Goal: Answer question/provide support: Share knowledge or assist other users

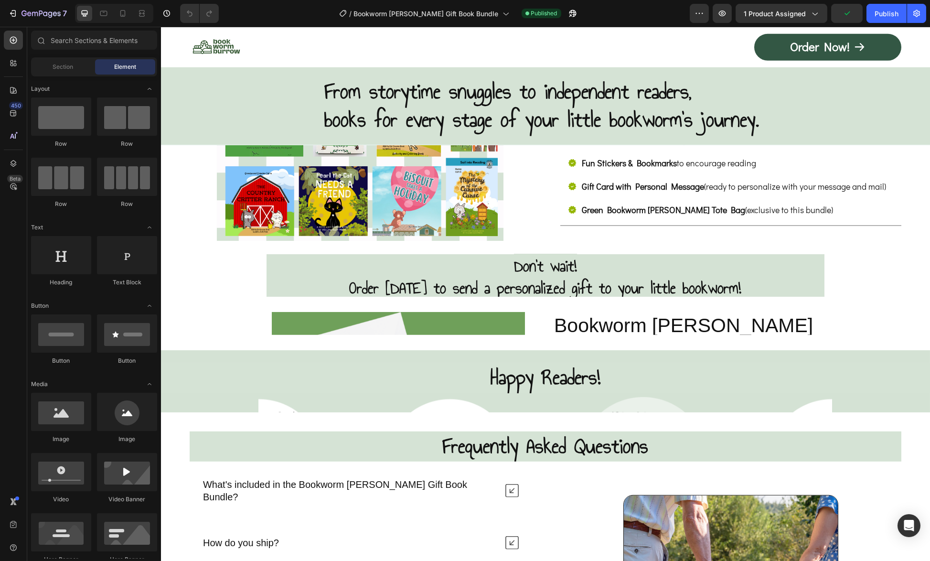
scroll to position [5014, 0]
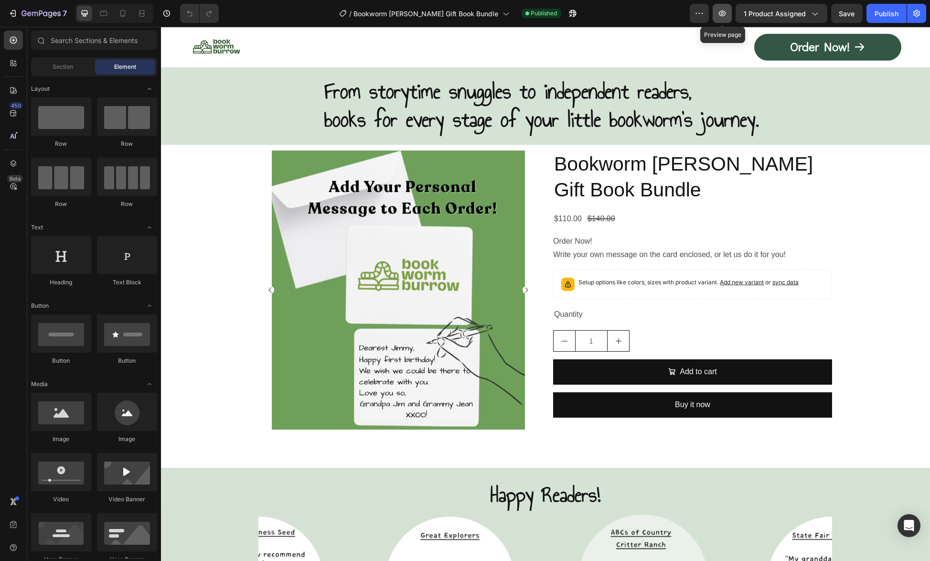
click at [727, 9] on icon "button" at bounding box center [722, 14] width 10 height 10
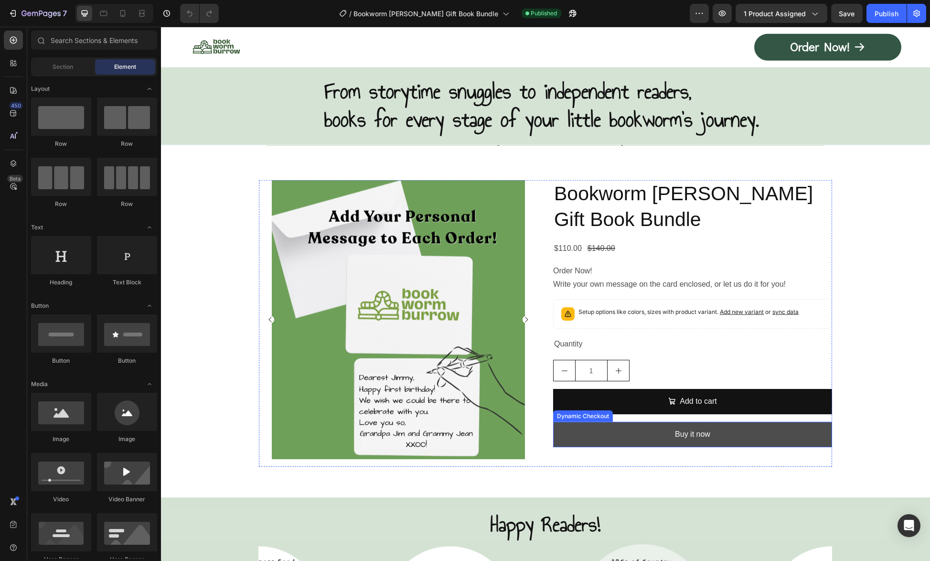
scroll to position [4966, 0]
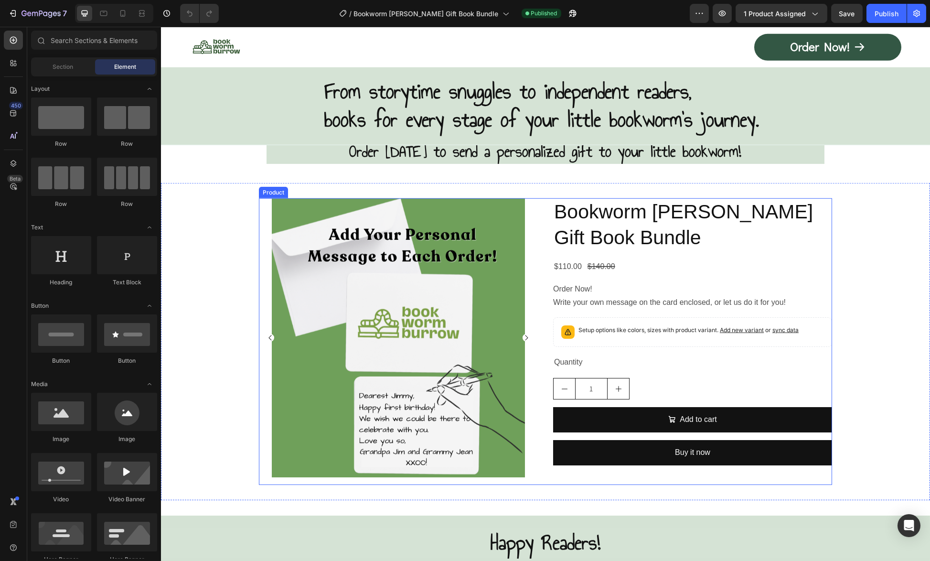
click at [690, 477] on div "Bookworm [PERSON_NAME] Gift Book Bundle Product Title $110.00 Product Price Pro…" at bounding box center [692, 341] width 279 height 287
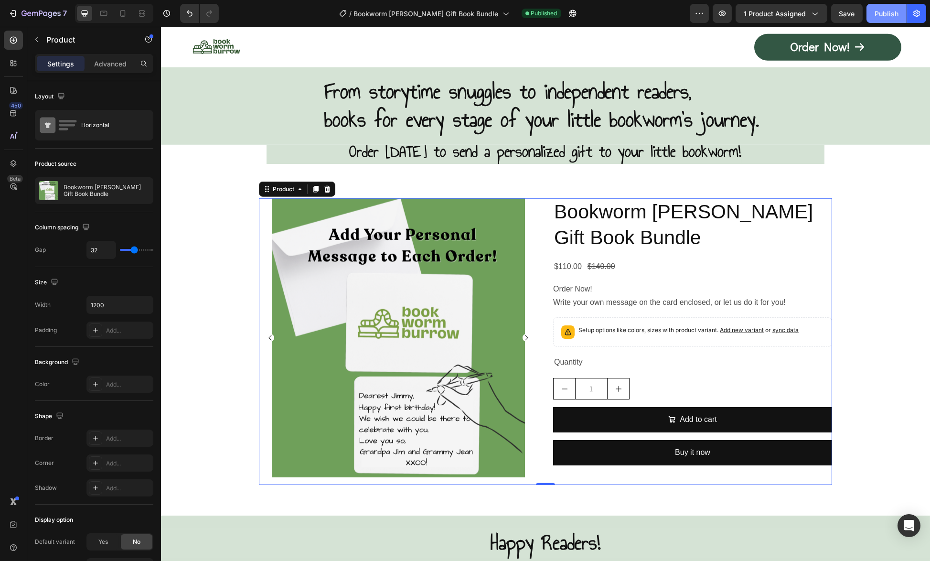
click at [884, 15] on div "Publish" at bounding box center [886, 14] width 24 height 10
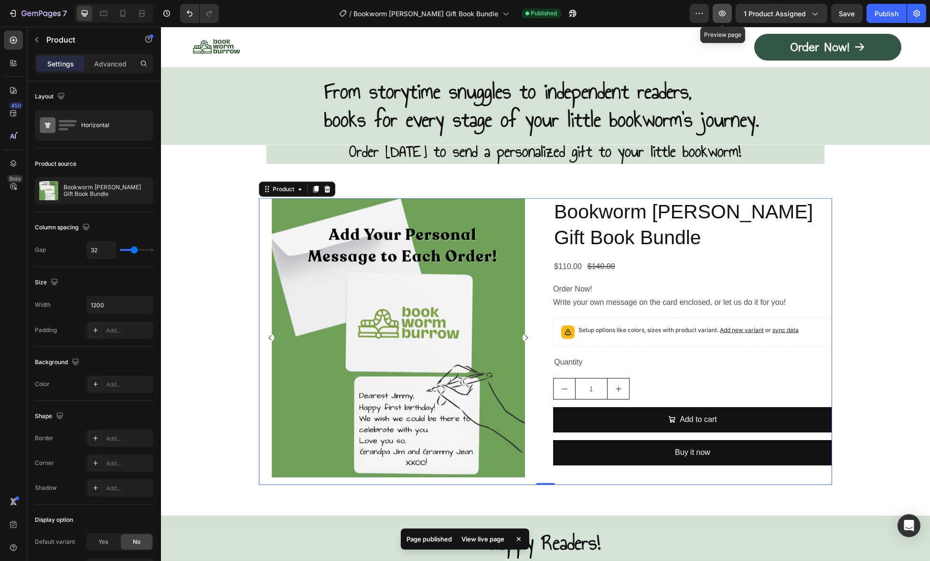
click at [725, 15] on icon "button" at bounding box center [722, 14] width 7 height 6
click at [700, 11] on icon "button" at bounding box center [699, 14] width 10 height 10
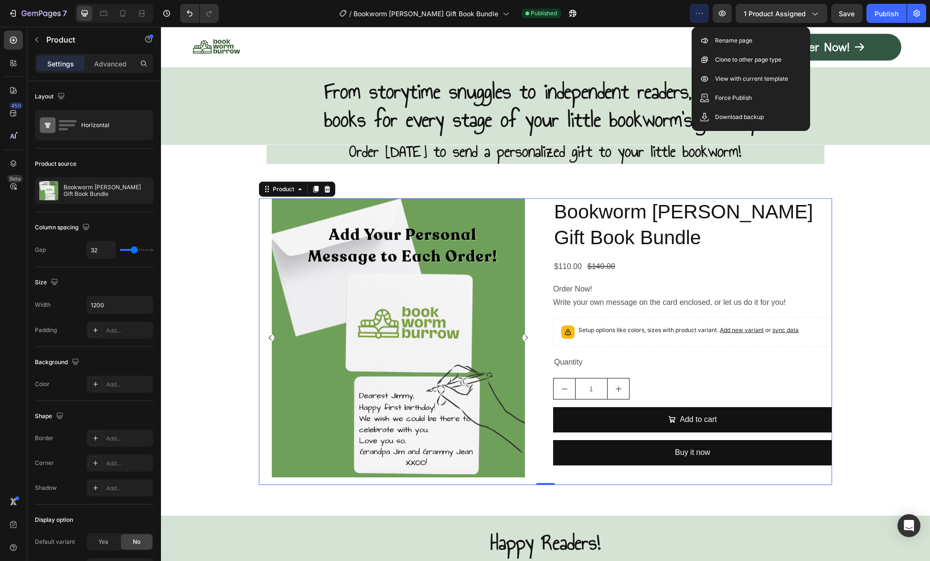
click at [667, 12] on div "/ Bookworm [PERSON_NAME] Gift Book Bundle Published" at bounding box center [457, 13] width 463 height 19
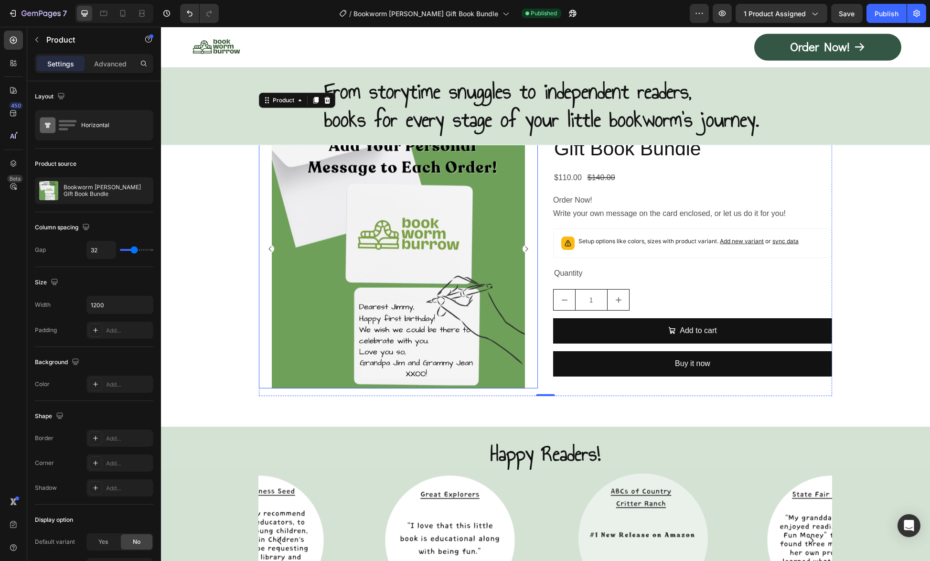
scroll to position [5205, 0]
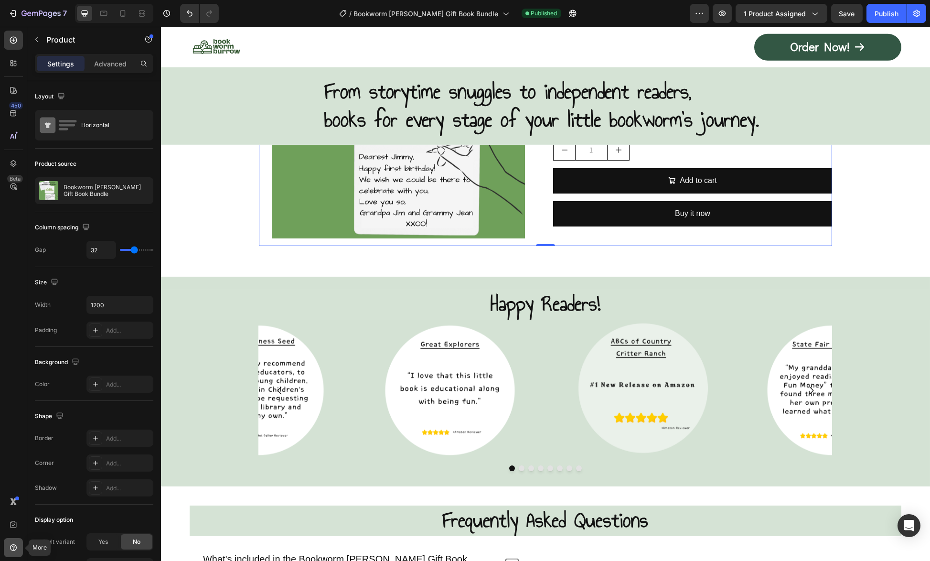
click at [13, 546] on icon at bounding box center [14, 547] width 10 height 10
click at [66, 499] on link "Help center" at bounding box center [67, 493] width 77 height 17
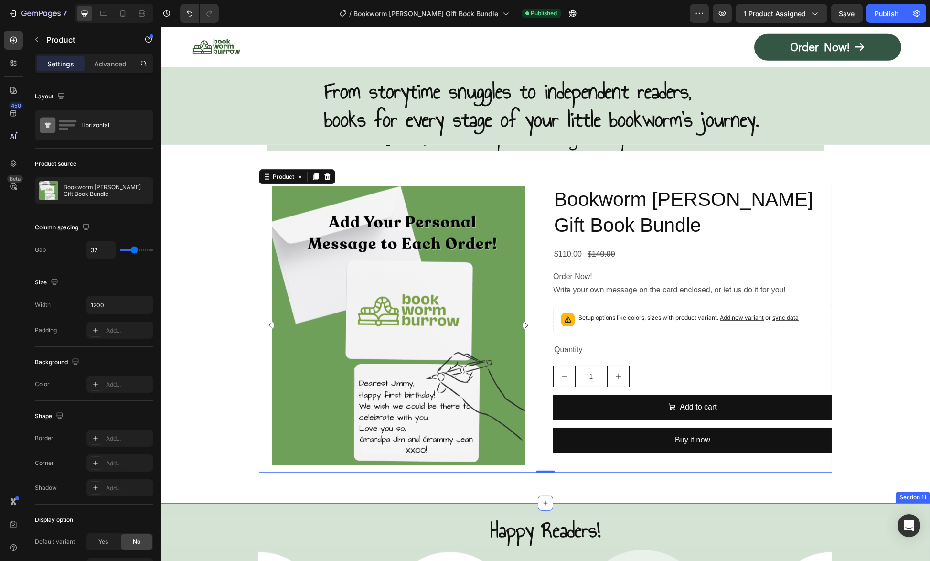
scroll to position [4966, 0]
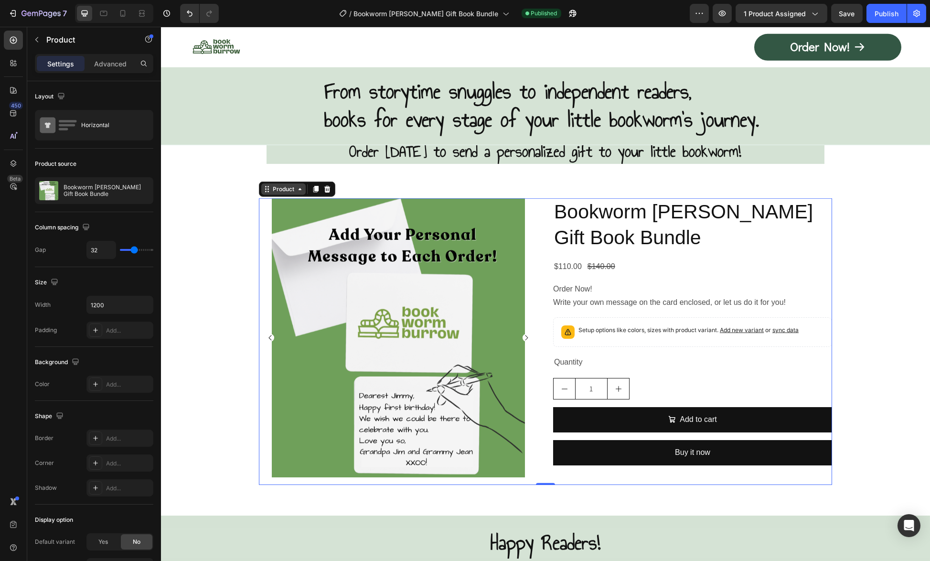
click at [274, 191] on div "Product" at bounding box center [283, 189] width 25 height 9
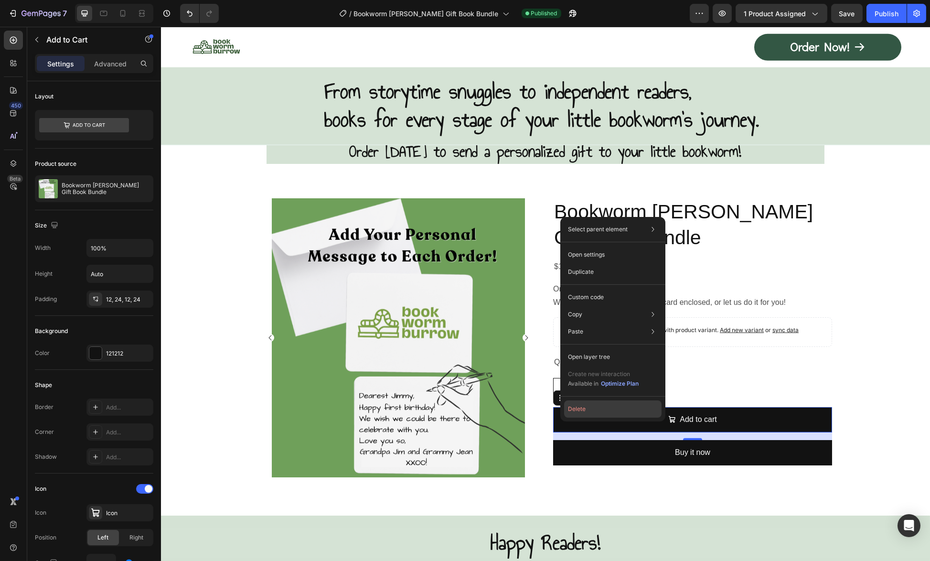
click at [576, 410] on button "Delete" at bounding box center [612, 408] width 97 height 17
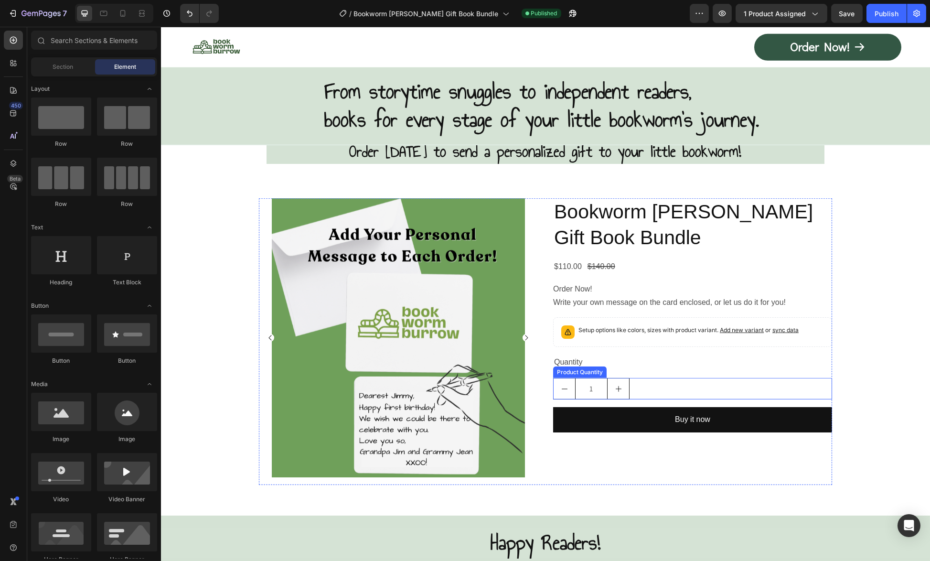
click at [680, 378] on div "1" at bounding box center [692, 388] width 279 height 21
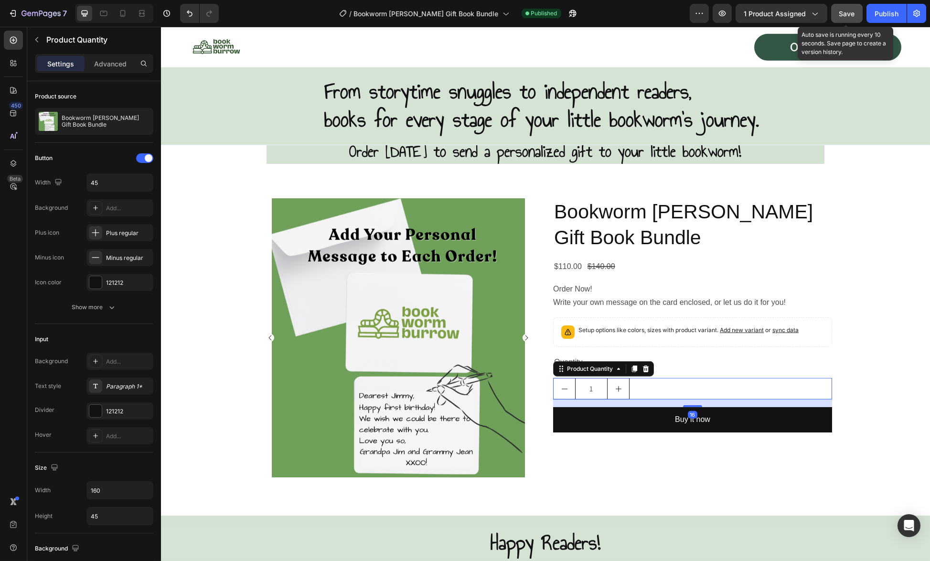
click at [853, 13] on span "Save" at bounding box center [847, 14] width 16 height 8
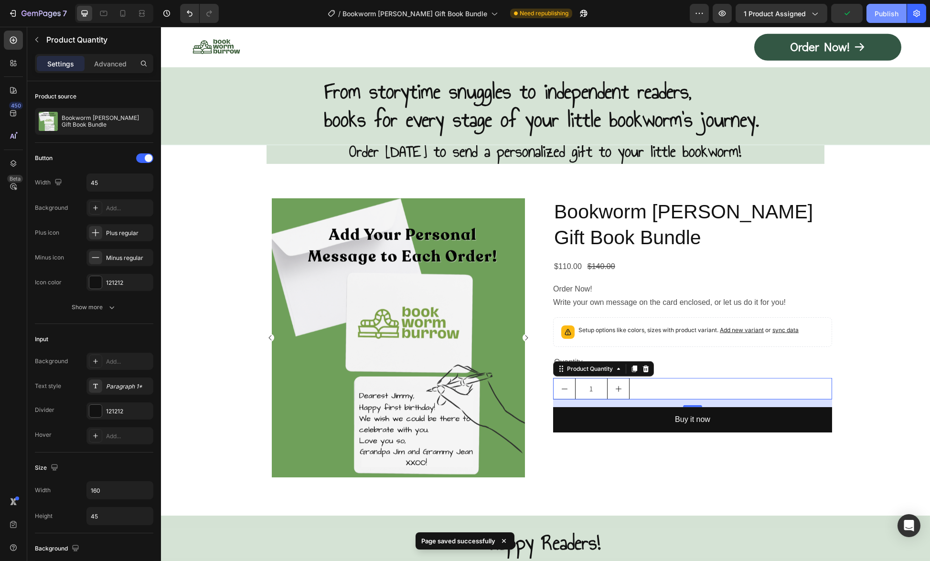
click at [894, 11] on div "Publish" at bounding box center [886, 14] width 24 height 10
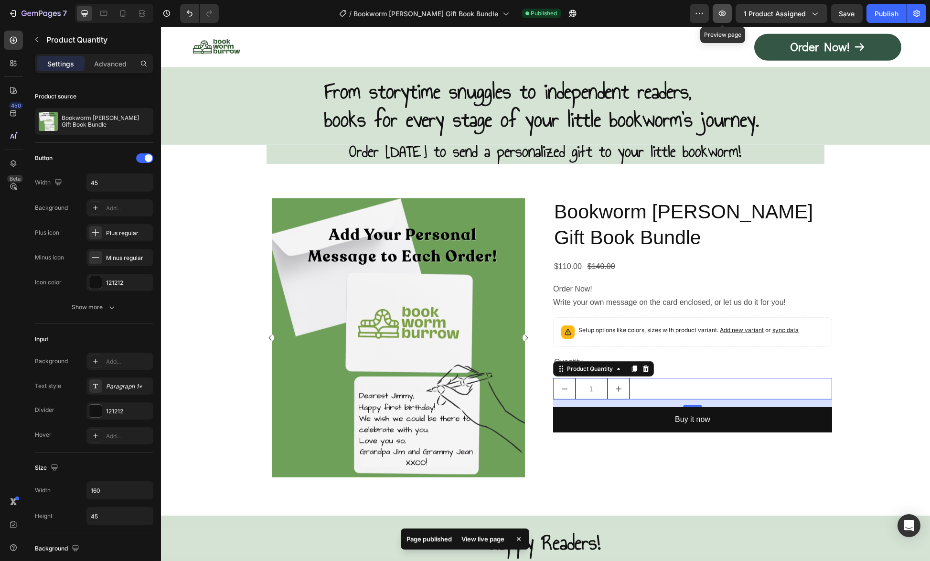
click at [727, 11] on icon "button" at bounding box center [722, 14] width 10 height 10
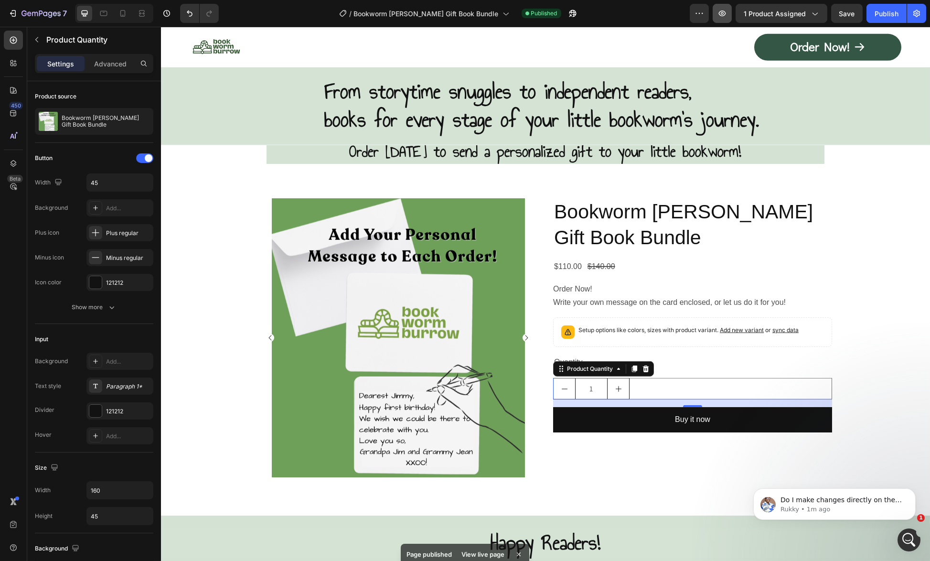
scroll to position [0, 0]
click at [701, 363] on div "Quantity" at bounding box center [692, 362] width 279 height 16
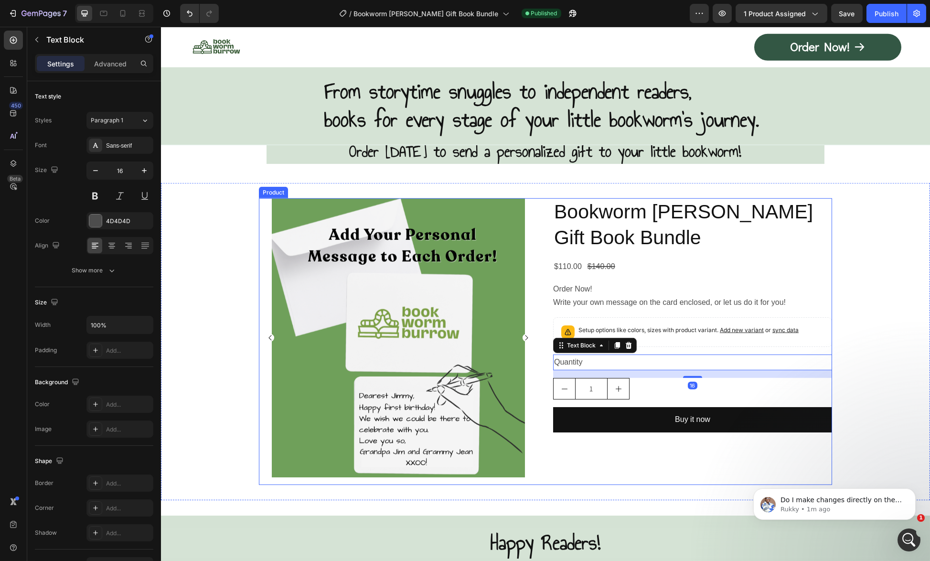
click at [675, 455] on div "Bookworm [PERSON_NAME] Gift Book Bundle Product Title $110.00 Product Price Pro…" at bounding box center [692, 341] width 279 height 287
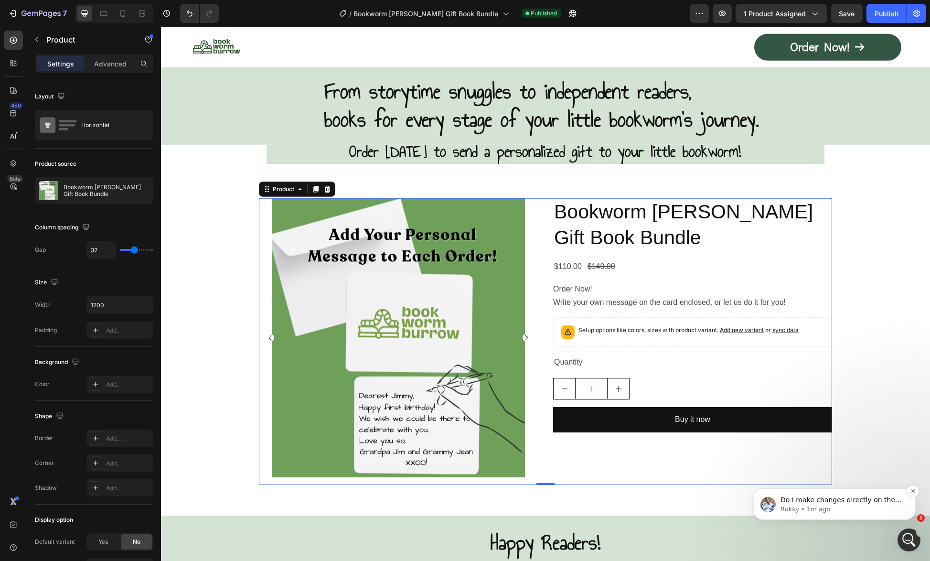
click at [799, 498] on span "Do I make changes directly on the main page or would you prefer I create a dupl…" at bounding box center [840, 513] width 121 height 36
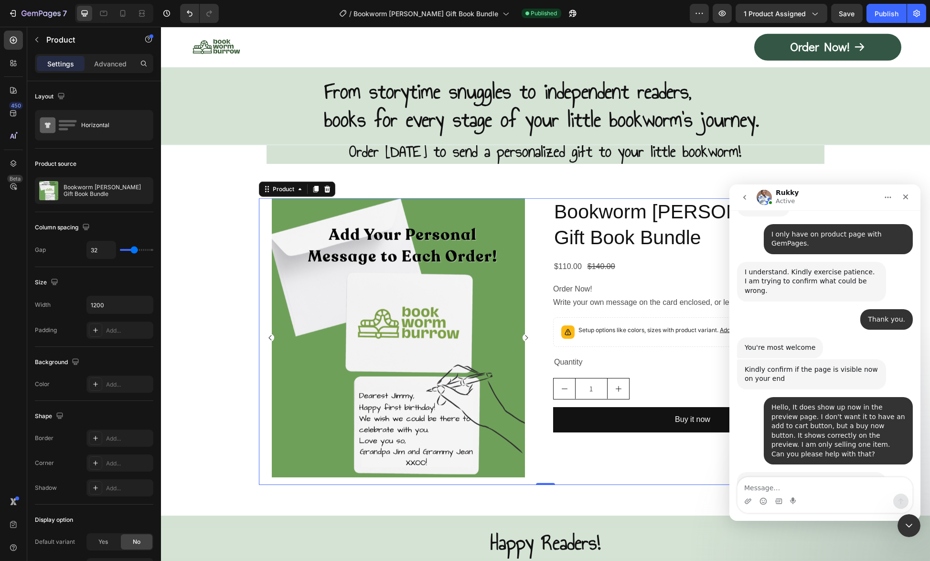
scroll to position [1238, 0]
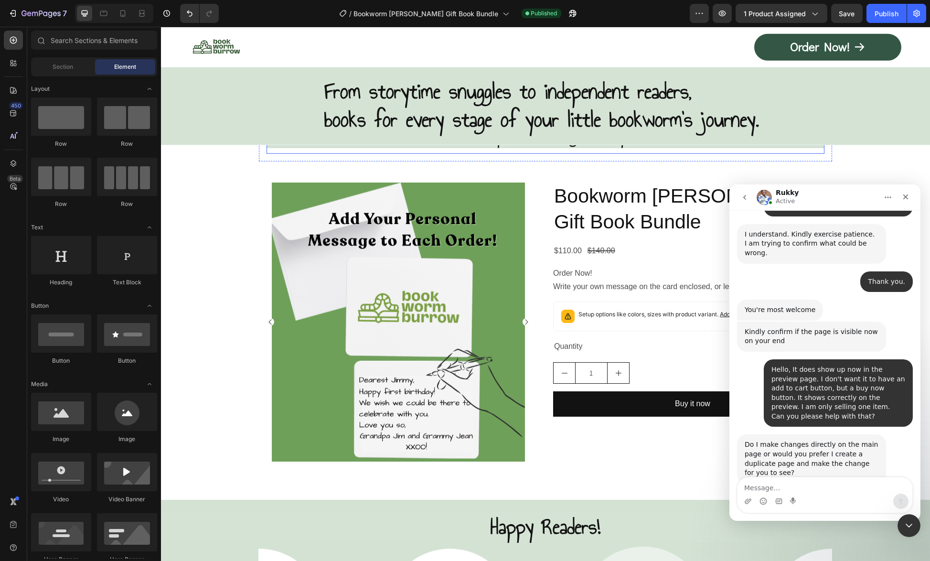
scroll to position [1289, 0]
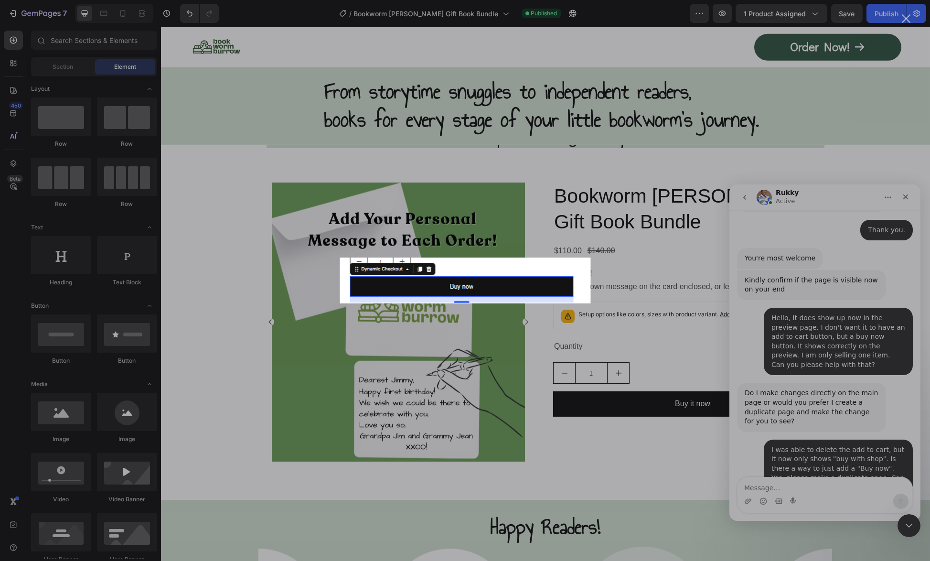
scroll to position [0, 0]
click at [786, 487] on div "Intercom messenger" at bounding box center [465, 280] width 930 height 561
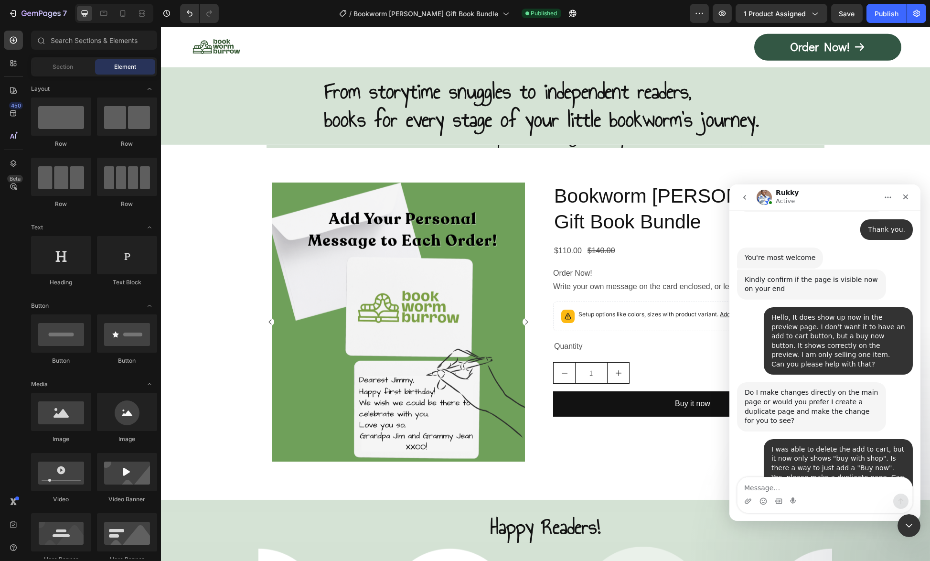
click at [759, 489] on textarea "Message…" at bounding box center [824, 485] width 175 height 16
type textarea "Yes, not the "buy with shop" like it shows in the preview."
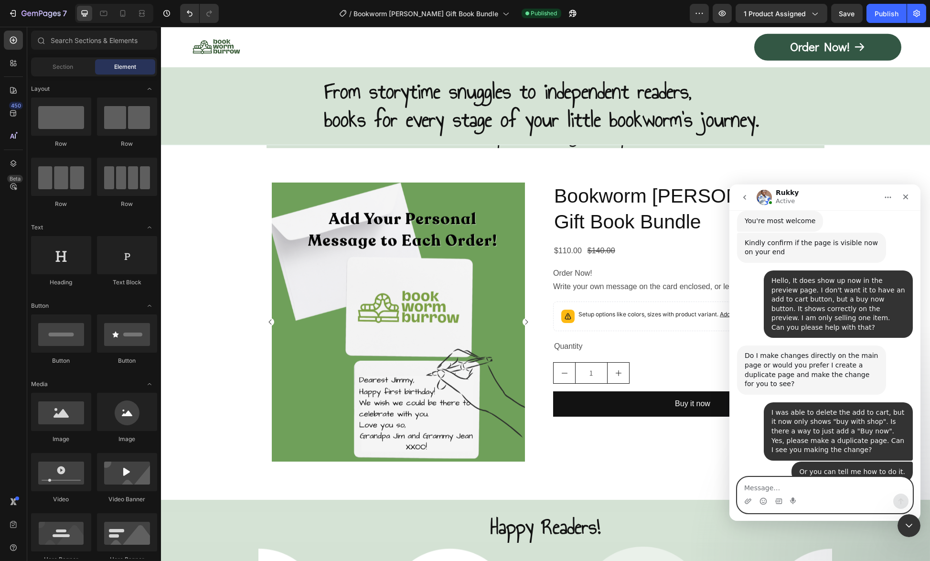
scroll to position [1364, 0]
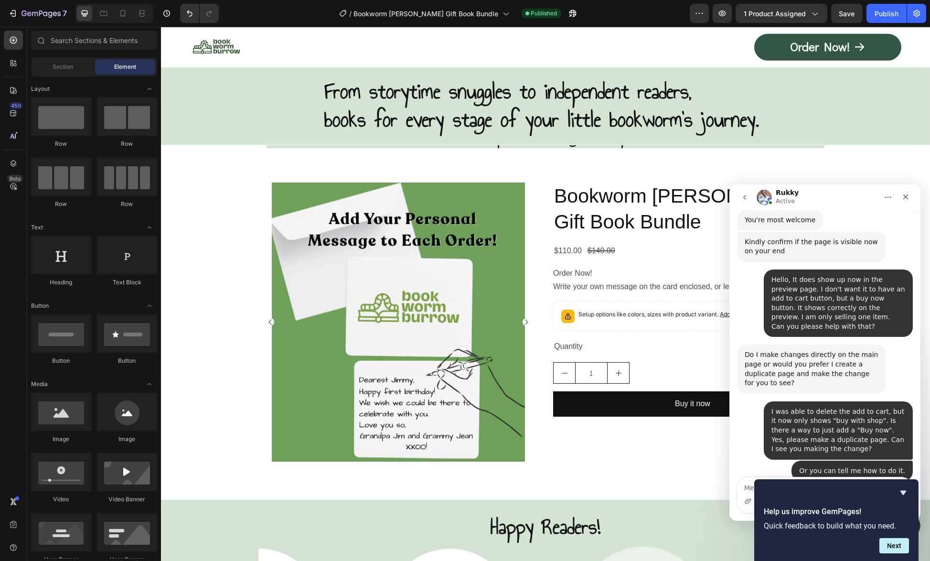
click at [900, 491] on icon "Hide survey" at bounding box center [903, 492] width 6 height 4
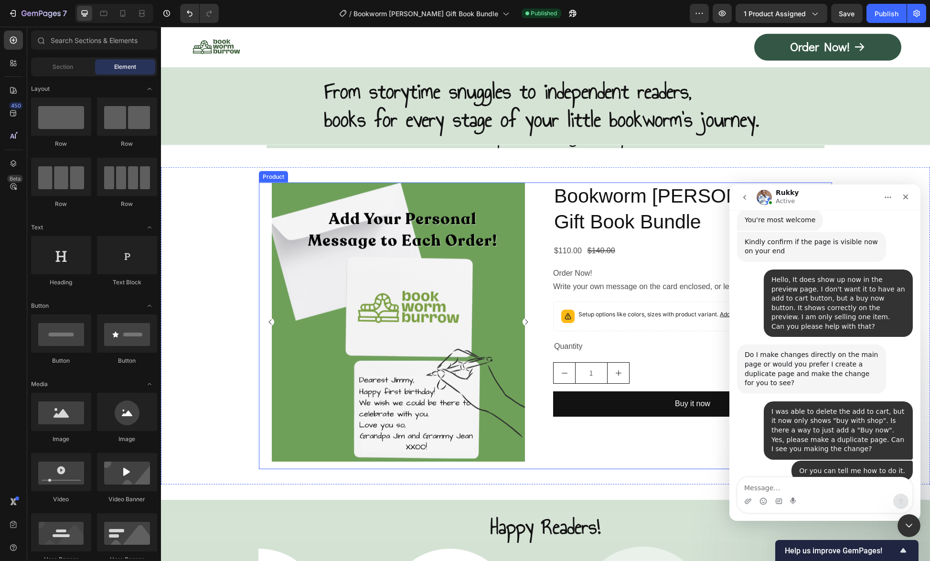
scroll to position [1365, 0]
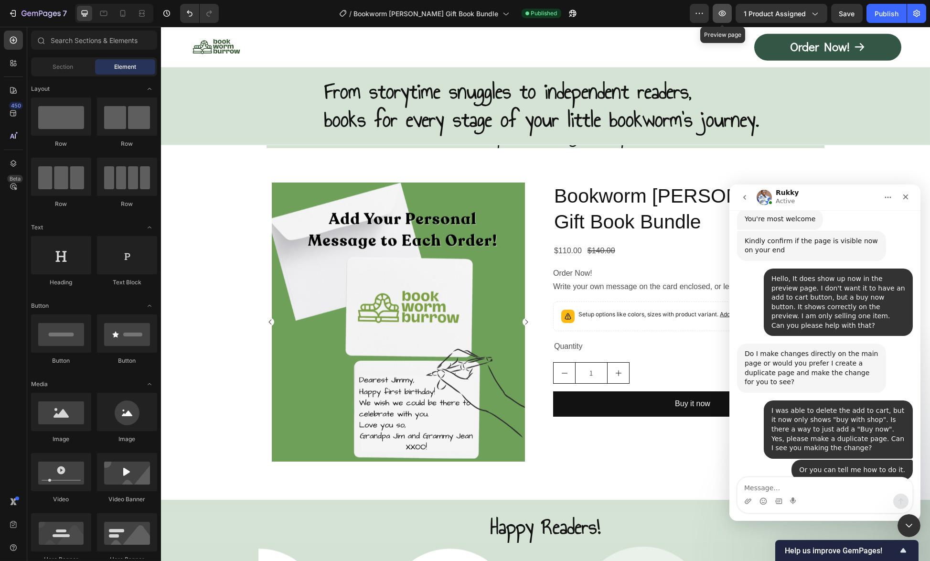
click at [729, 16] on button "button" at bounding box center [721, 13] width 19 height 19
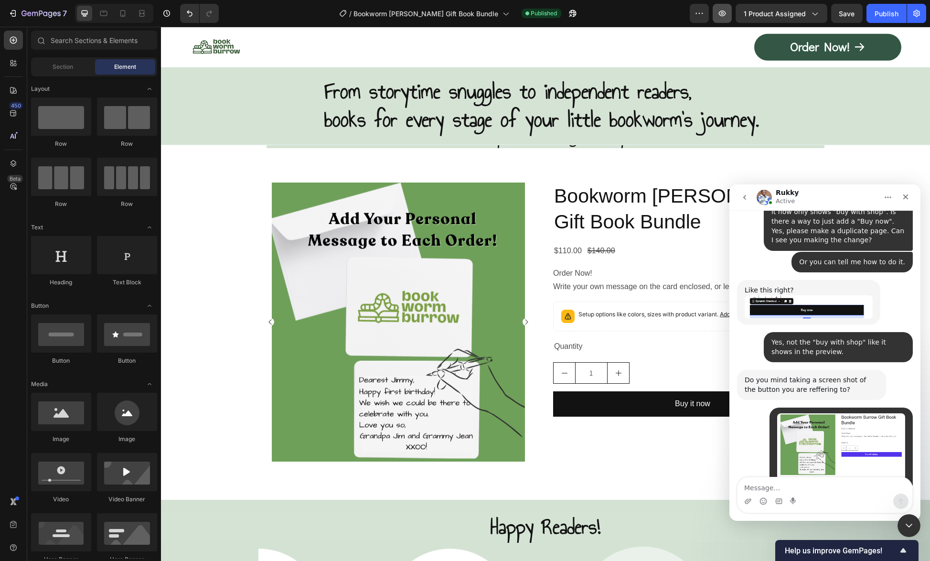
scroll to position [1581, 0]
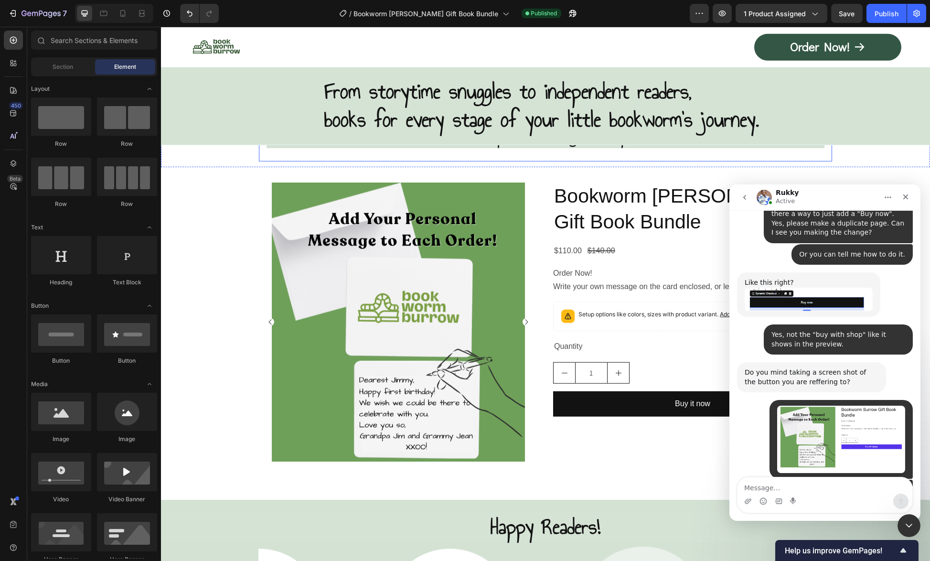
click at [771, 157] on div "Don't wait! Order [DATE] to send a personalized gift to your little bookworm! H…" at bounding box center [545, 125] width 573 height 74
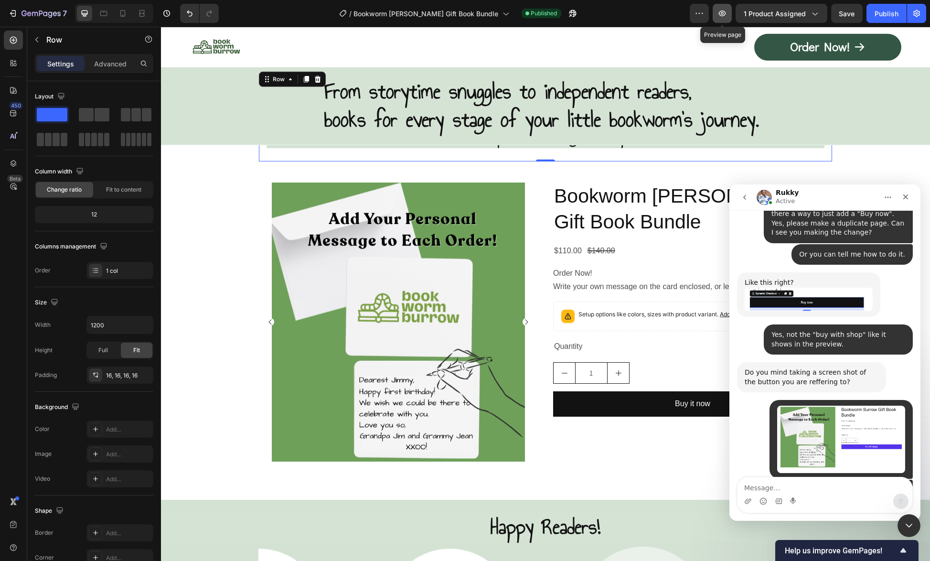
click at [721, 14] on icon "button" at bounding box center [722, 14] width 7 height 6
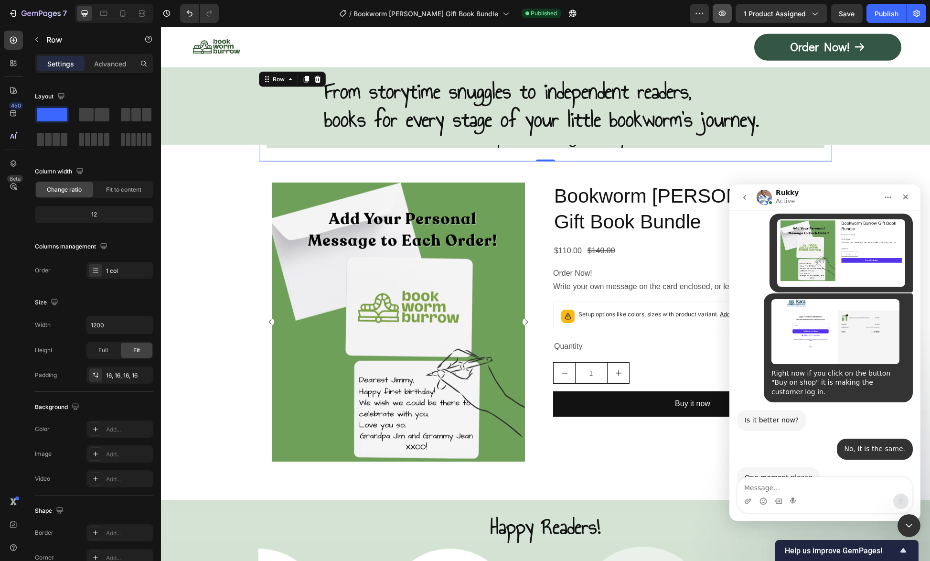
scroll to position [1815, 0]
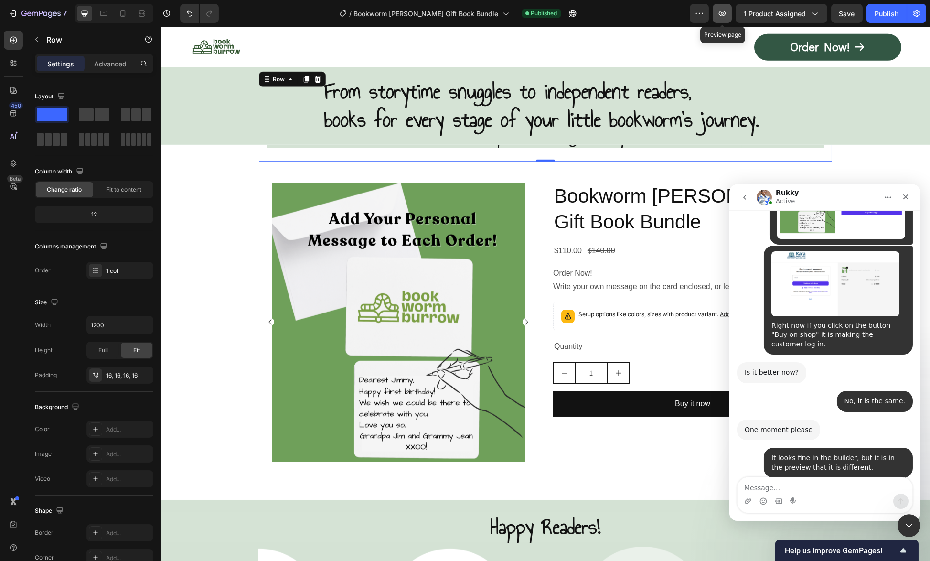
click at [726, 11] on icon "button" at bounding box center [722, 14] width 7 height 6
click at [796, 490] on textarea "Message…" at bounding box center [824, 485] width 175 height 16
click at [771, 486] on textarea "Message…" at bounding box center [824, 485] width 175 height 16
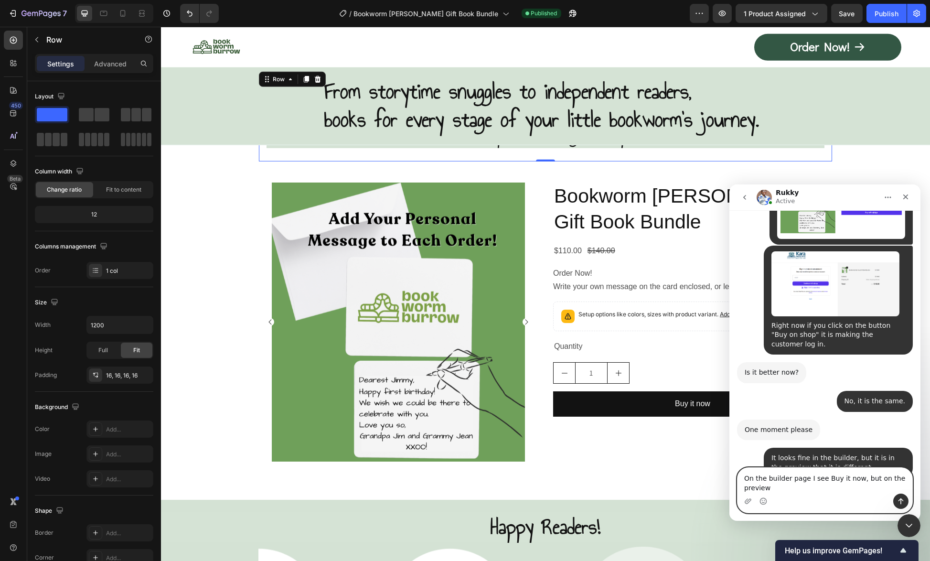
scroll to position [1824, 0]
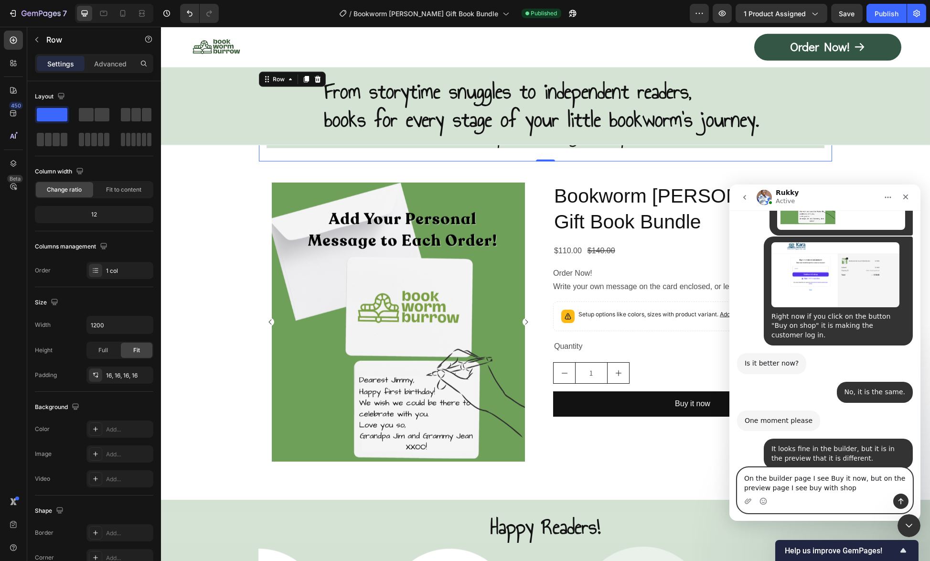
type textarea "On the builder page I see Buy it now, but on the preview page I see buy with sh…"
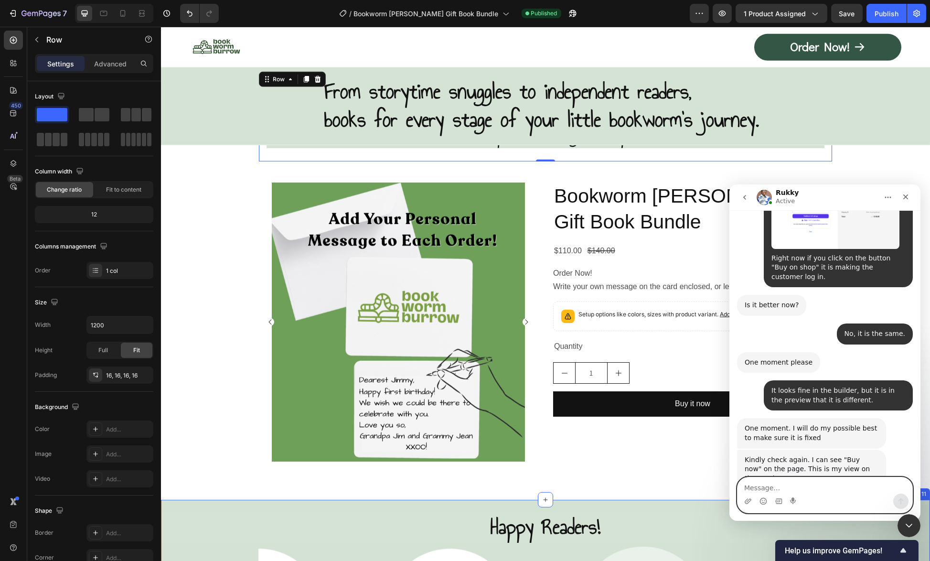
scroll to position [1881, 0]
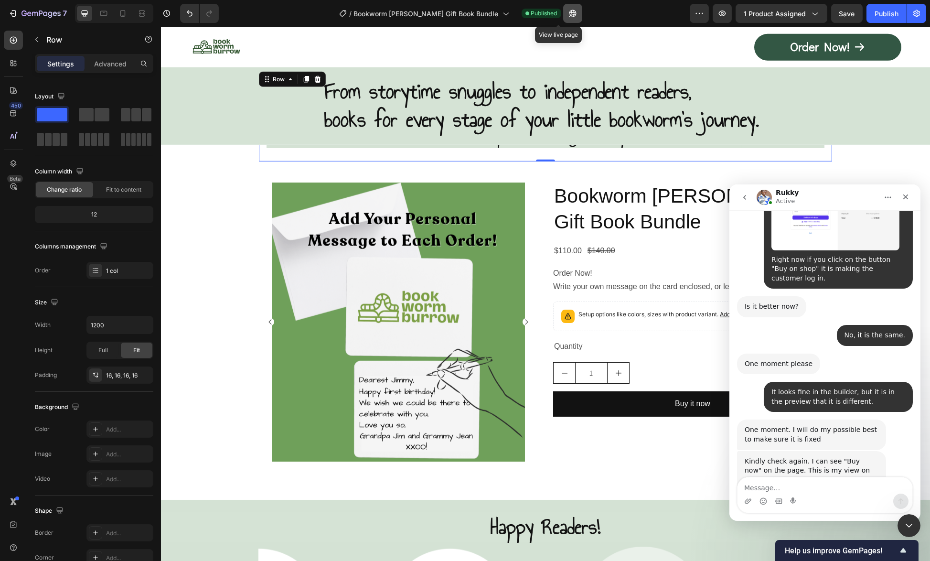
click at [568, 11] on icon "button" at bounding box center [573, 14] width 10 height 10
click at [563, 4] on button "button" at bounding box center [572, 13] width 19 height 19
click at [569, 16] on icon "button" at bounding box center [570, 15] width 2 height 2
click at [764, 487] on textarea "Message…" at bounding box center [824, 485] width 175 height 16
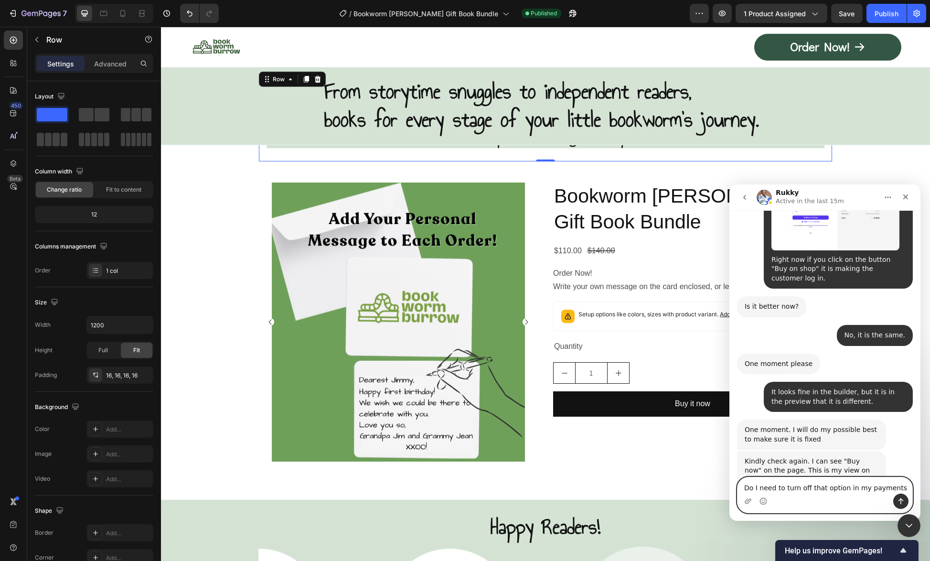
type textarea "Do I need to turn off that option in my payments?"
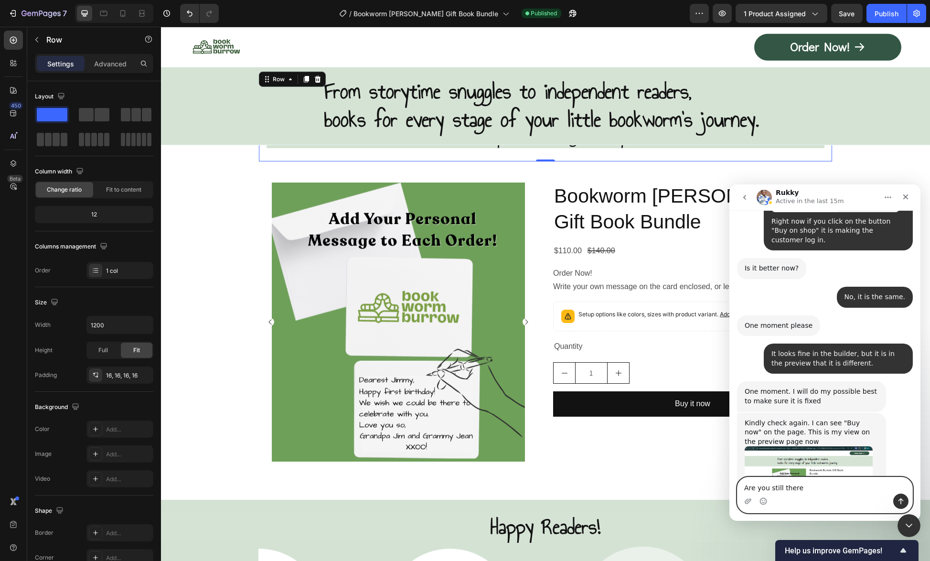
type textarea "Are you still there?"
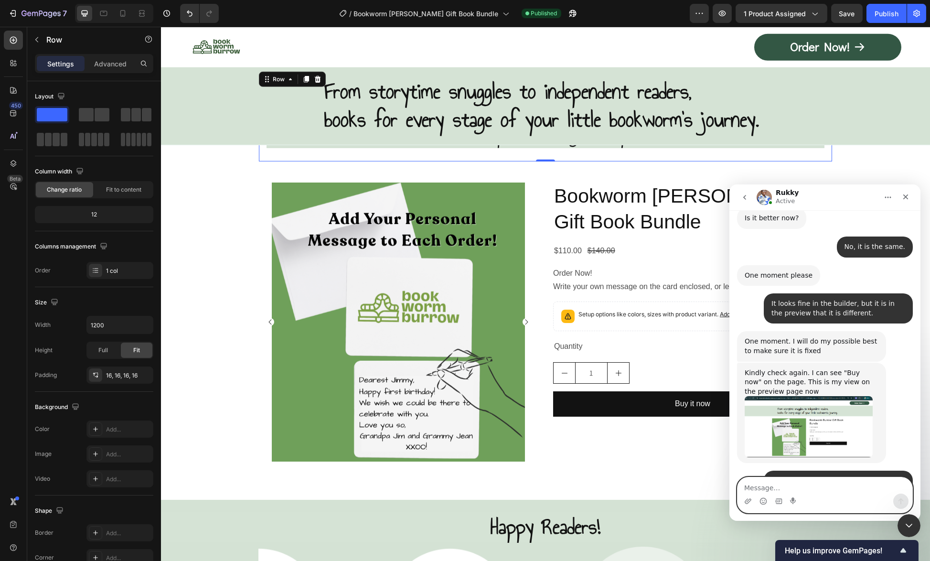
scroll to position [1969, 0]
type textarea "OK."
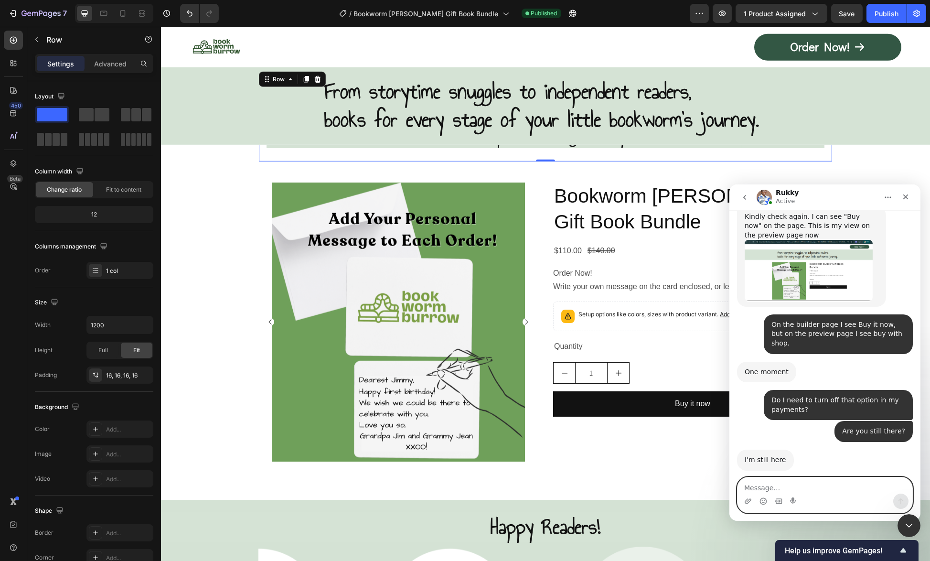
scroll to position [2127, 0]
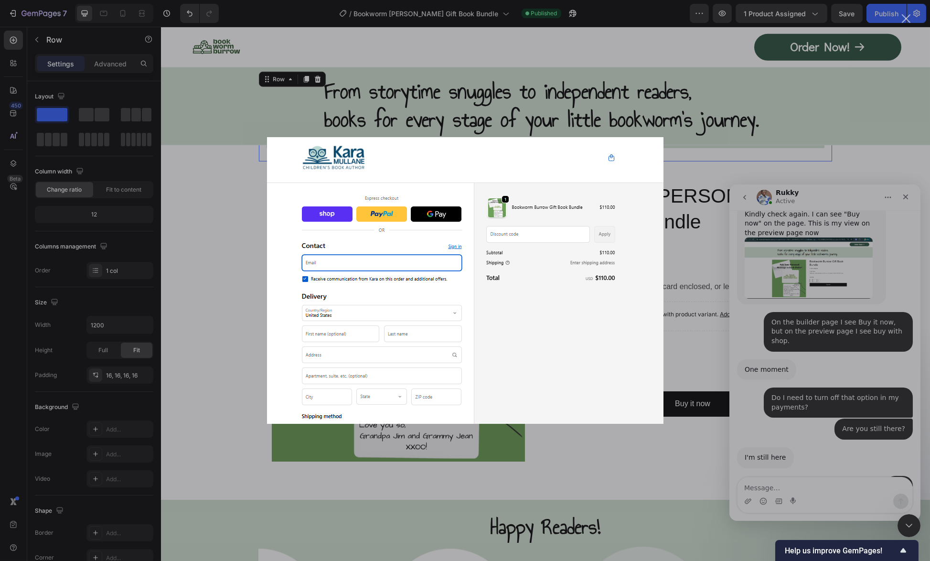
scroll to position [0, 0]
click at [799, 486] on div "Intercom messenger" at bounding box center [465, 280] width 930 height 561
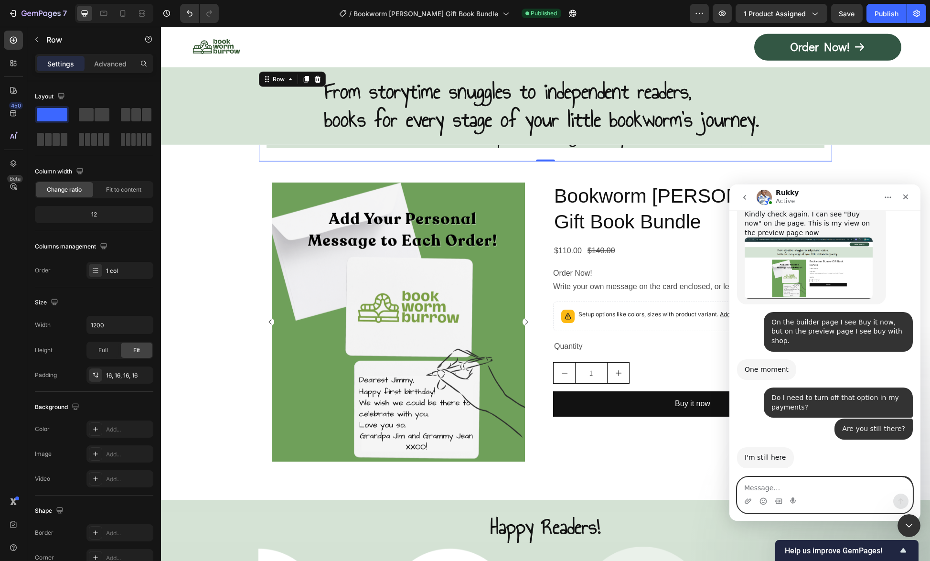
click at [790, 486] on textarea "Message…" at bounding box center [824, 485] width 175 height 16
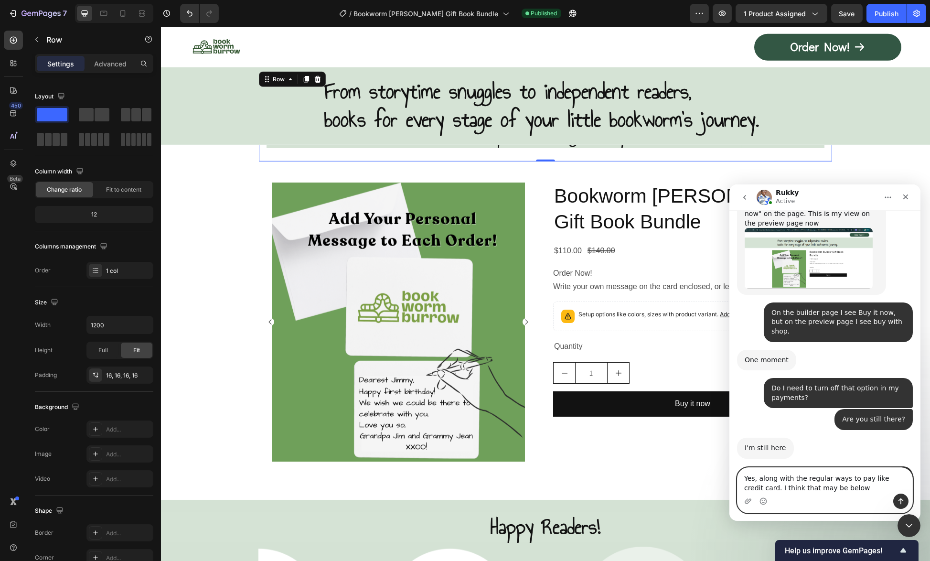
type textarea "Yes, along with the regular ways to pay like credit card. I think that may be b…"
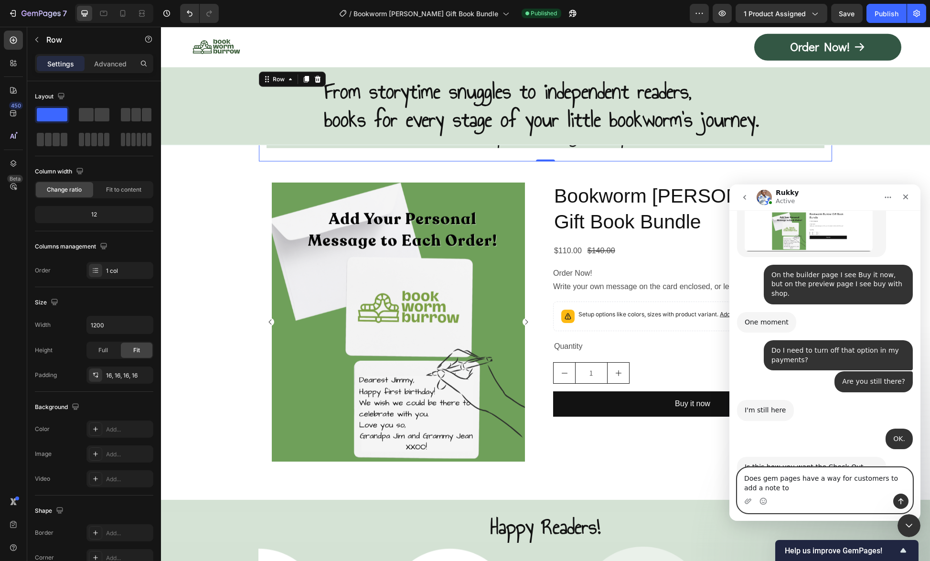
scroll to position [2211, 0]
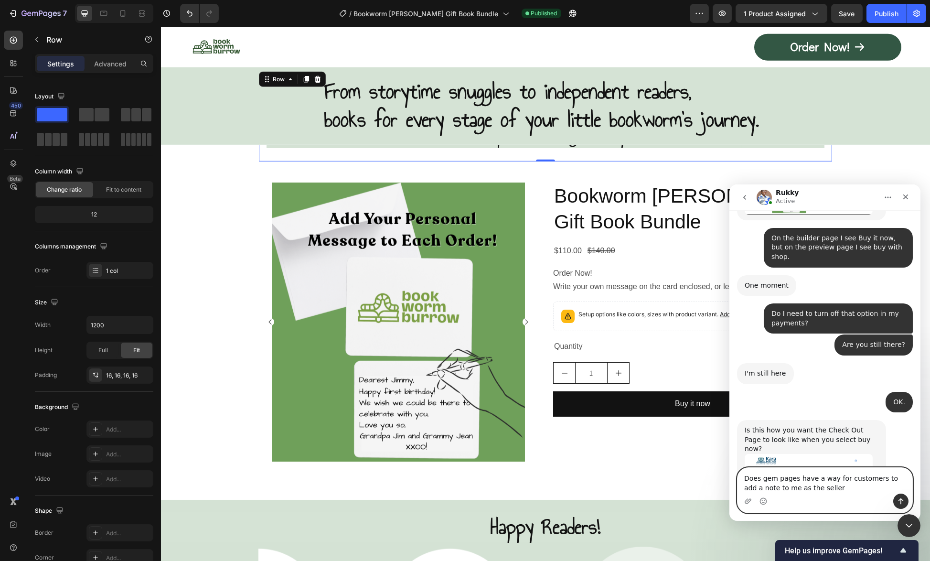
type textarea "Does gem pages have a way for customers to add a note to me as the seller?"
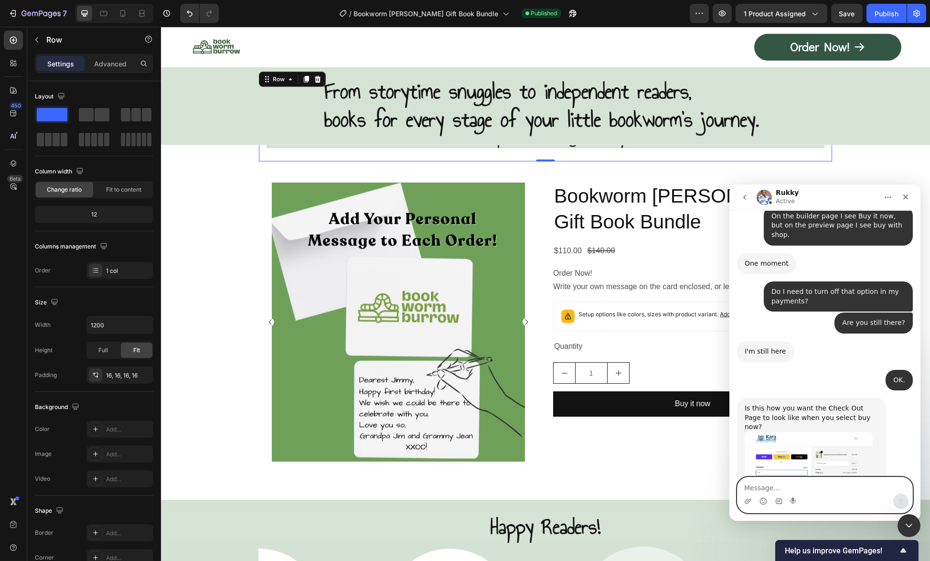
scroll to position [2319, 0]
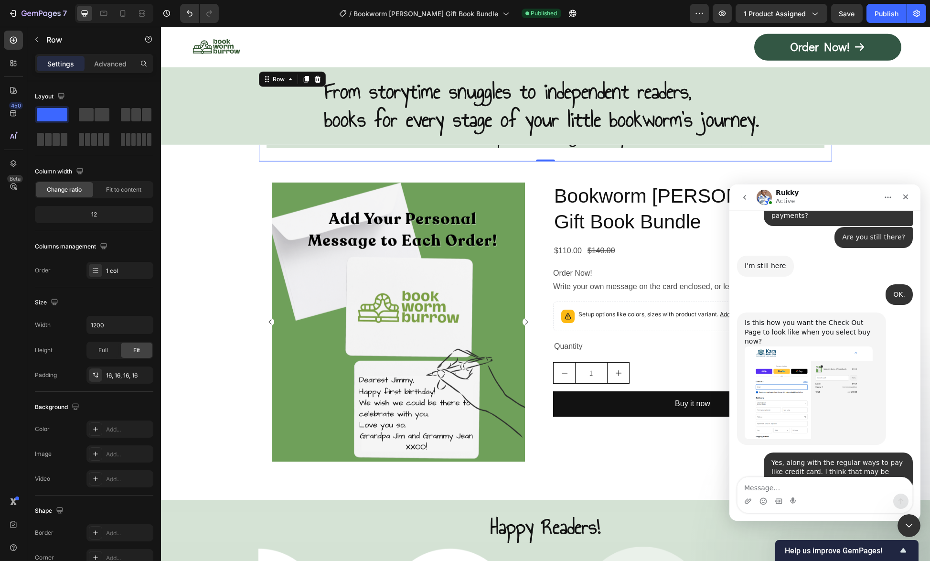
click at [787, 514] on img "Rukky says…" at bounding box center [808, 557] width 128 height 87
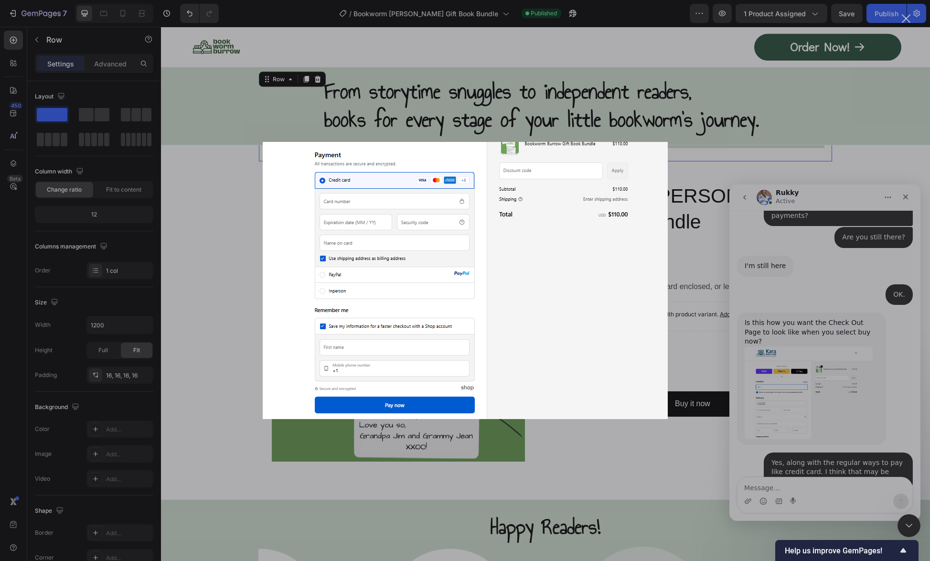
click at [829, 248] on div "Intercom messenger" at bounding box center [465, 280] width 930 height 561
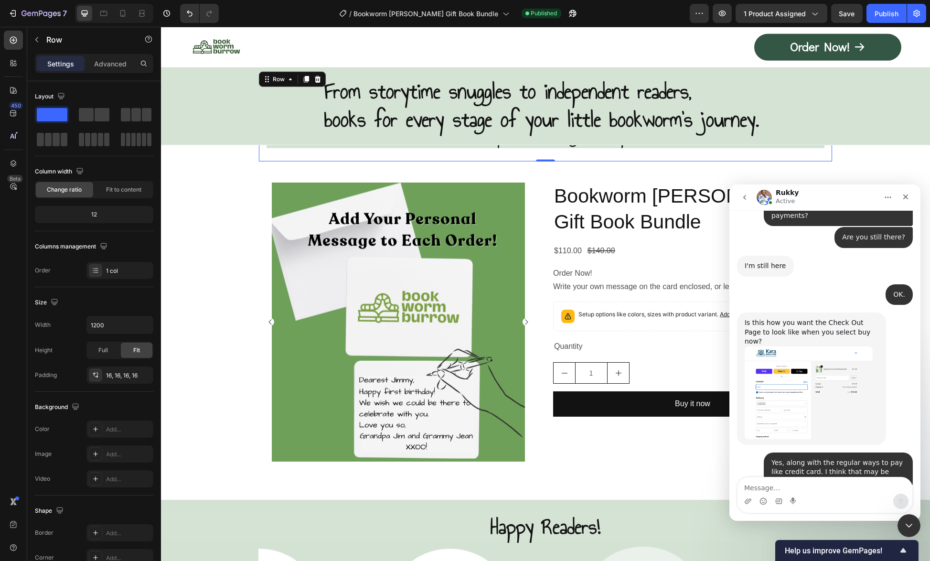
click at [793, 346] on img "Rukky says…" at bounding box center [808, 392] width 128 height 93
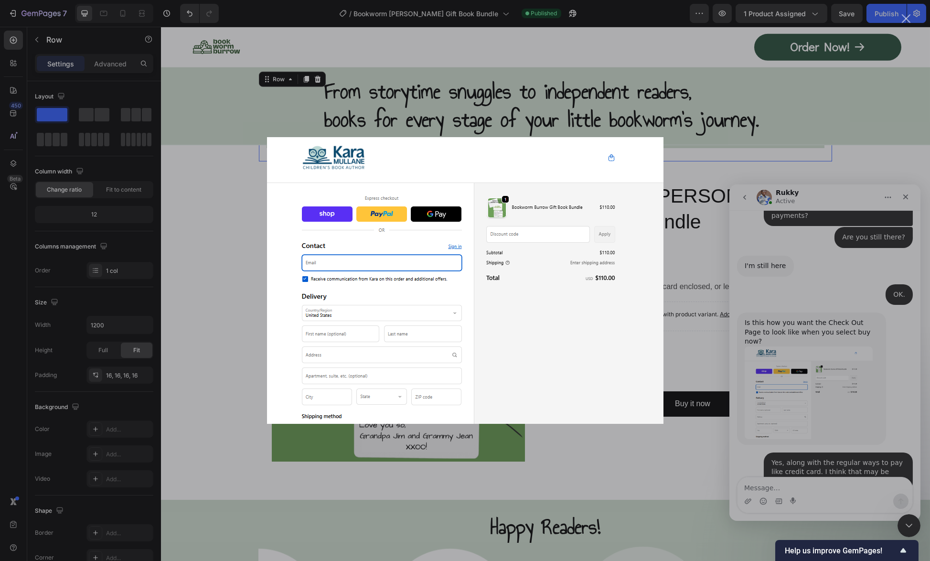
click at [823, 379] on div "Intercom messenger" at bounding box center [465, 280] width 930 height 561
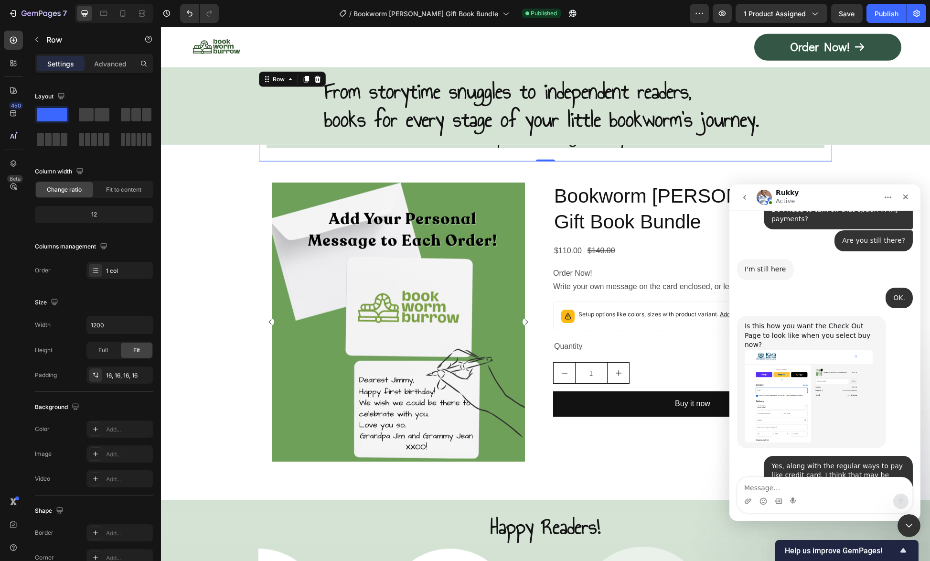
click at [805, 517] on img "Rukky says…" at bounding box center [808, 560] width 128 height 87
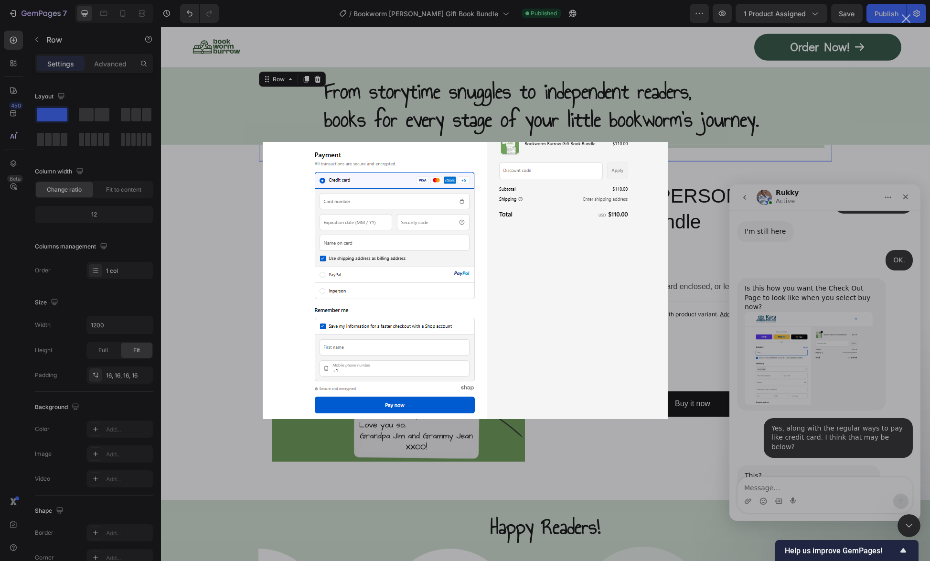
scroll to position [2356, 0]
click at [789, 483] on div "Intercom messenger" at bounding box center [465, 280] width 930 height 561
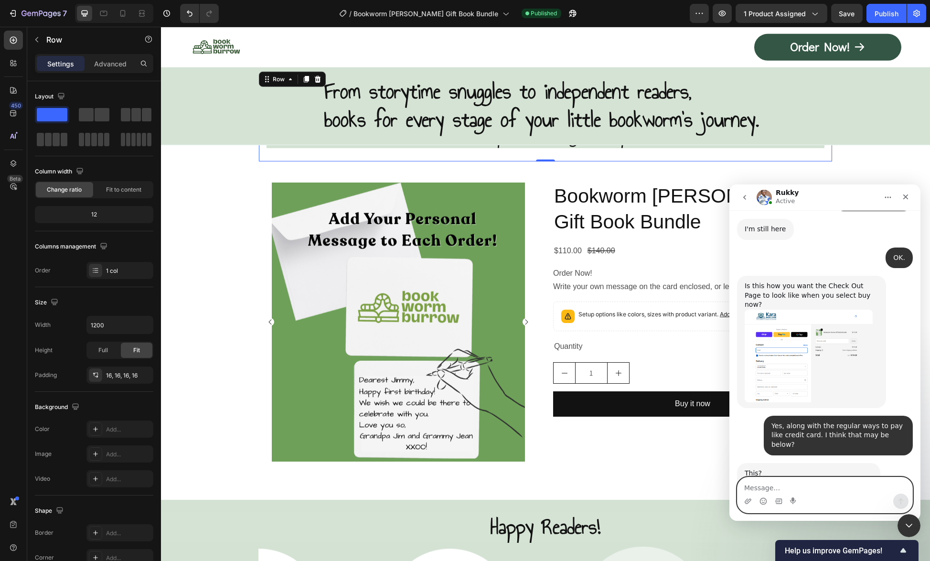
click at [789, 483] on textarea "Message…" at bounding box center [824, 485] width 175 height 16
type textarea "Yes."
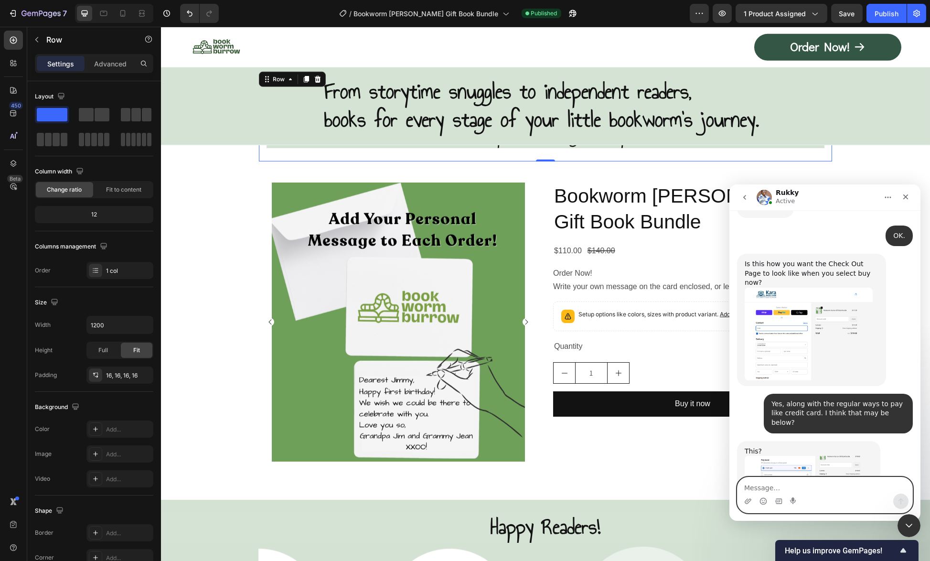
scroll to position [2341, 0]
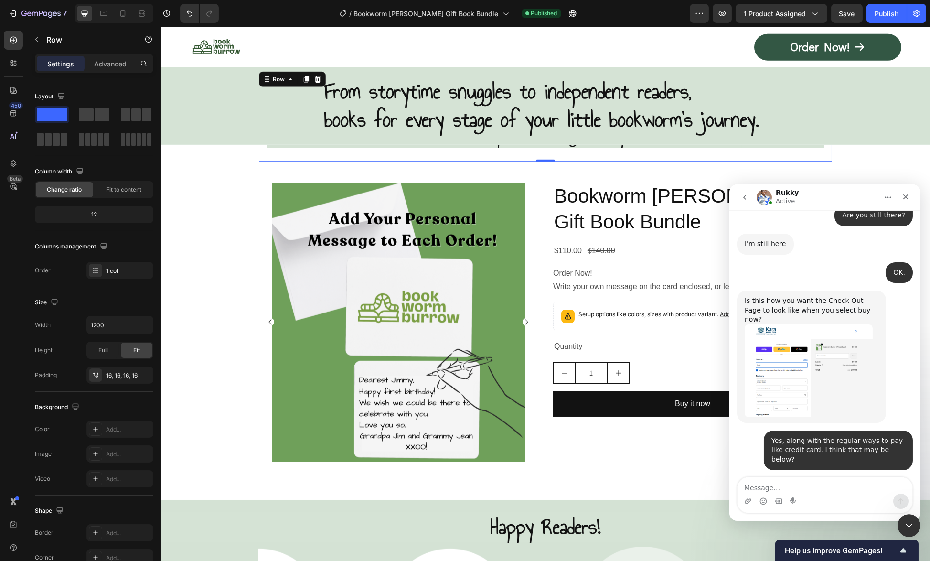
click at [788, 492] on img "Rukky says…" at bounding box center [808, 535] width 128 height 87
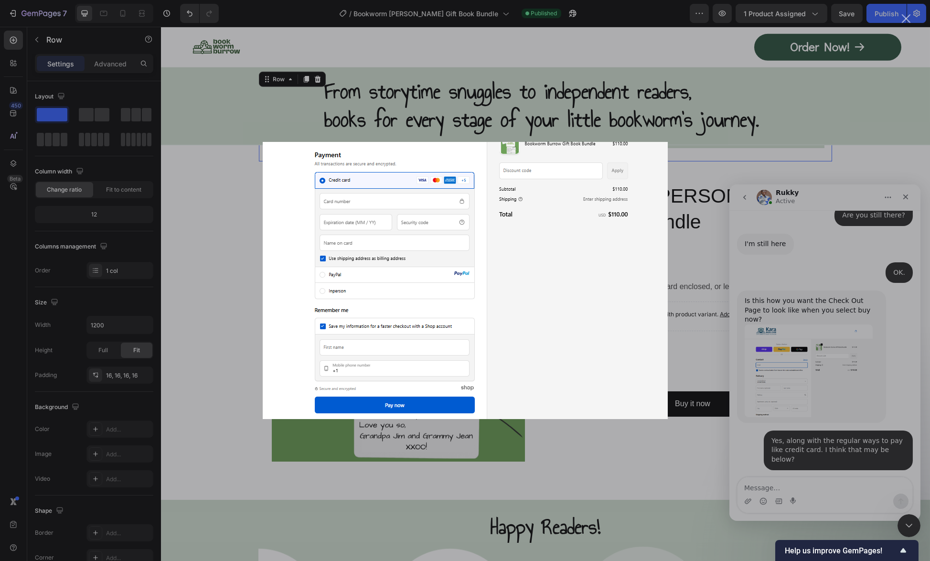
click at [819, 236] on div "Intercom messenger" at bounding box center [465, 280] width 930 height 561
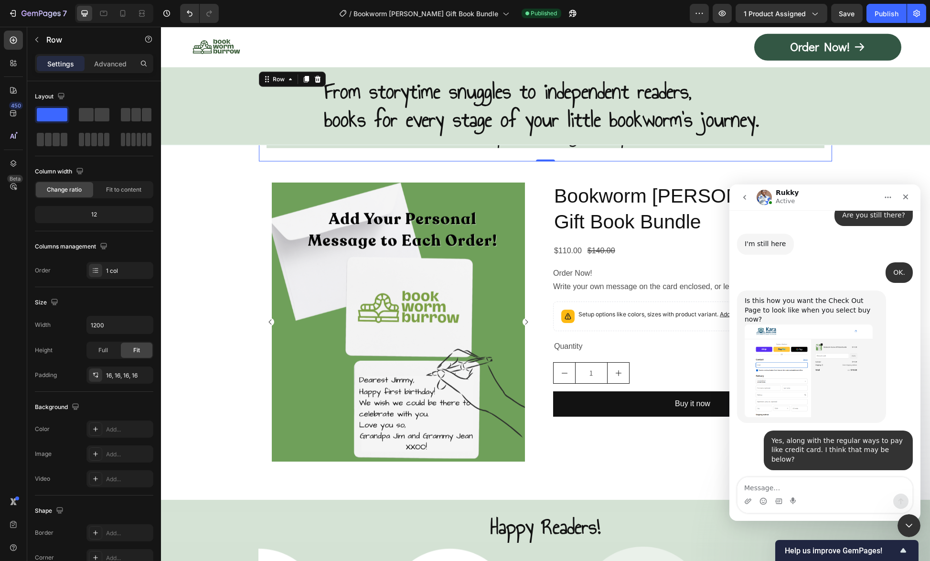
click at [818, 324] on img "Rukky says…" at bounding box center [808, 370] width 128 height 93
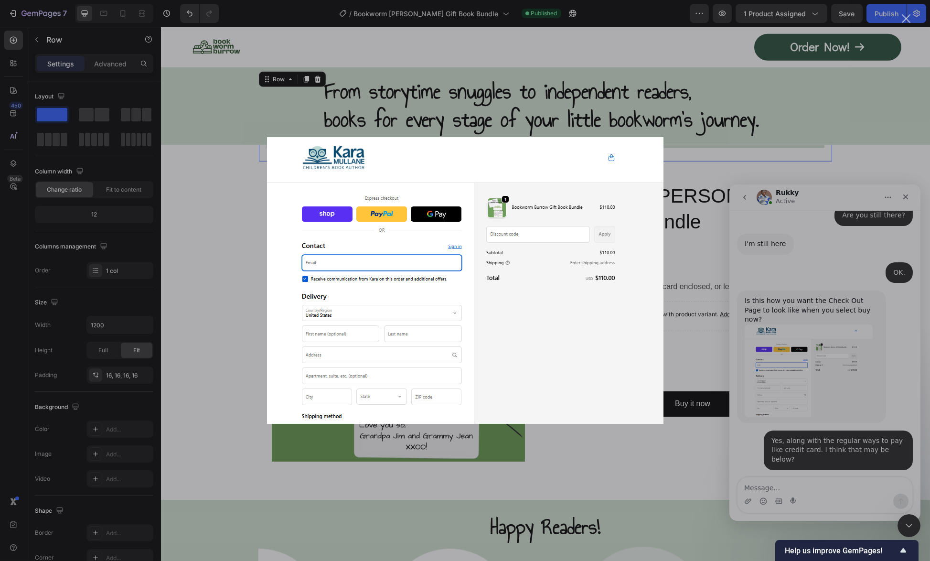
click at [794, 343] on div "Intercom messenger" at bounding box center [465, 280] width 930 height 561
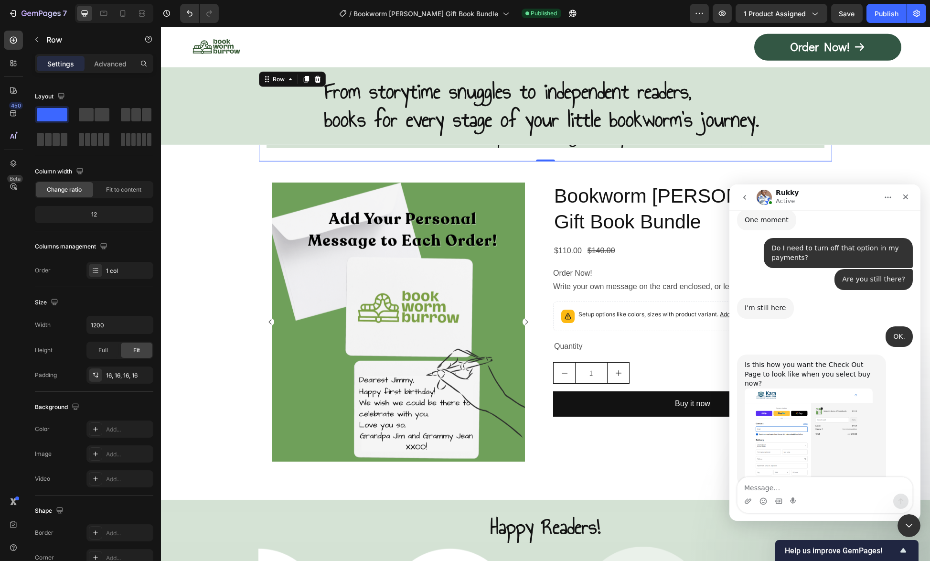
scroll to position [2341, 0]
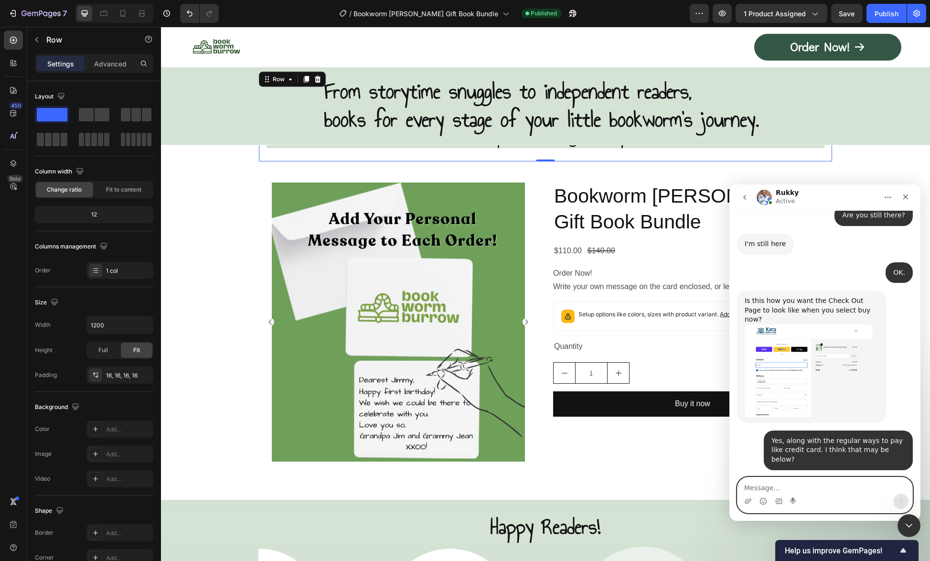
click at [789, 486] on textarea "Message…" at bounding box center [824, 485] width 175 height 16
type textarea "Thank you."
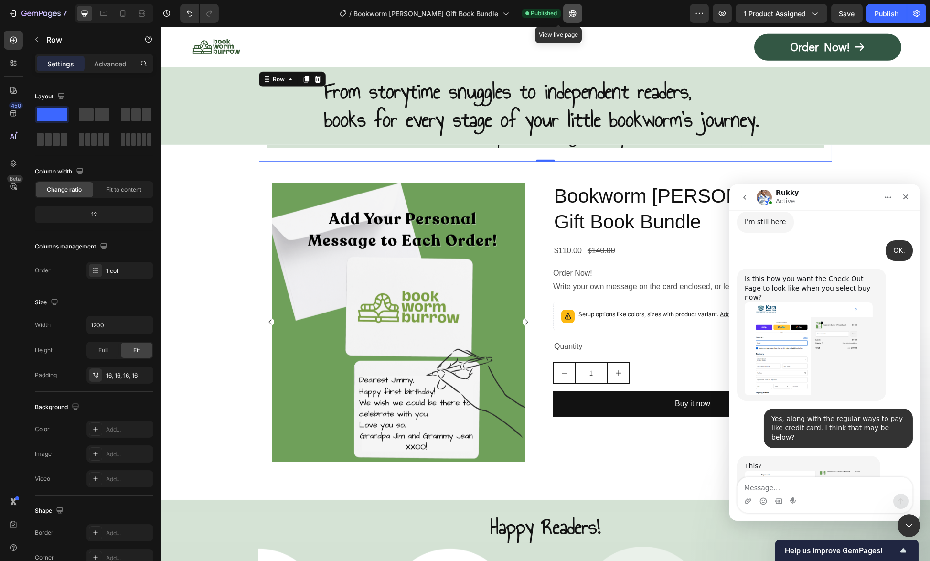
click at [568, 11] on icon "button" at bounding box center [573, 14] width 10 height 10
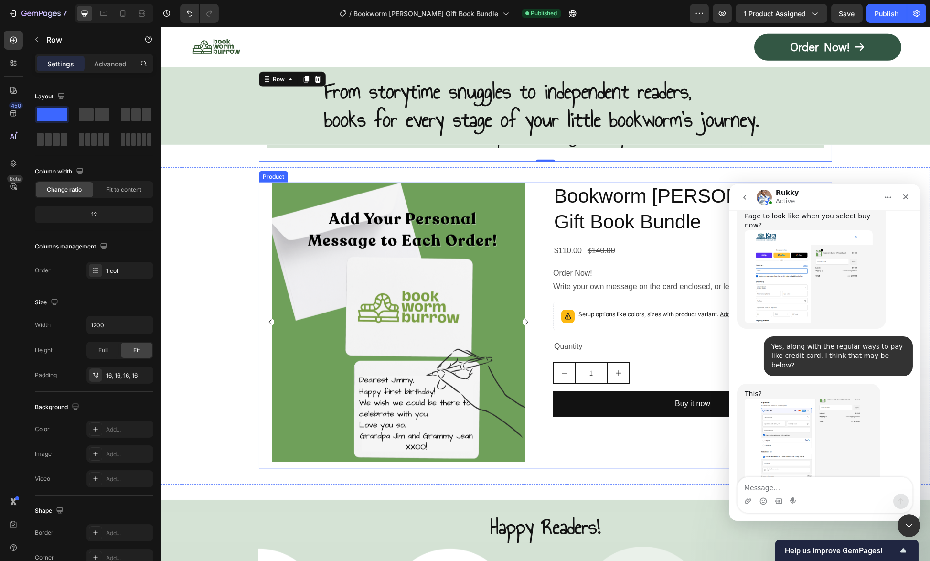
scroll to position [2437, 0]
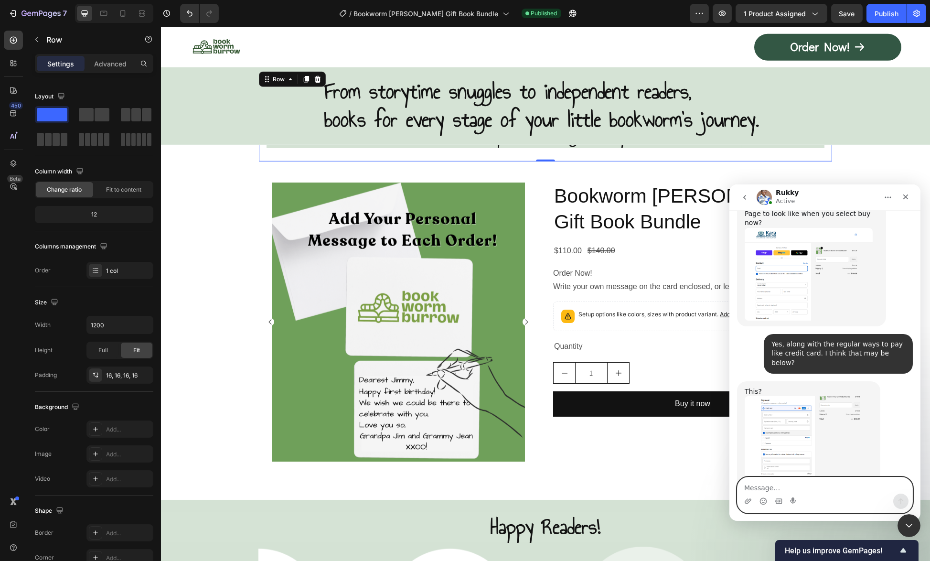
click at [808, 492] on textarea "Message…" at bounding box center [824, 485] width 175 height 16
type textarea "OK."
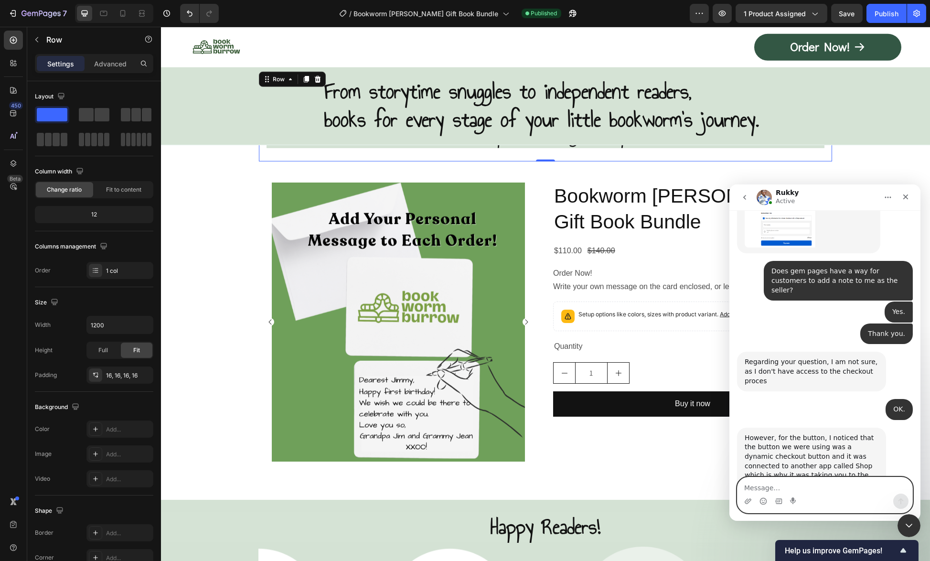
scroll to position [2680, 0]
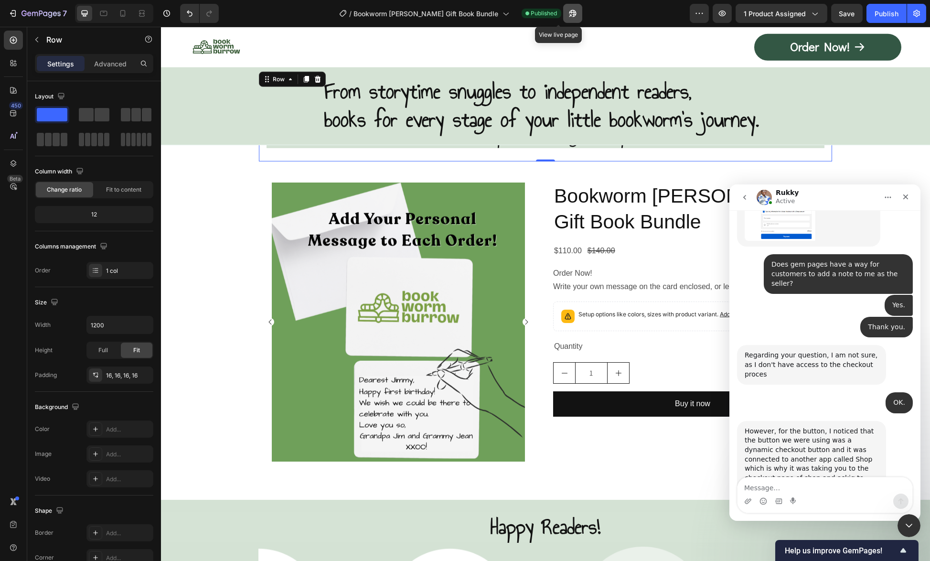
click at [569, 14] on icon "button" at bounding box center [572, 13] width 7 height 7
click at [723, 17] on icon "button" at bounding box center [722, 14] width 10 height 10
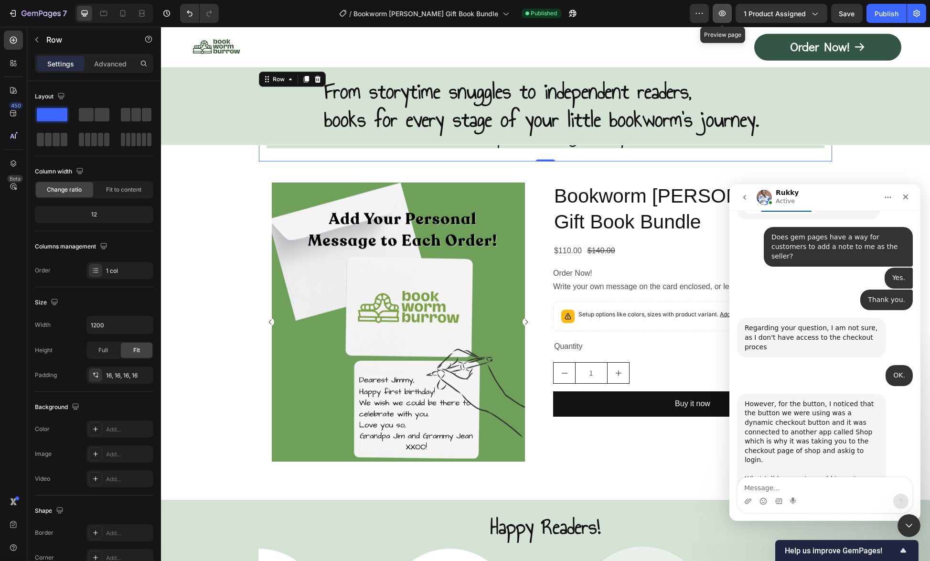
click at [726, 19] on button "button" at bounding box center [721, 13] width 19 height 19
click at [730, 11] on button "button" at bounding box center [721, 13] width 19 height 19
click at [722, 14] on icon "button" at bounding box center [722, 14] width 10 height 10
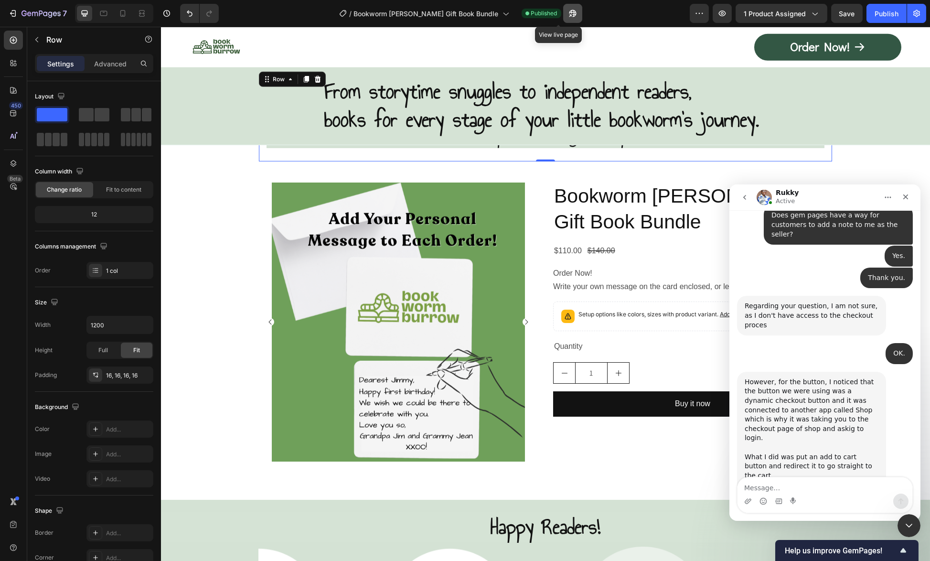
click at [568, 17] on icon "button" at bounding box center [573, 14] width 10 height 10
click at [804, 478] on textarea "Message…" at bounding box center [824, 485] width 175 height 16
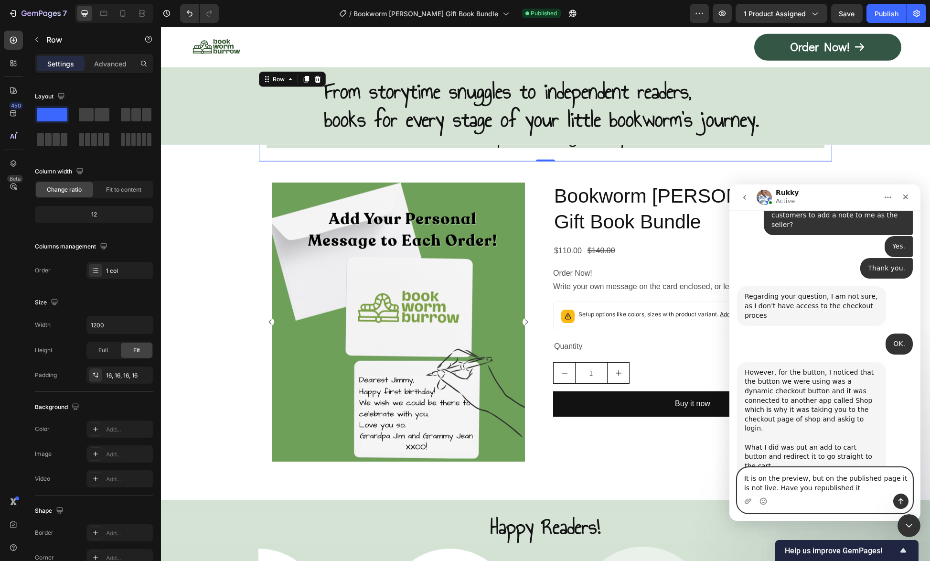
type textarea "It is on the preview, but on the published page it is not live. Have you republ…"
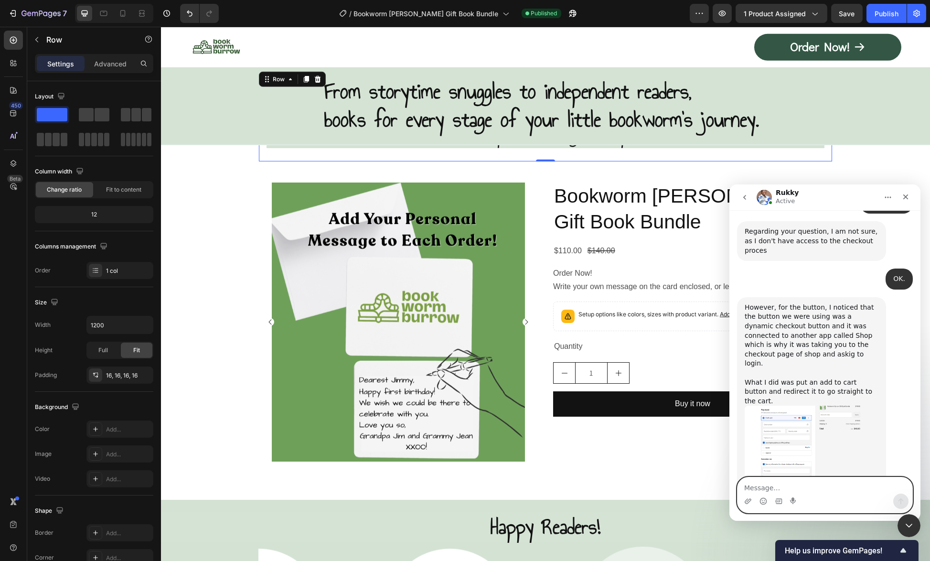
scroll to position [2814, 0]
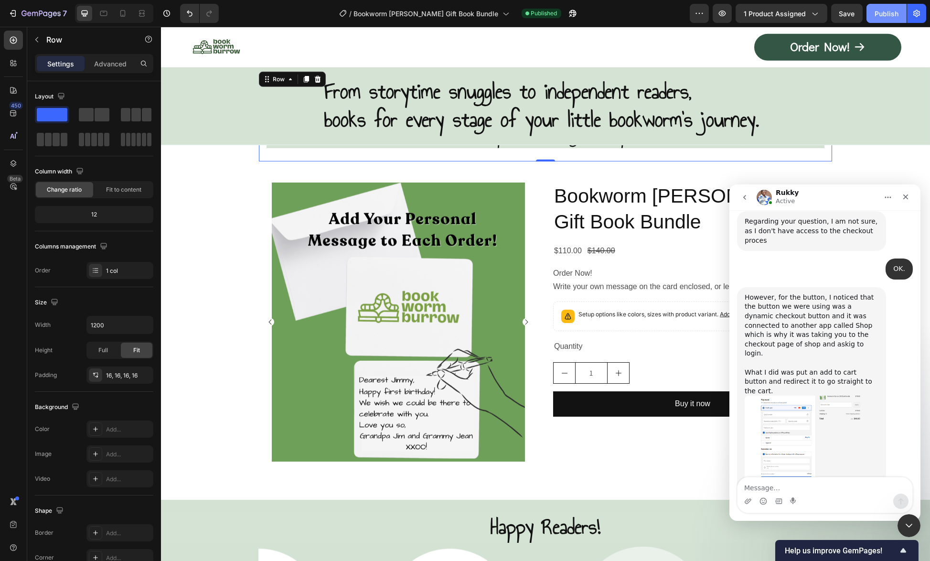
click at [877, 16] on div "Publish" at bounding box center [886, 14] width 24 height 10
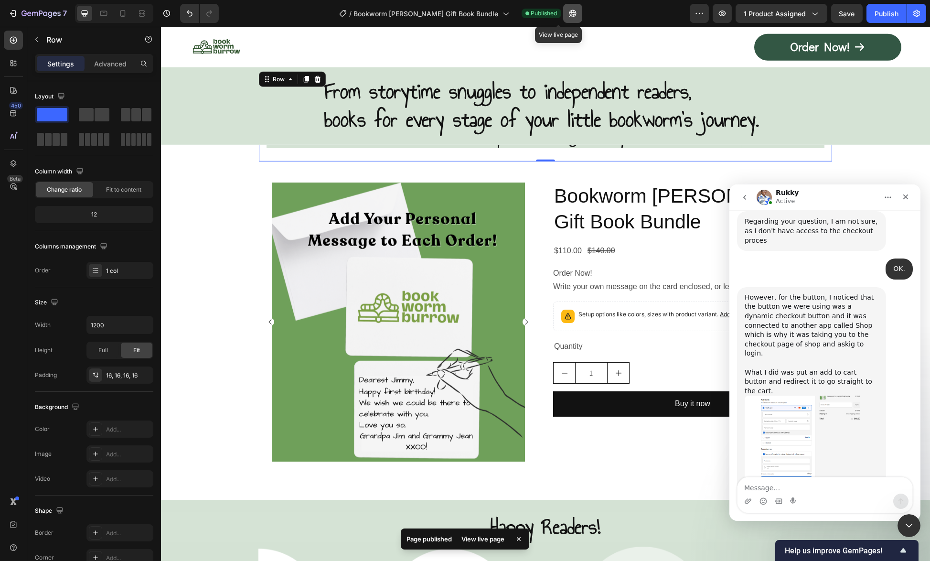
click at [569, 16] on icon "button" at bounding box center [570, 15] width 2 height 2
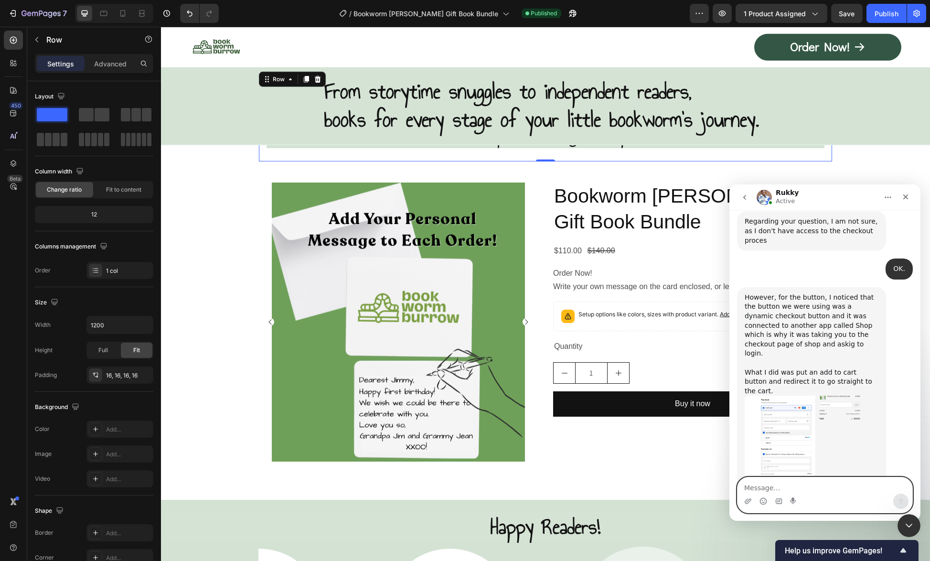
click at [793, 489] on textarea "Message…" at bounding box center [824, 485] width 175 height 16
type textarea "Perfect! Thank you so much for your assistance!"
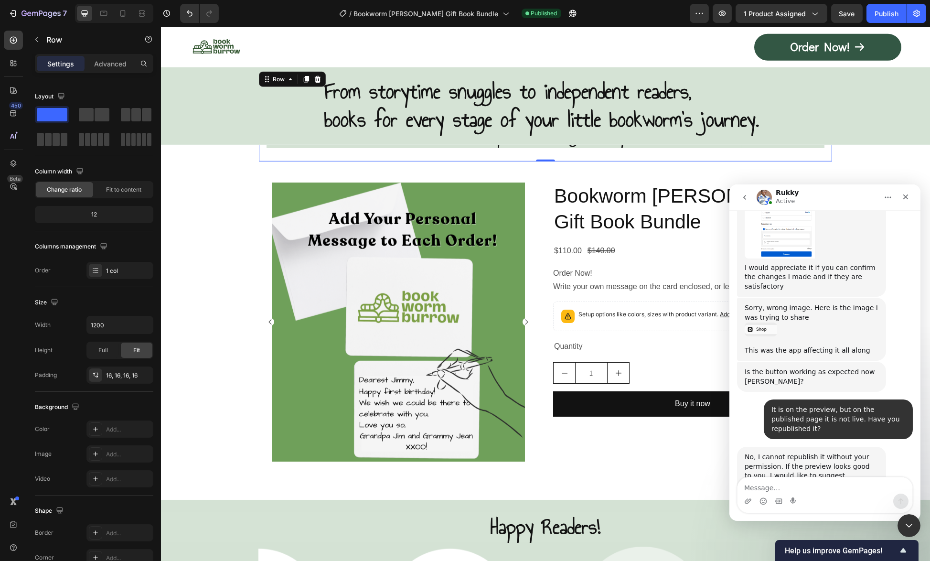
scroll to position [3002, 0]
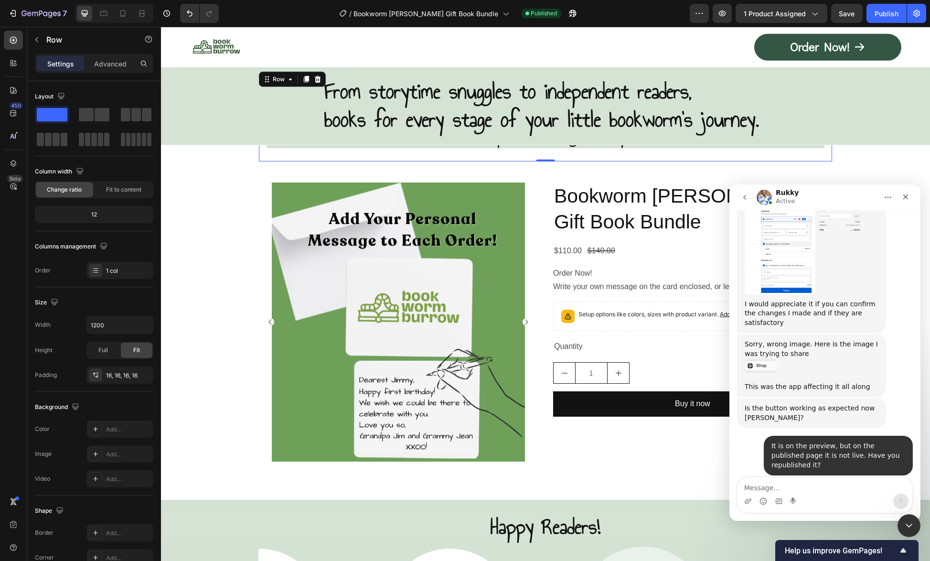
click at [790, 483] on textarea "Message…" at bounding box center [824, 485] width 175 height 16
type textarea "d"
type textarea "Done! Thank you!"
click at [896, 501] on button "Send a message…" at bounding box center [900, 500] width 15 height 15
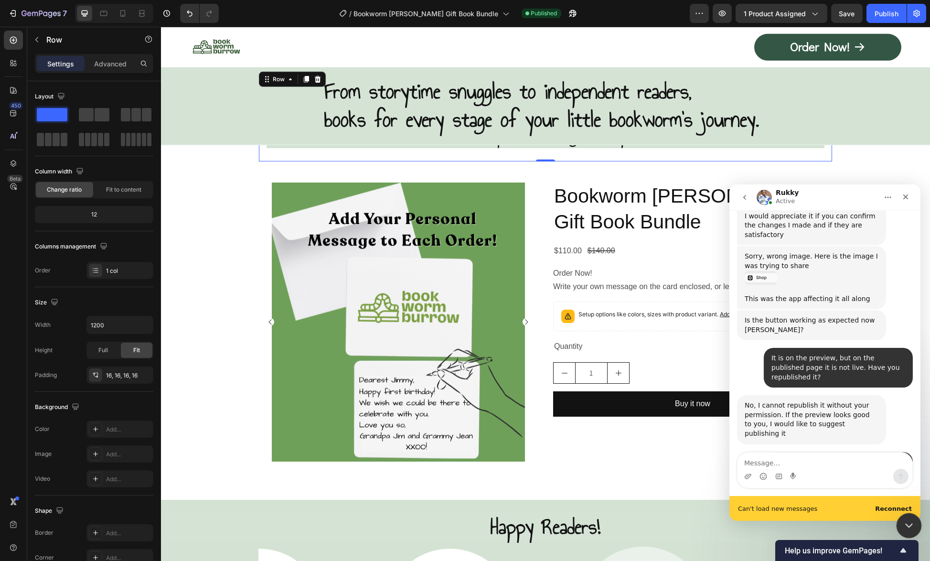
scroll to position [3115, 0]
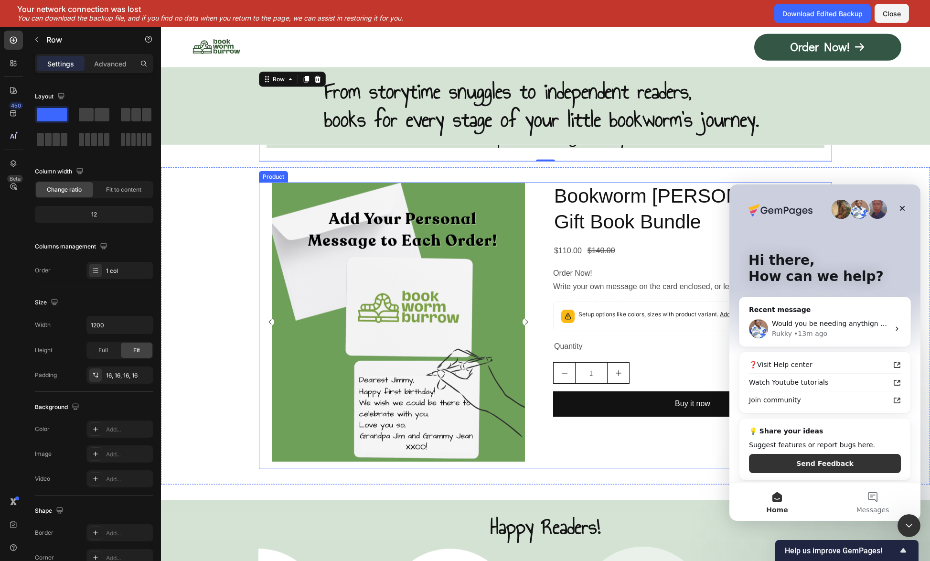
click at [533, 465] on div "Product Images" at bounding box center [398, 325] width 279 height 287
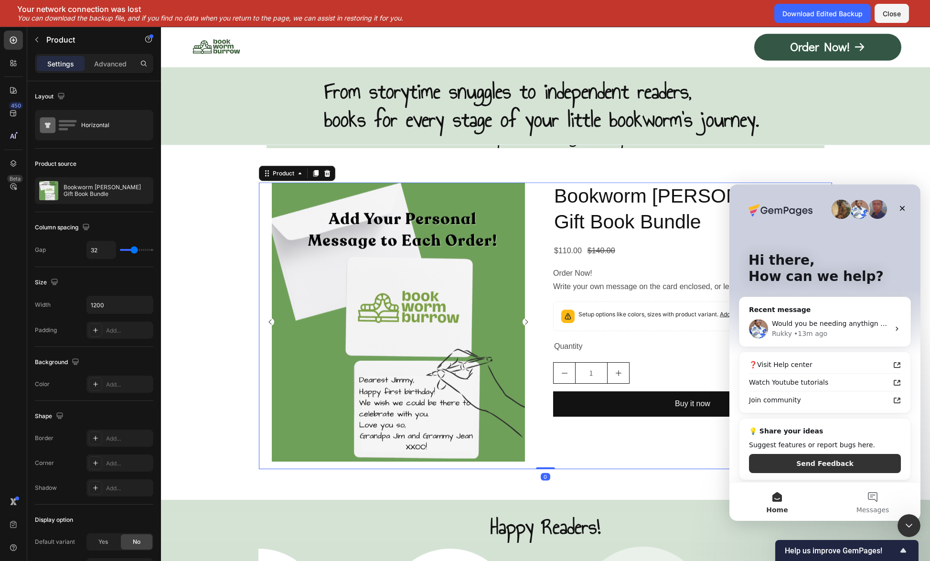
click at [532, 465] on div "Product Images" at bounding box center [398, 325] width 279 height 287
click at [533, 465] on div "Product Images" at bounding box center [398, 325] width 279 height 287
click at [574, 452] on div "Bookworm [PERSON_NAME] Gift Book Bundle Product Title $110.00 Product Price Pro…" at bounding box center [692, 325] width 279 height 287
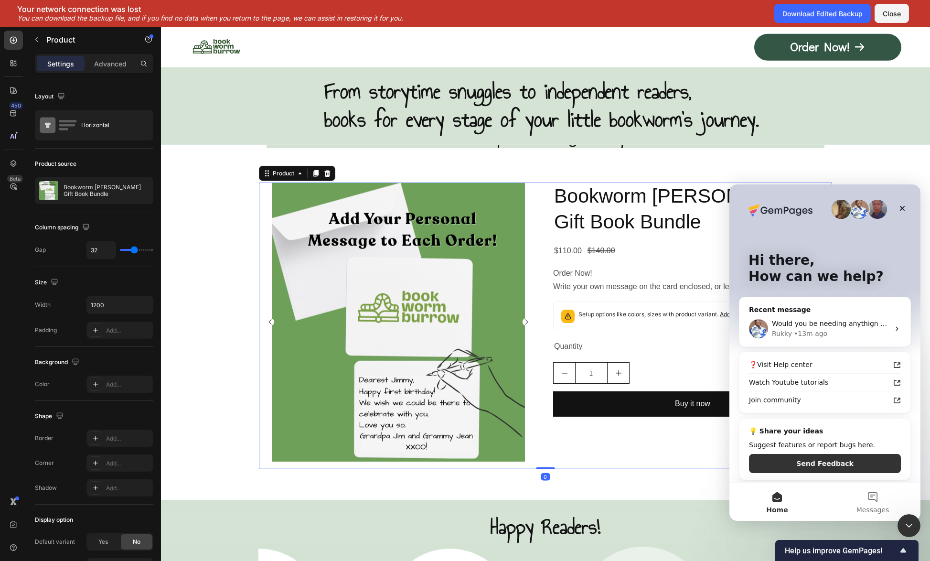
click at [574, 452] on div "Bookworm [PERSON_NAME] Gift Book Bundle Product Title $110.00 Product Price Pro…" at bounding box center [692, 325] width 279 height 287
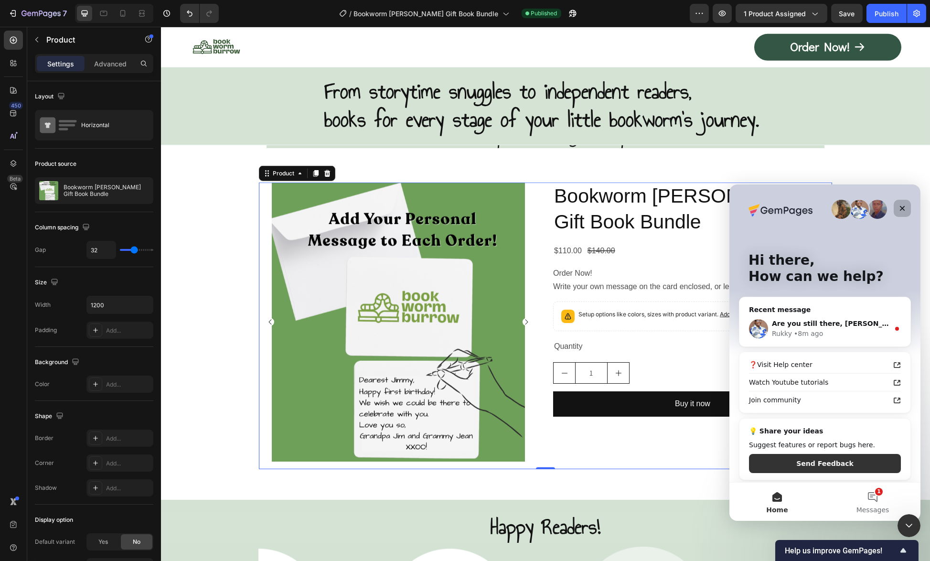
click at [898, 210] on icon "Close" at bounding box center [902, 208] width 8 height 8
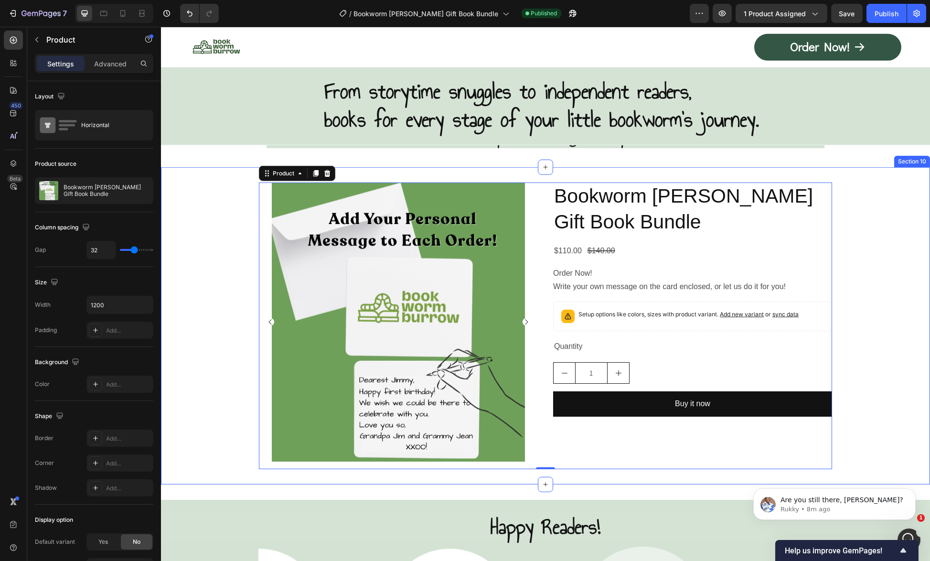
scroll to position [0, 0]
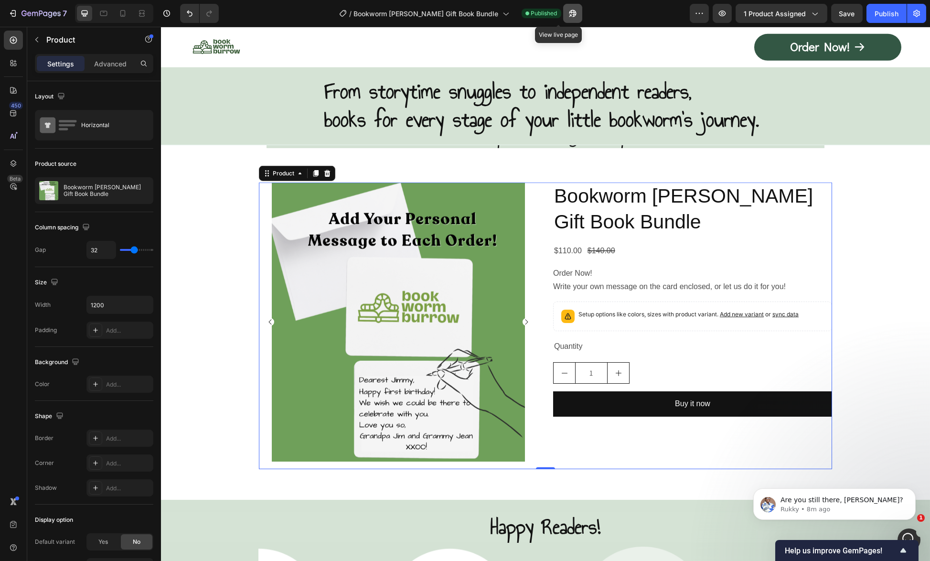
click at [563, 8] on button "button" at bounding box center [572, 13] width 19 height 19
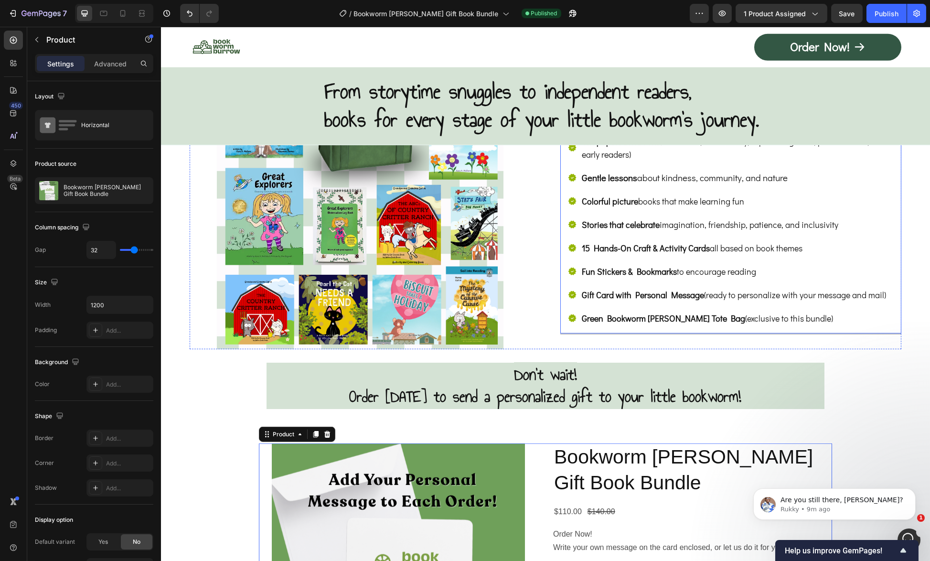
scroll to position [4696, 0]
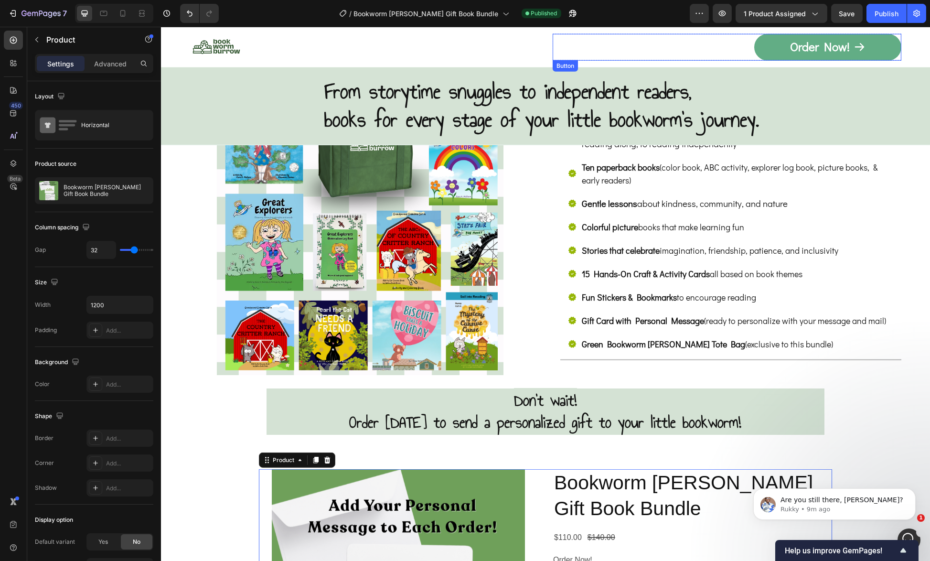
click at [765, 45] on link "Order Now!" at bounding box center [827, 47] width 147 height 27
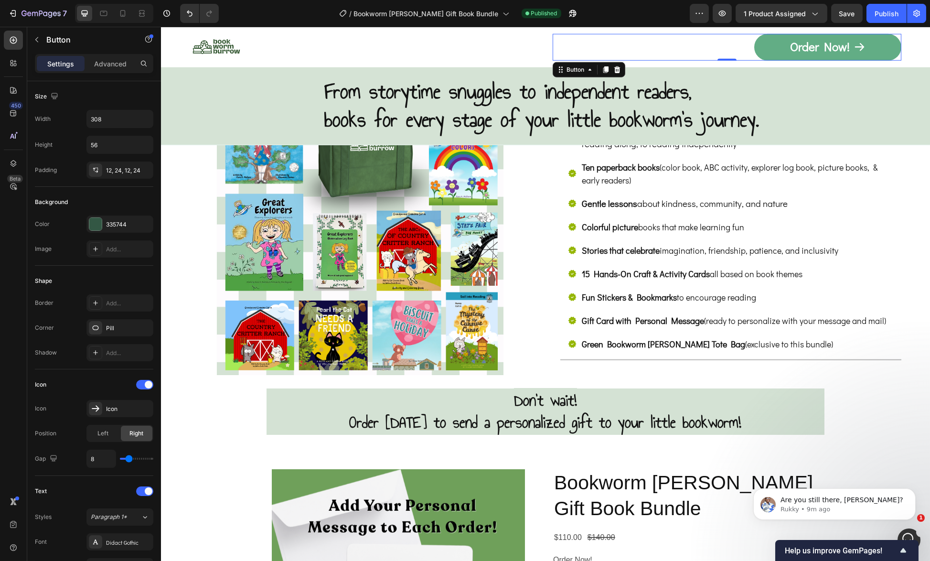
click at [775, 55] on link "Order Now!" at bounding box center [827, 47] width 147 height 27
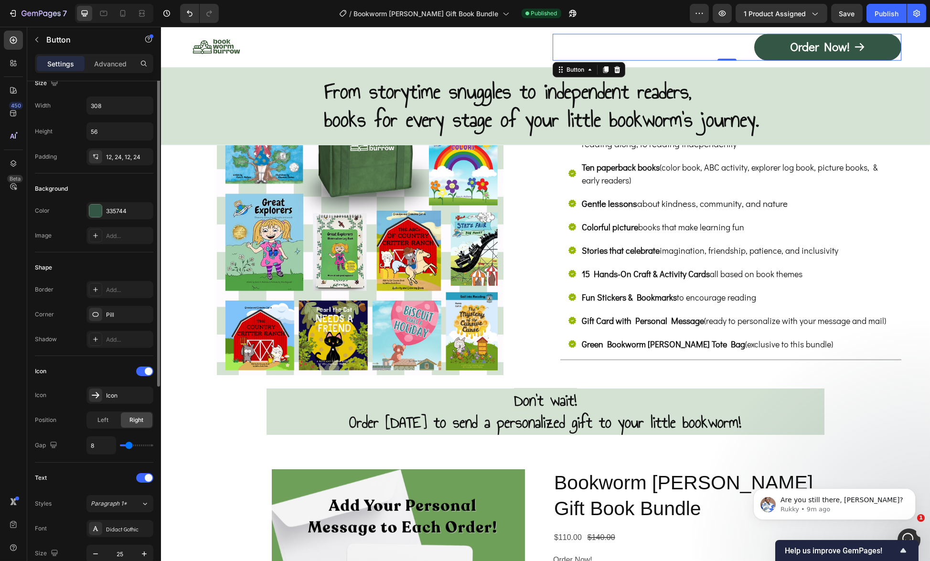
scroll to position [0, 0]
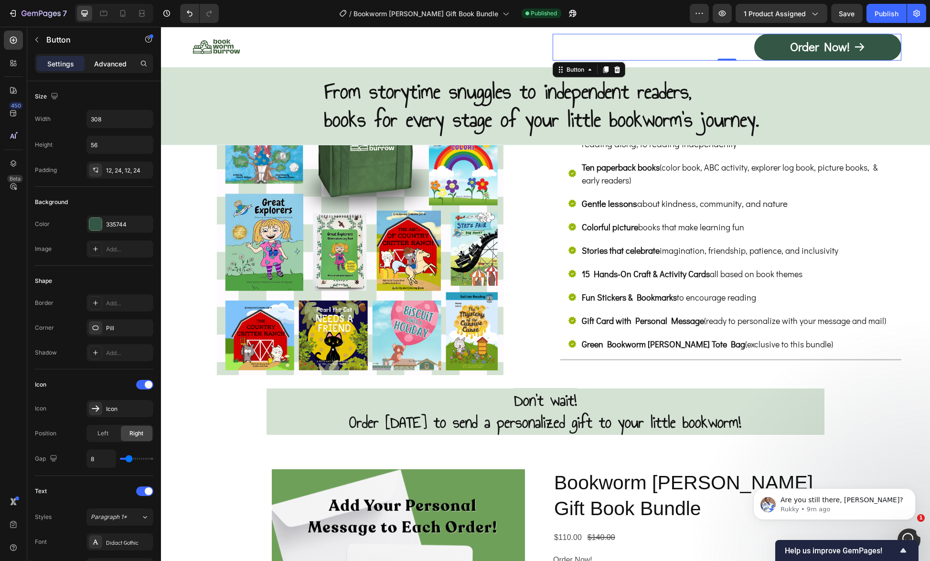
click at [110, 66] on p "Advanced" at bounding box center [110, 64] width 32 height 10
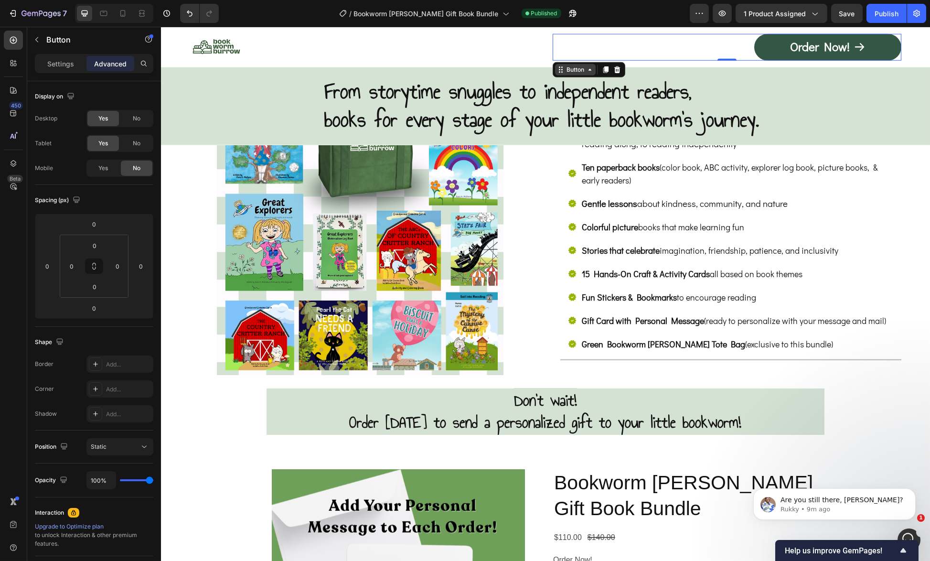
click at [569, 72] on div "Button" at bounding box center [574, 69] width 21 height 9
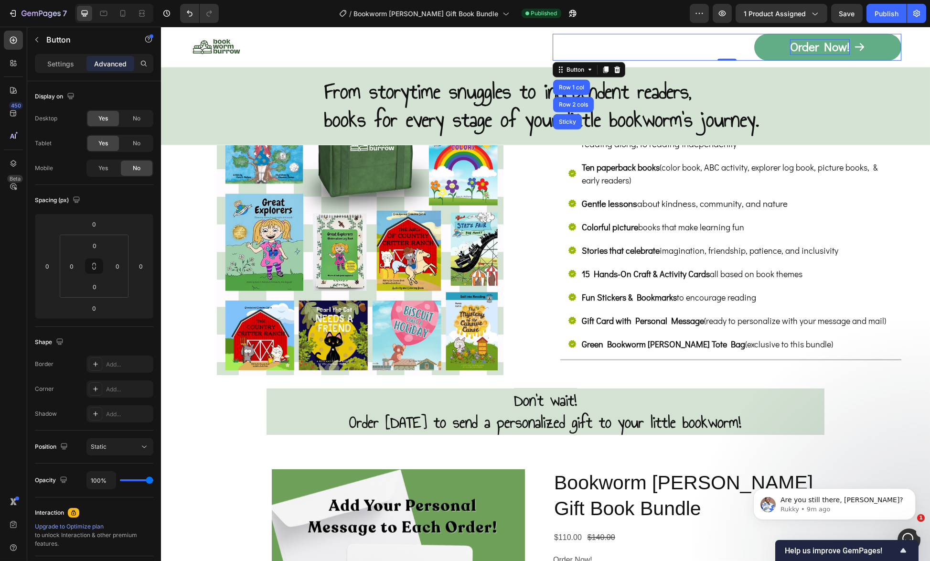
click at [827, 48] on p "Order Now!" at bounding box center [820, 47] width 60 height 16
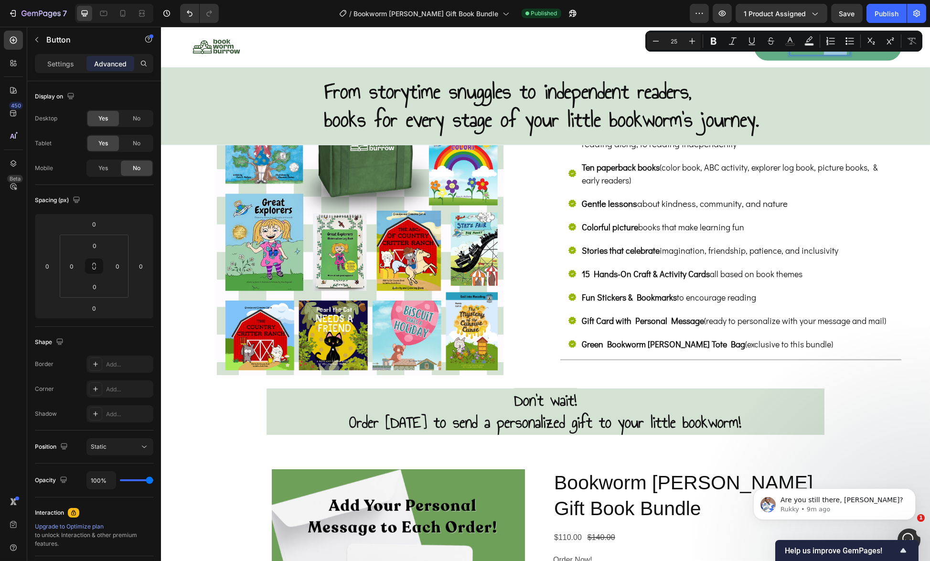
click at [804, 58] on link "Order Now!" at bounding box center [827, 47] width 147 height 27
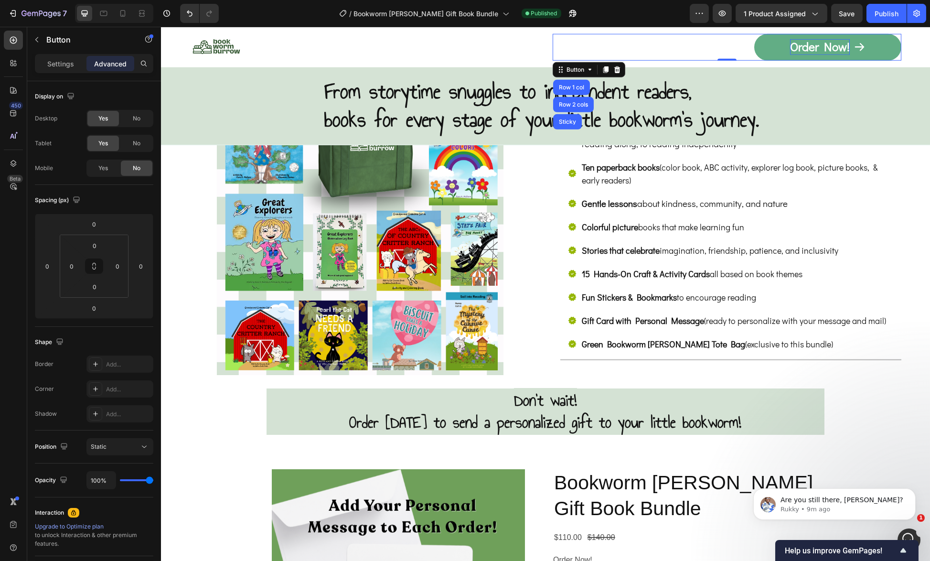
click at [802, 52] on p "Order Now!" at bounding box center [820, 47] width 60 height 16
click at [802, 51] on p "Order Now!" at bounding box center [820, 47] width 60 height 16
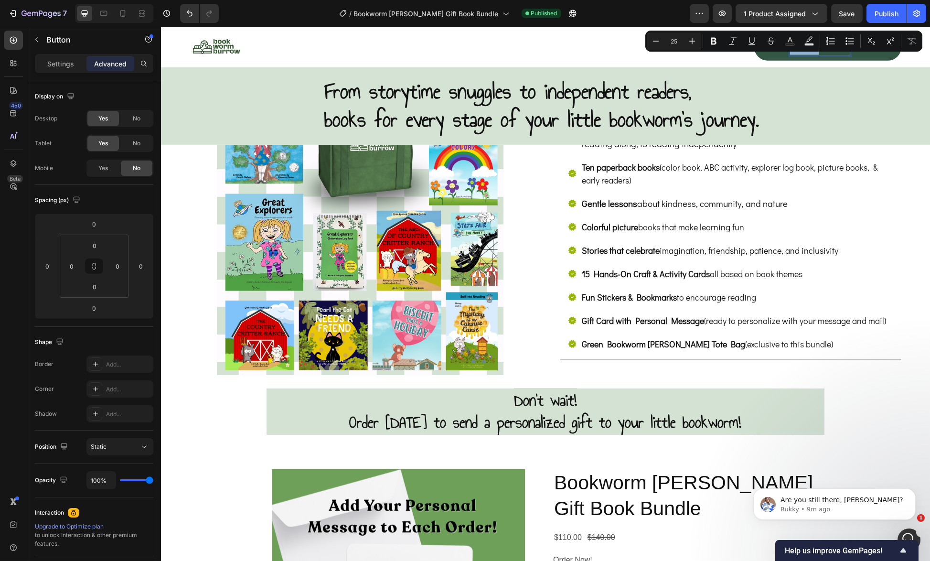
click at [801, 51] on div "Minus 25 Plus Bold Italic Underline Strikethrough Text Color Text Background Co…" at bounding box center [783, 41] width 277 height 21
click at [802, 53] on p "Order Now!" at bounding box center [820, 47] width 60 height 16
drag, startPoint x: 784, startPoint y: 46, endPoint x: 843, endPoint y: 53, distance: 59.7
click at [843, 53] on div "Order Now!" at bounding box center [827, 47] width 75 height 16
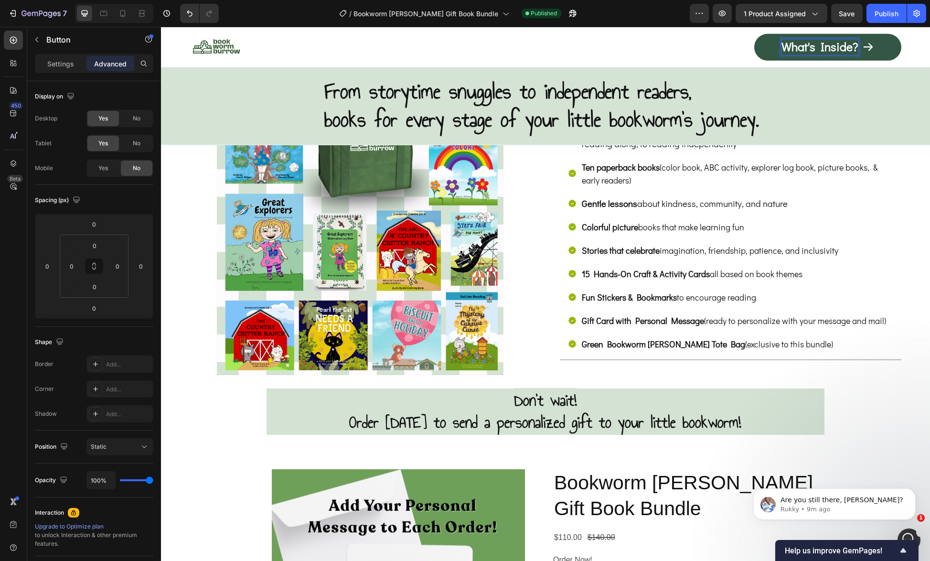
click at [624, 51] on div "What's Inside? Button Row 1 col Row 2 cols Sticky 0" at bounding box center [727, 47] width 349 height 27
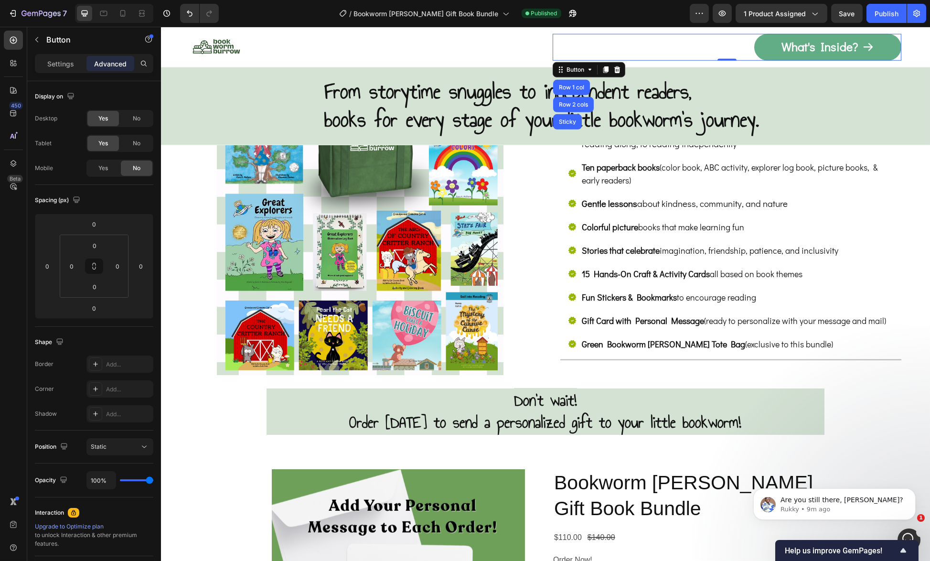
click at [863, 46] on icon at bounding box center [868, 47] width 10 height 8
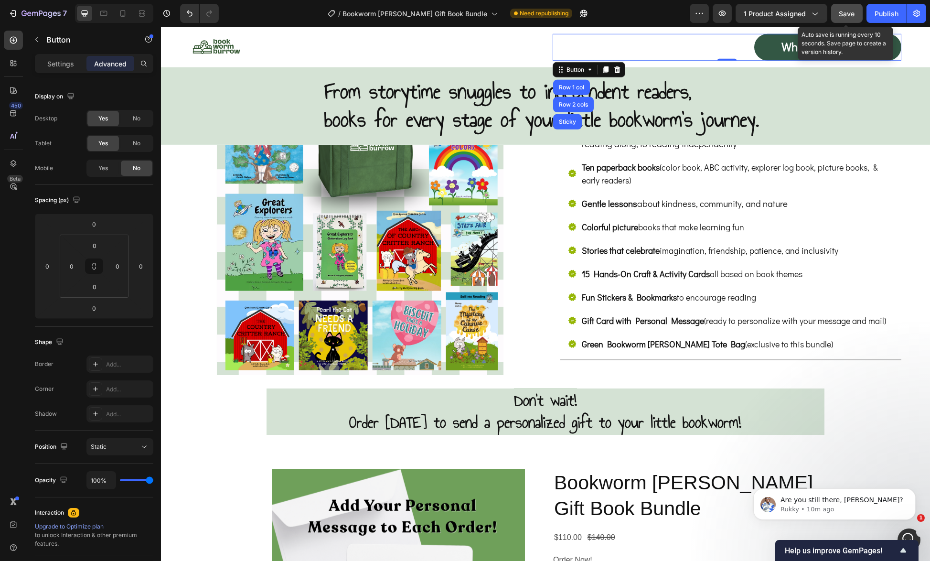
click at [853, 16] on span "Save" at bounding box center [847, 14] width 16 height 8
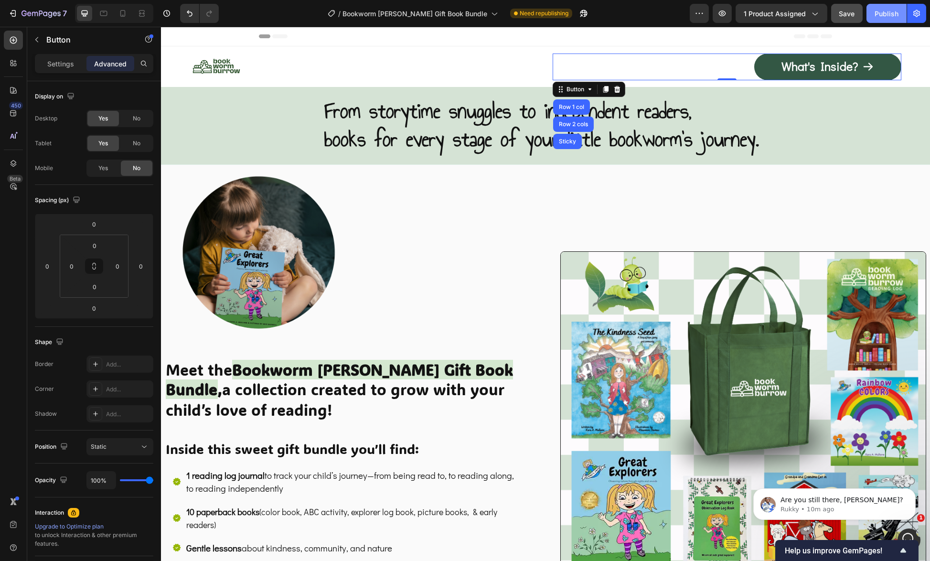
click at [899, 15] on button "Publish" at bounding box center [886, 13] width 40 height 19
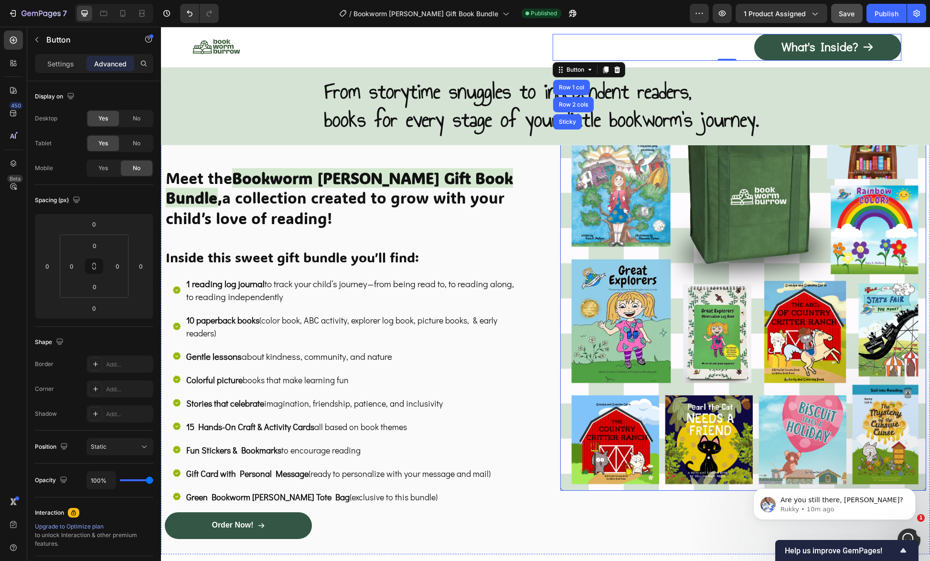
scroll to position [334, 0]
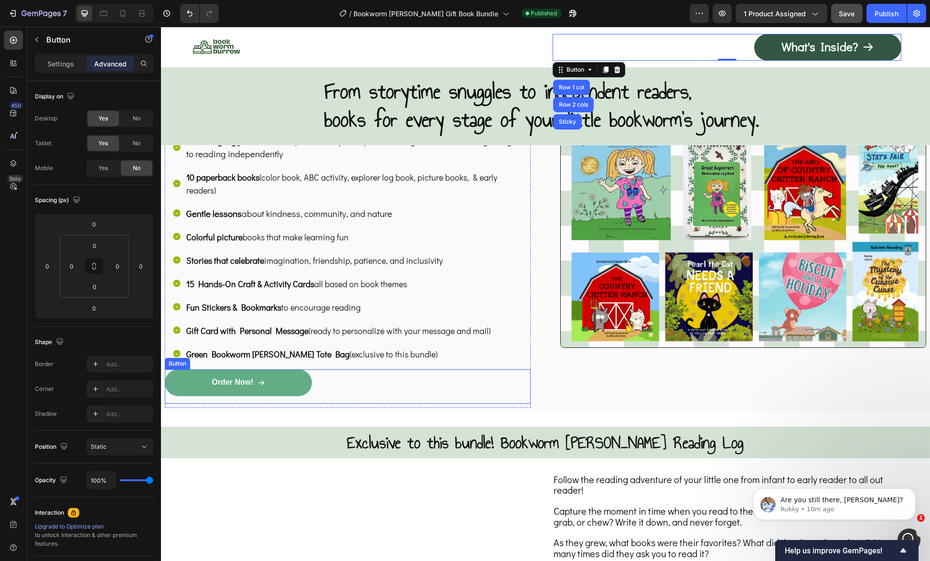
click at [201, 379] on link "Order Now!" at bounding box center [238, 382] width 147 height 27
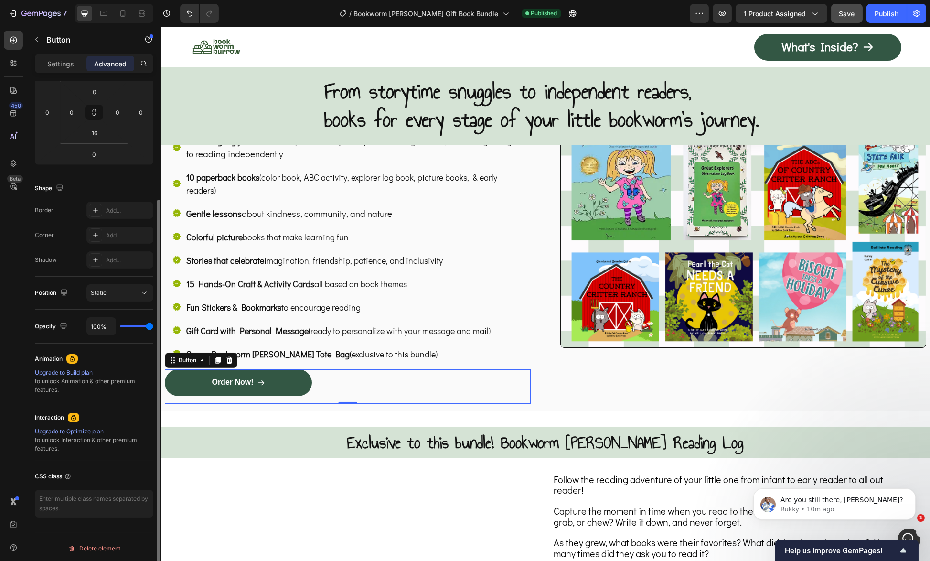
scroll to position [0, 0]
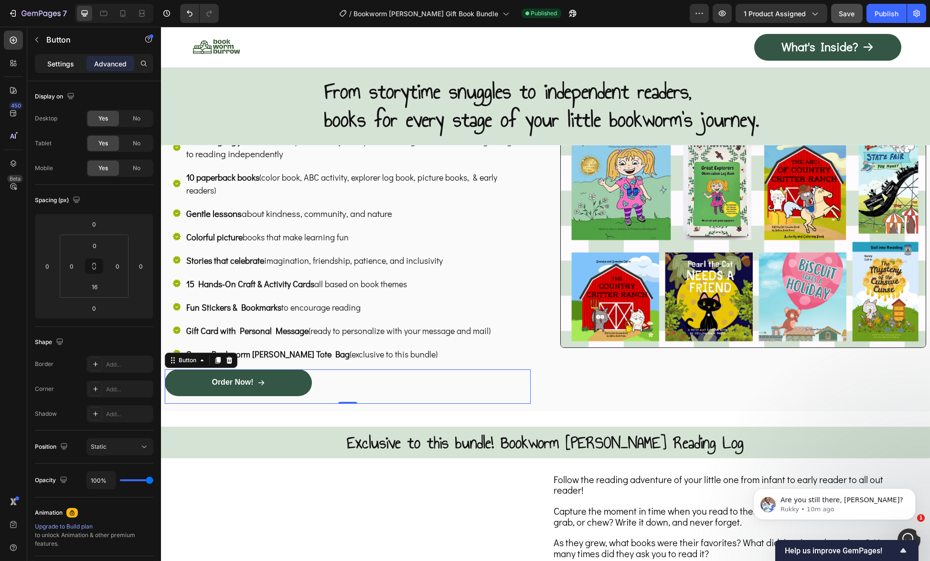
click at [58, 64] on p "Settings" at bounding box center [60, 64] width 27 height 10
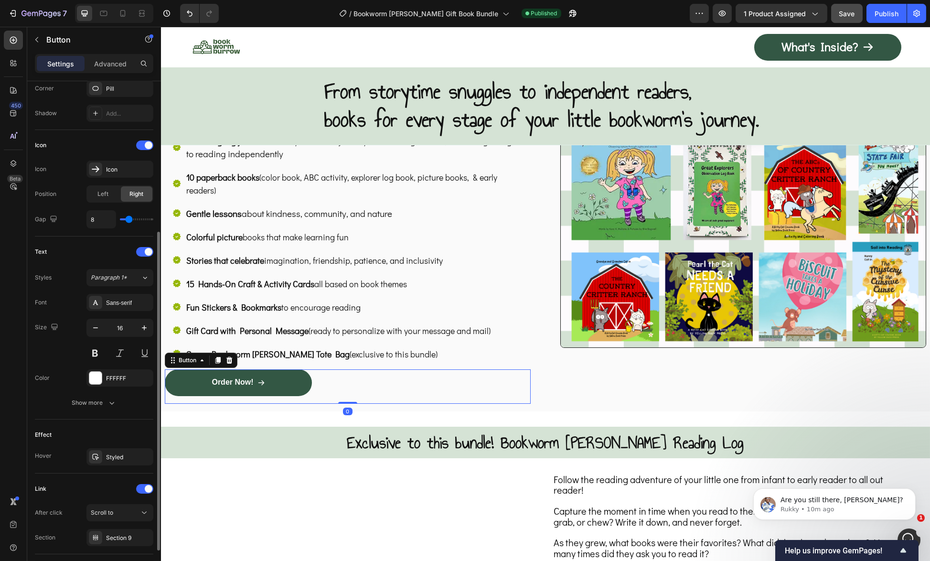
scroll to position [300, 0]
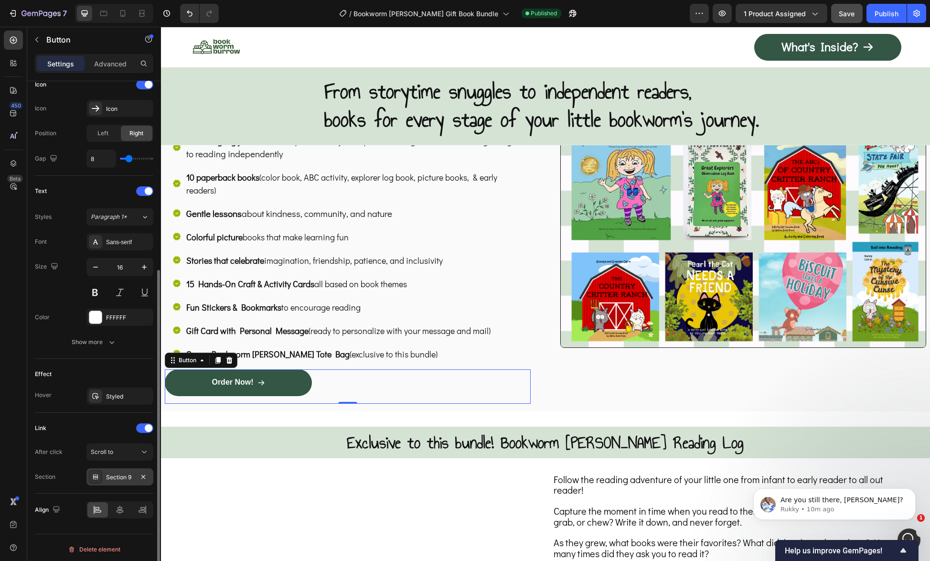
click at [106, 475] on div "Section 9" at bounding box center [120, 477] width 28 height 9
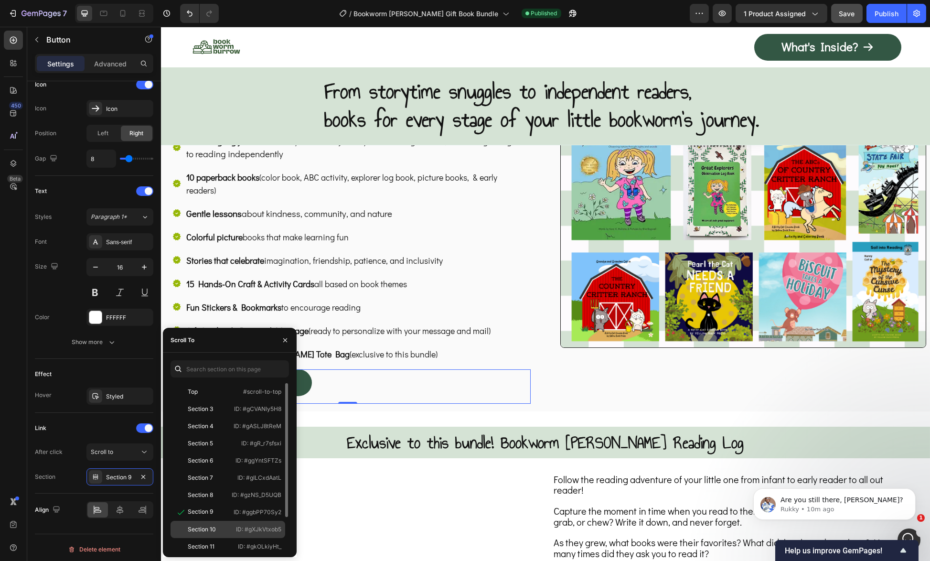
click at [203, 529] on div "Section 10" at bounding box center [202, 529] width 28 height 9
click at [285, 341] on icon "button" at bounding box center [285, 340] width 8 height 8
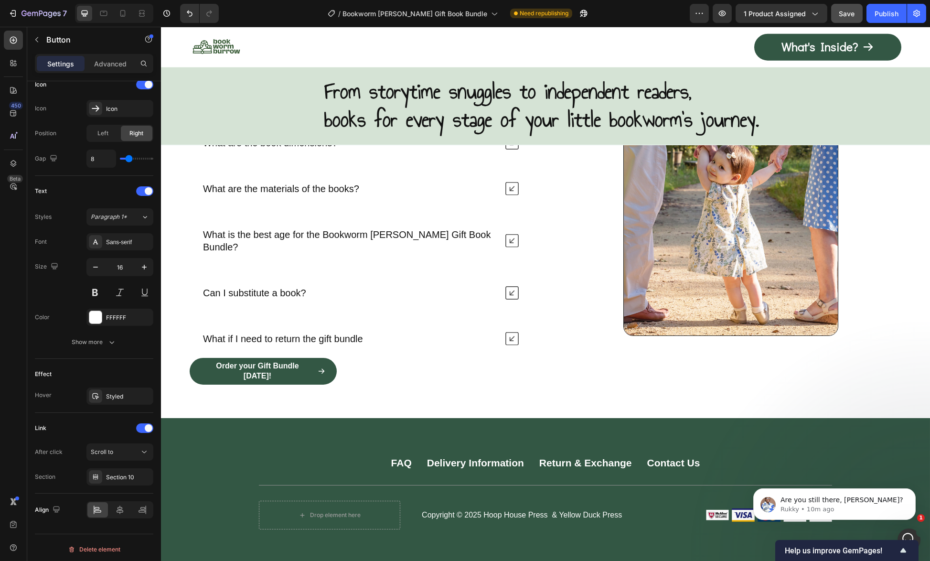
scroll to position [6077, 0]
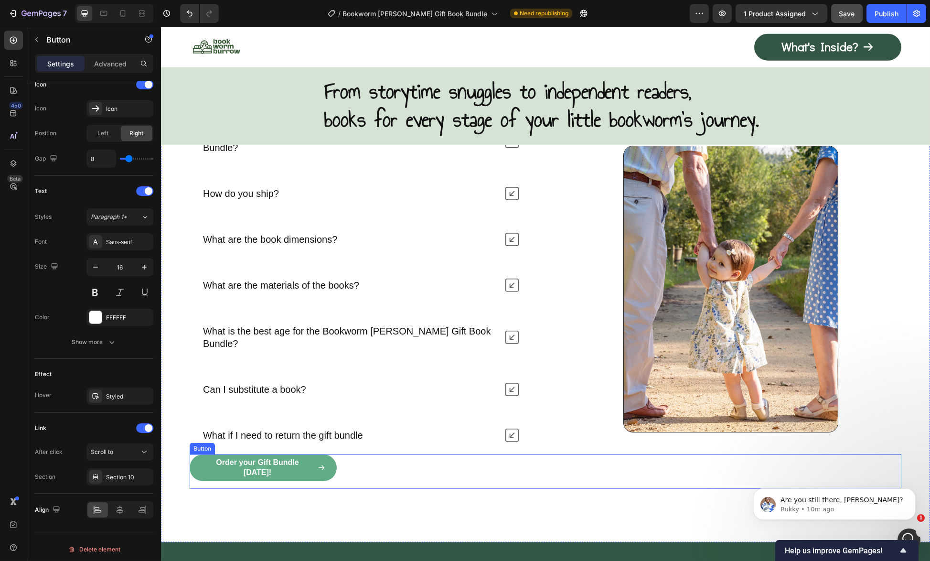
click at [256, 454] on link "Order your Gift Bundle [DATE]!" at bounding box center [263, 467] width 147 height 27
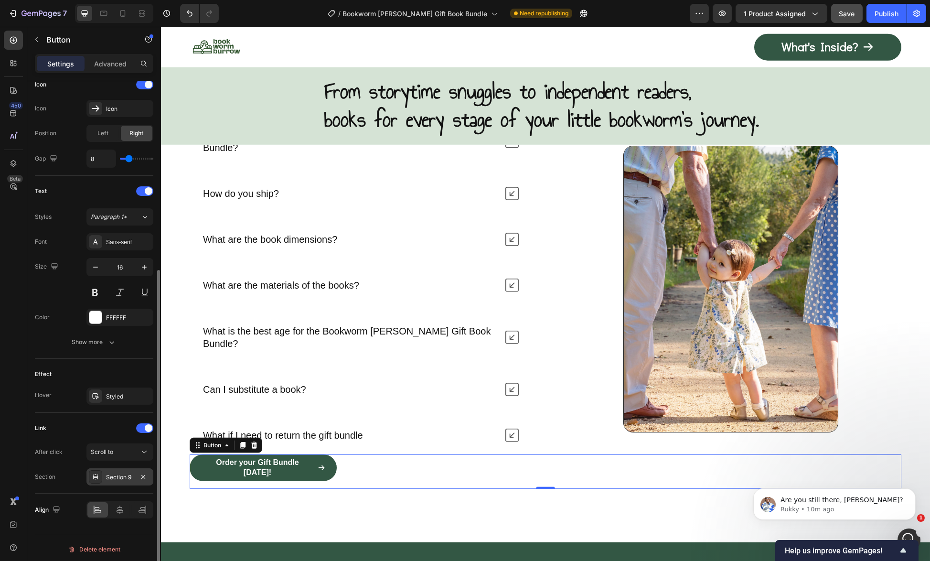
click at [126, 468] on div "Section 9" at bounding box center [119, 476] width 67 height 17
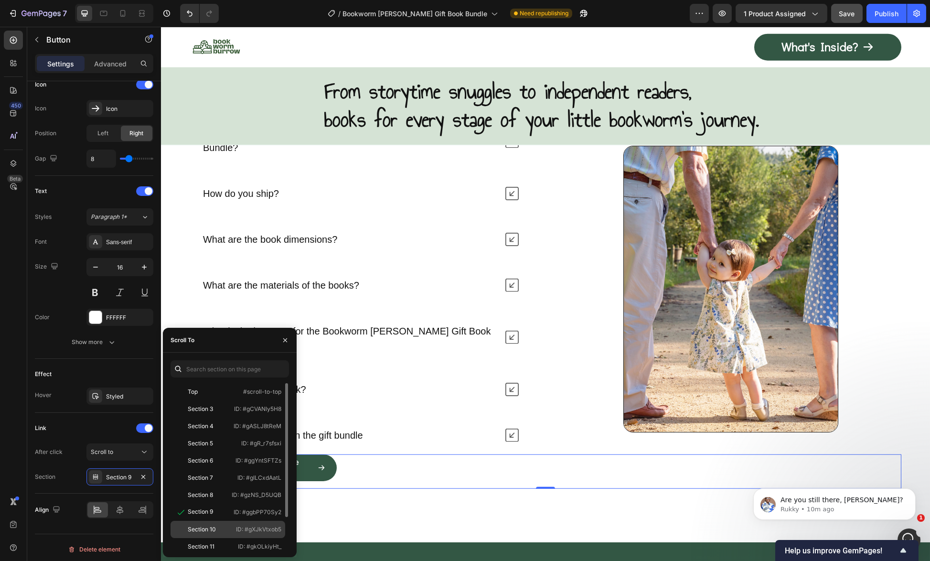
click at [224, 530] on div "Section 10" at bounding box center [201, 529] width 55 height 9
click at [805, 500] on span "Are you still there, [PERSON_NAME]?" at bounding box center [841, 499] width 123 height 8
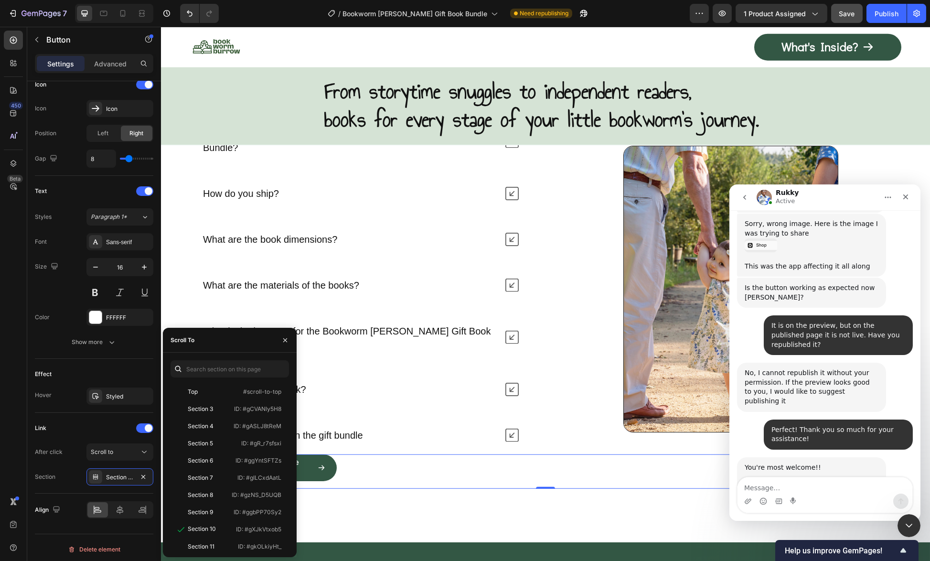
scroll to position [3127, 0]
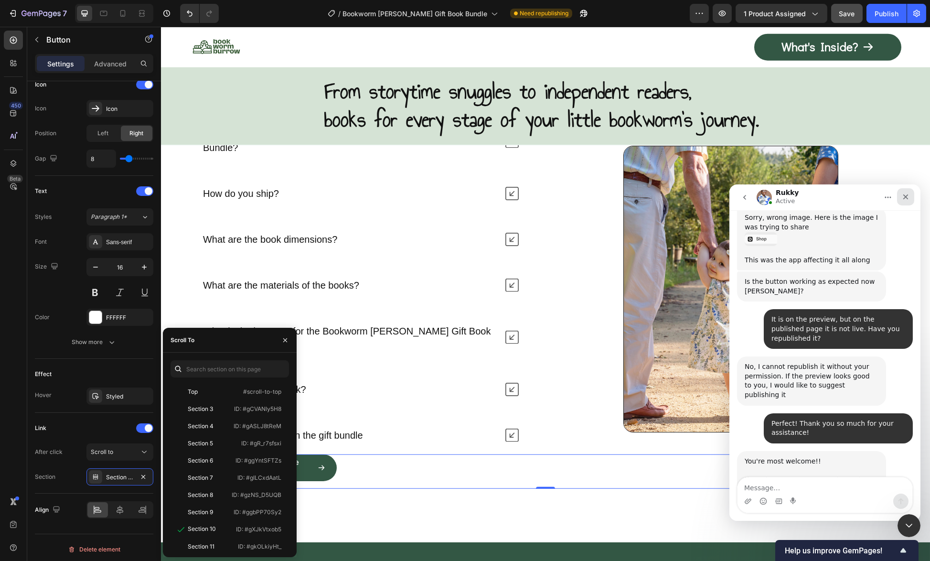
click at [904, 201] on div "Close" at bounding box center [904, 196] width 17 height 17
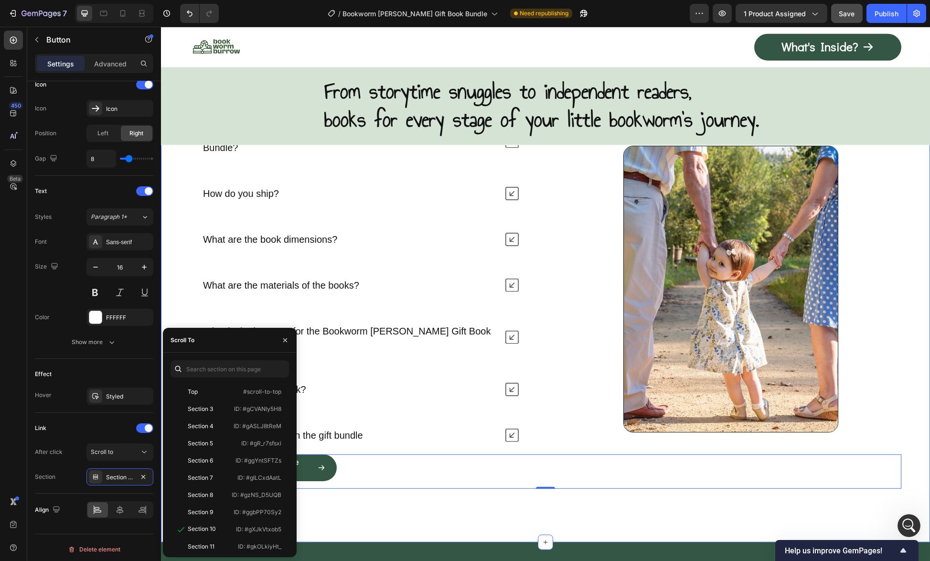
click at [411, 499] on div "Frequently Asked Questions Heading What's included in the Bookworm [PERSON_NAME…" at bounding box center [545, 302] width 769 height 479
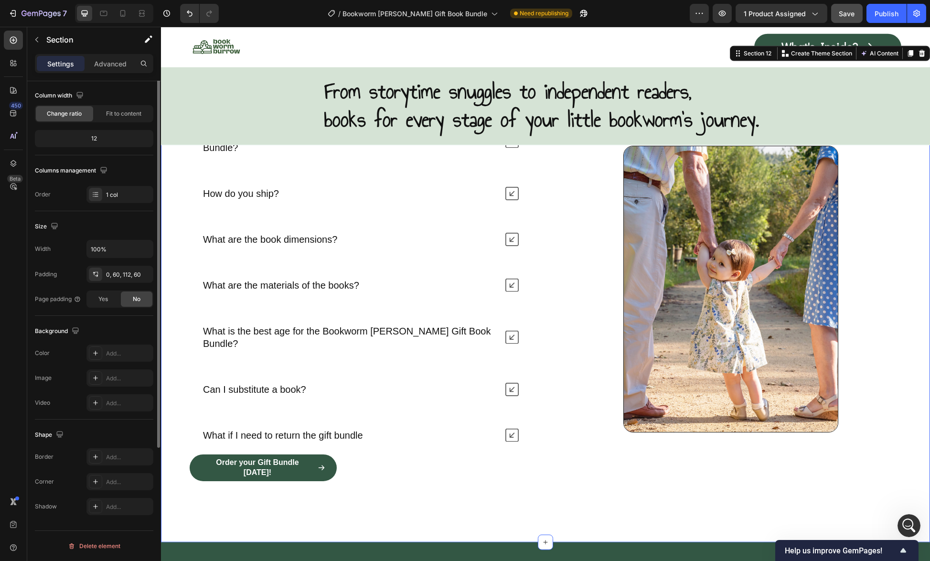
scroll to position [0, 0]
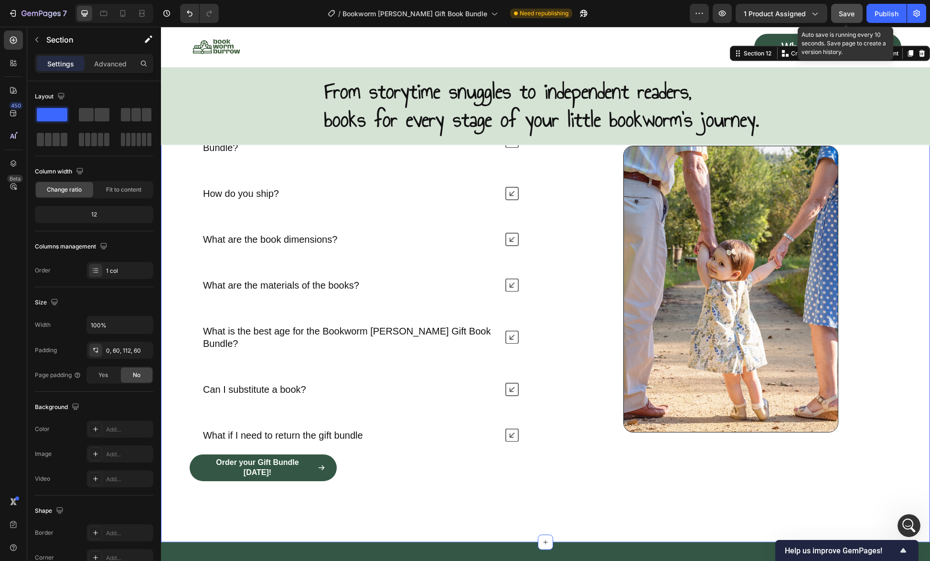
click at [846, 12] on span "Save" at bounding box center [847, 14] width 16 height 8
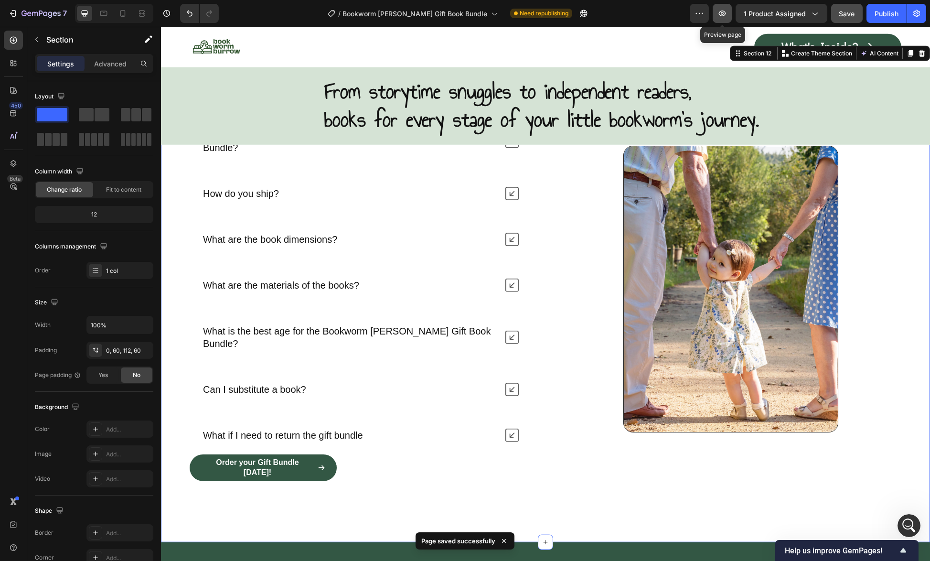
click at [727, 11] on icon "button" at bounding box center [722, 14] width 10 height 10
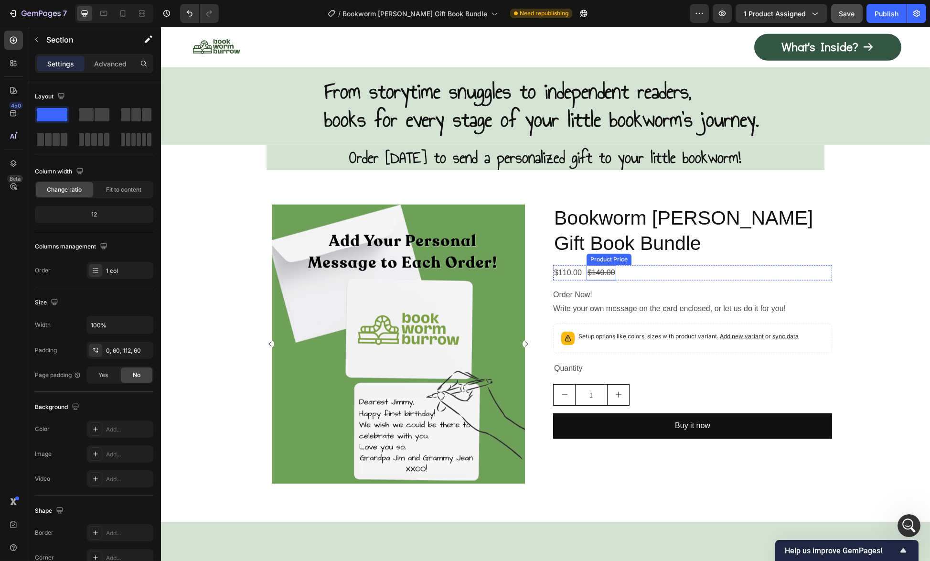
scroll to position [5074, 0]
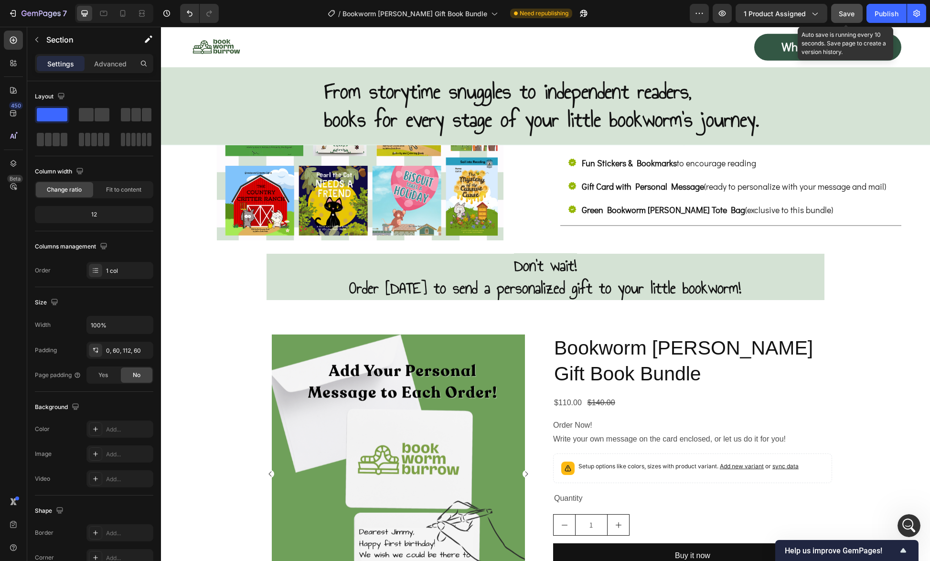
click at [857, 11] on button "Save" at bounding box center [847, 13] width 32 height 19
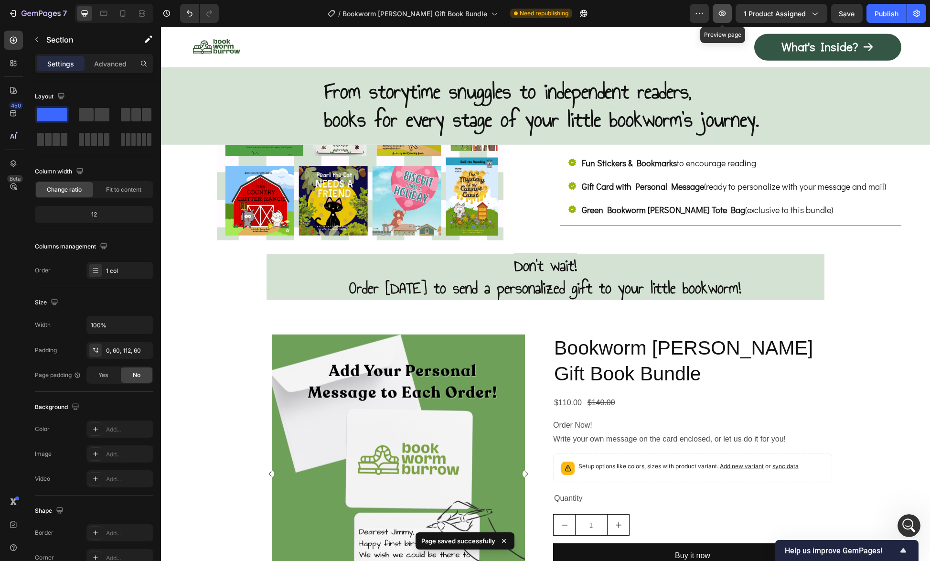
click at [729, 12] on button "button" at bounding box center [721, 13] width 19 height 19
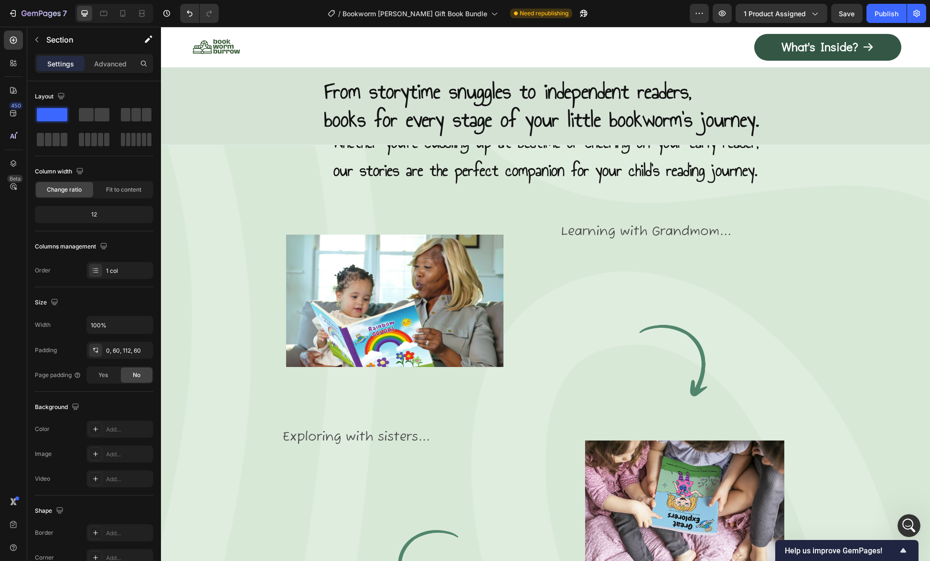
scroll to position [2203, 0]
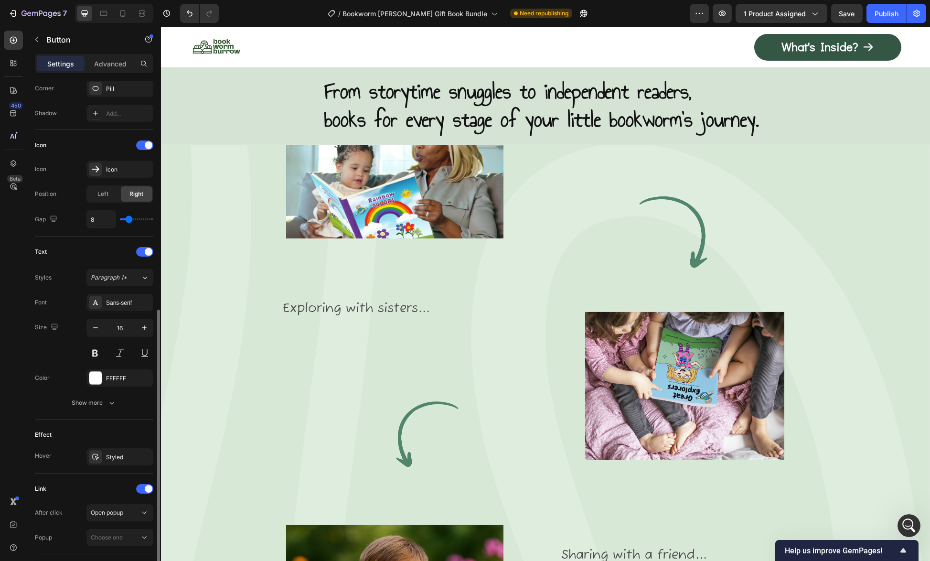
scroll to position [300, 0]
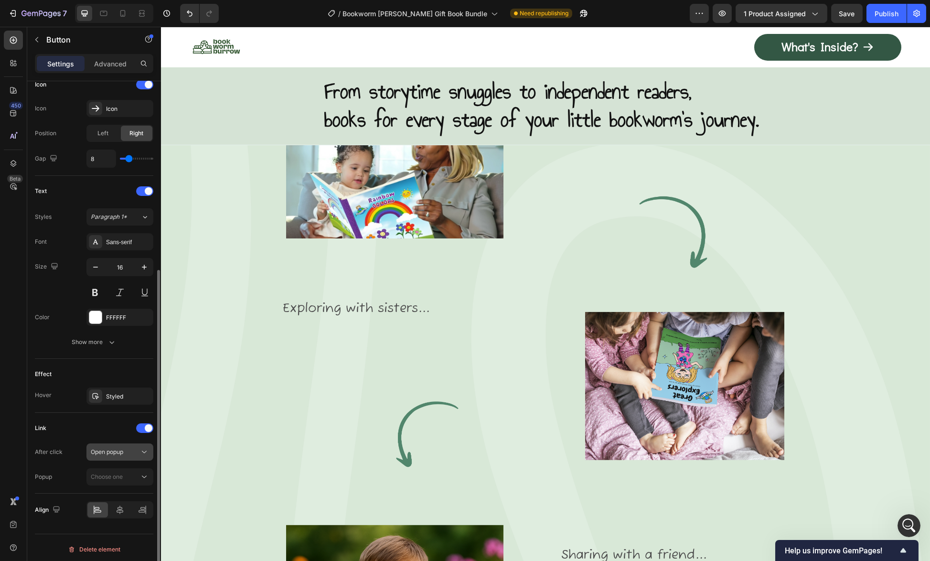
click at [109, 448] on span "Open popup" at bounding box center [107, 451] width 32 height 7
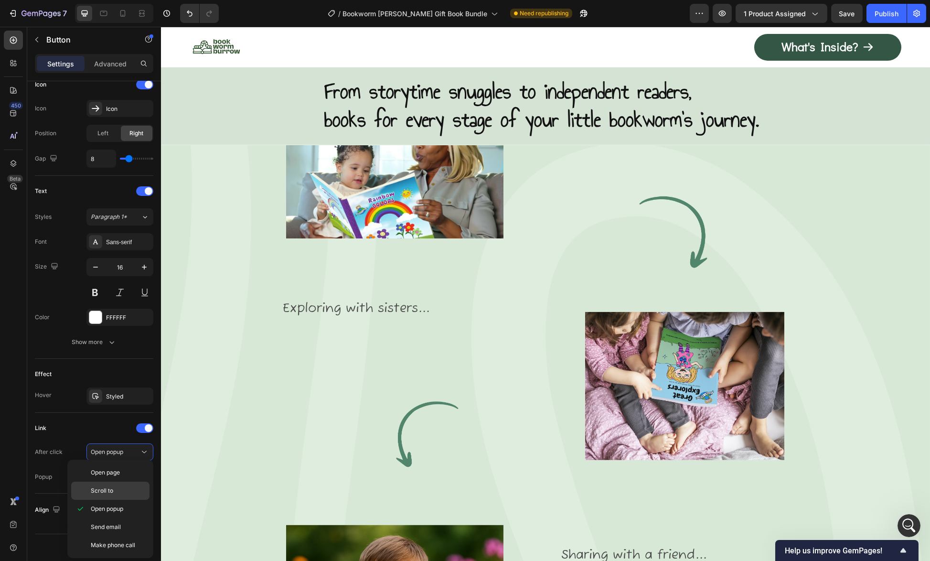
click at [113, 488] on p "Scroll to" at bounding box center [118, 490] width 54 height 9
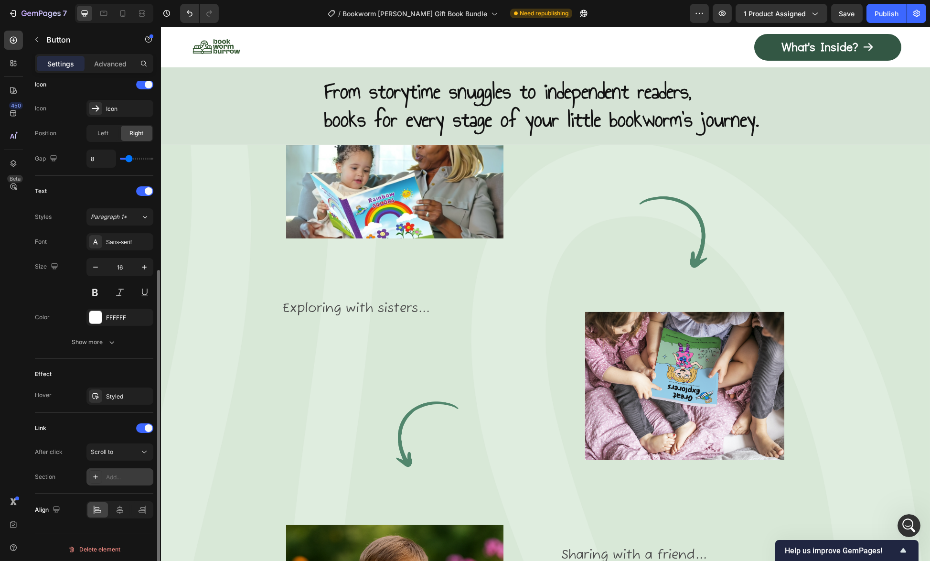
click at [92, 473] on icon at bounding box center [96, 477] width 8 height 8
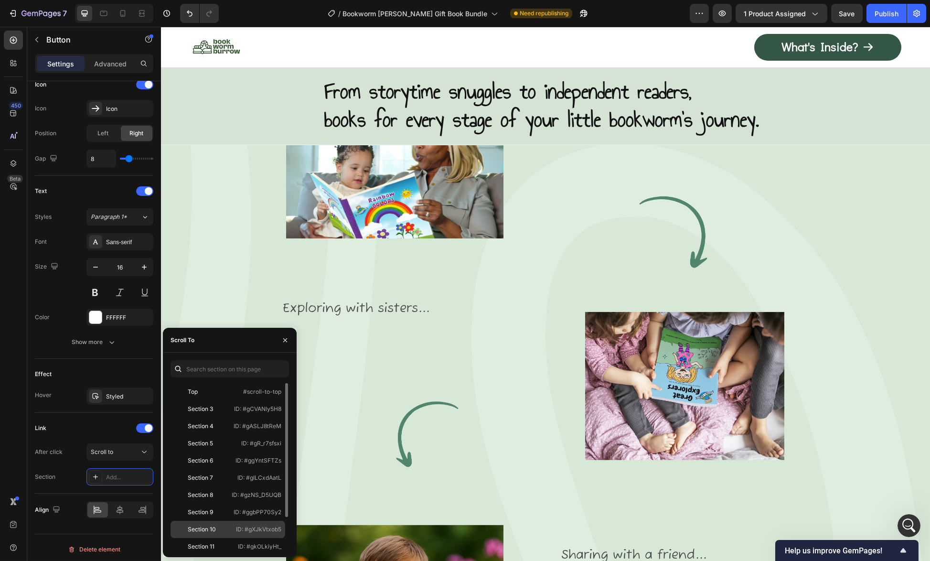
click at [202, 525] on div "Section 10" at bounding box center [202, 529] width 28 height 9
click at [284, 340] on icon "button" at bounding box center [285, 340] width 8 height 8
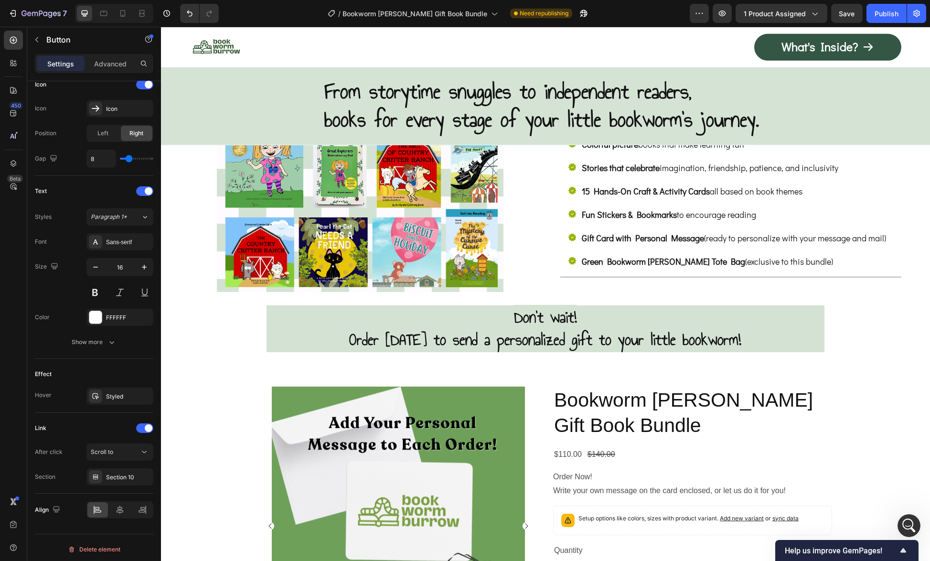
scroll to position [5164, 0]
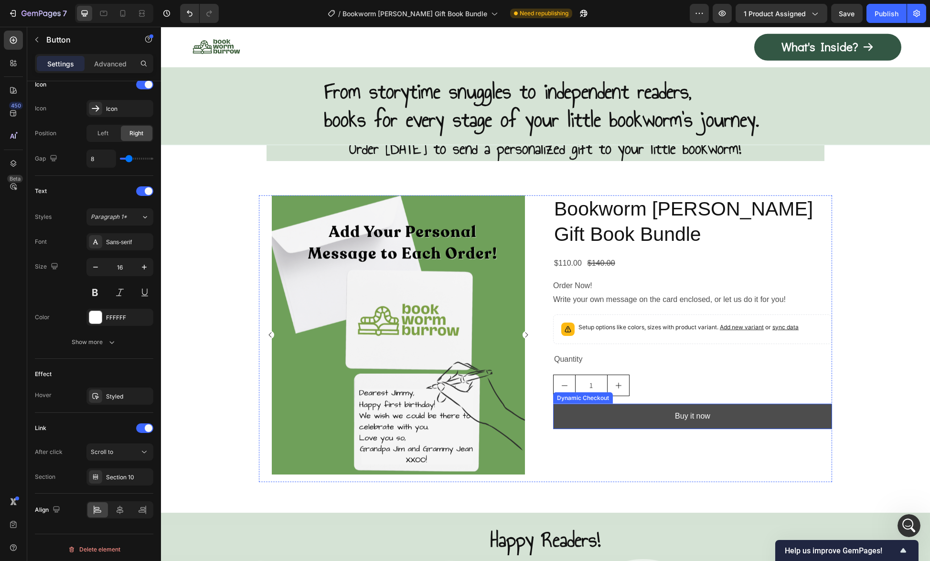
click at [574, 416] on button "Buy it now" at bounding box center [692, 416] width 279 height 25
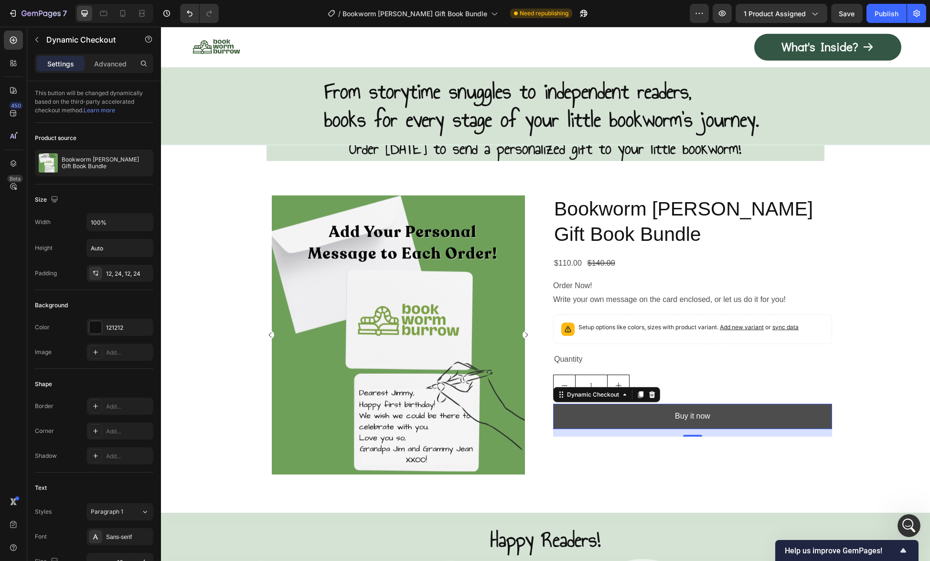
scroll to position [5260, 0]
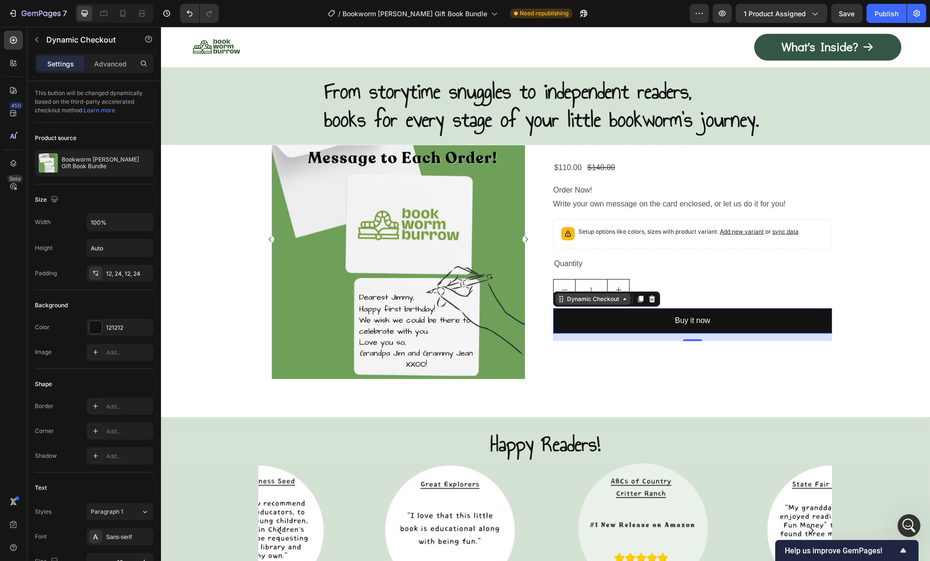
click at [621, 300] on icon at bounding box center [625, 299] width 8 height 8
click at [39, 38] on icon "button" at bounding box center [37, 40] width 8 height 8
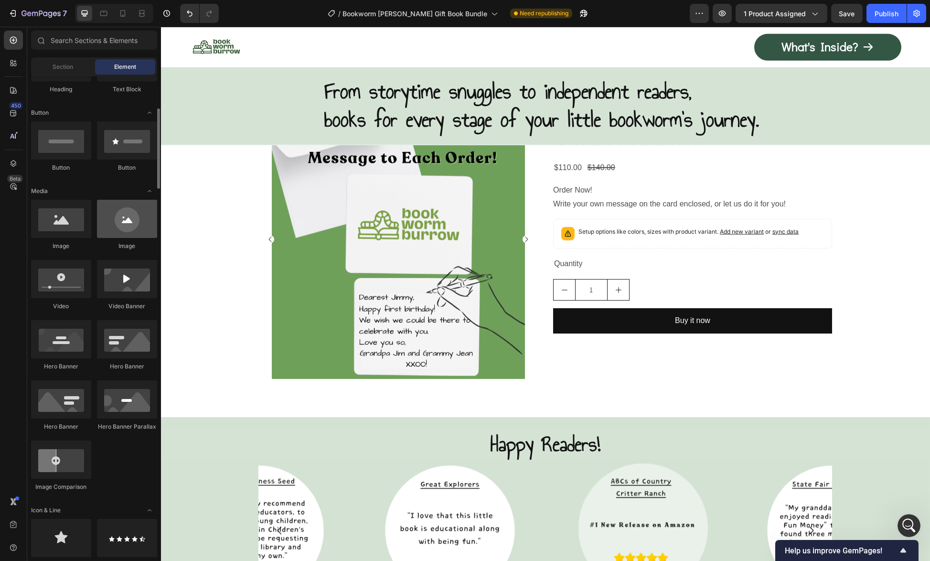
scroll to position [0, 0]
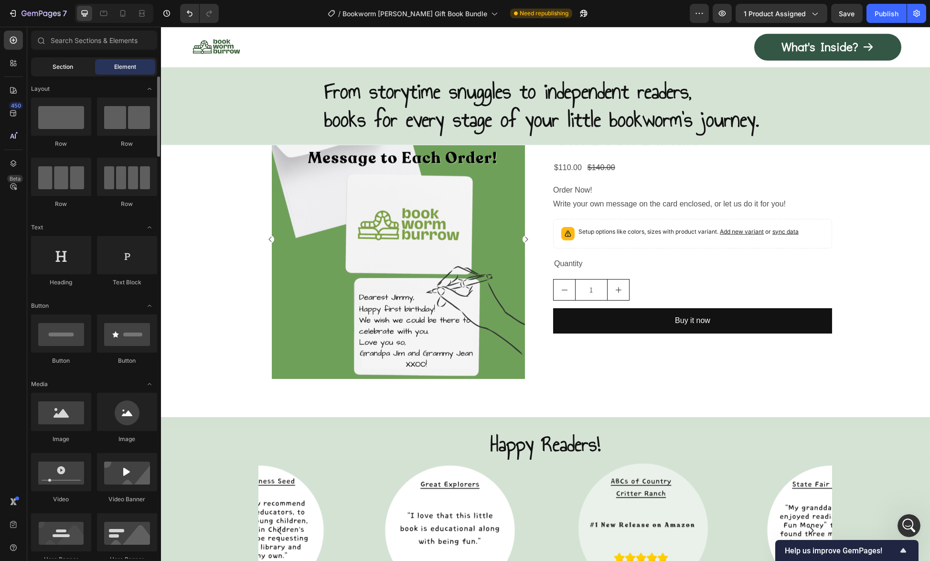
click at [66, 65] on span "Section" at bounding box center [63, 67] width 21 height 9
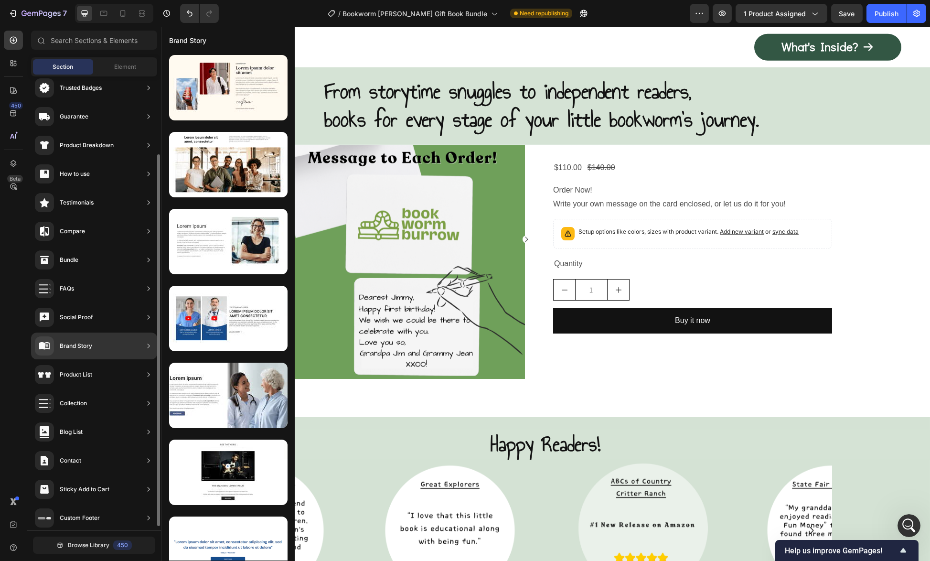
scroll to position [100, 0]
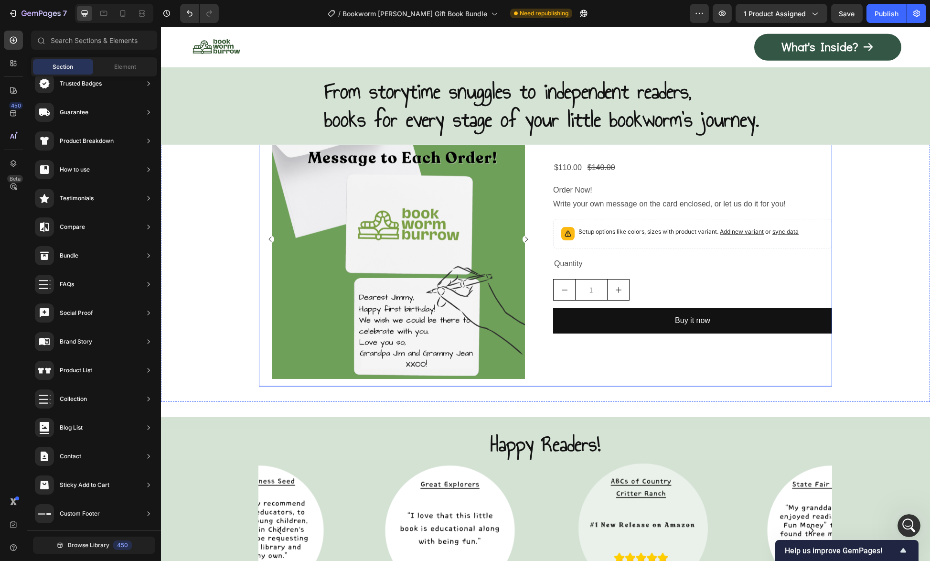
click at [670, 374] on div "Bookworm [PERSON_NAME] Gift Book Bundle Product Title $110.00 Product Price Pro…" at bounding box center [692, 243] width 279 height 287
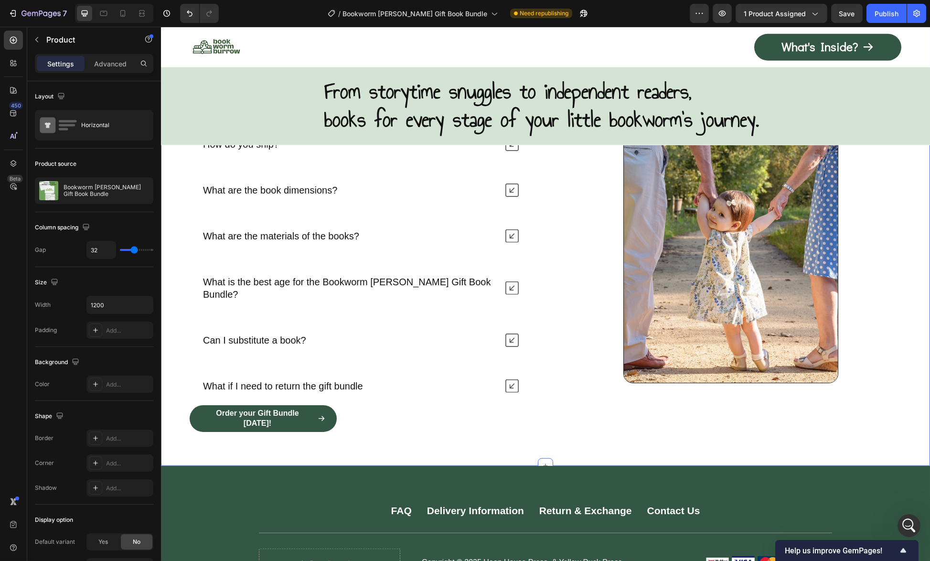
scroll to position [5881, 0]
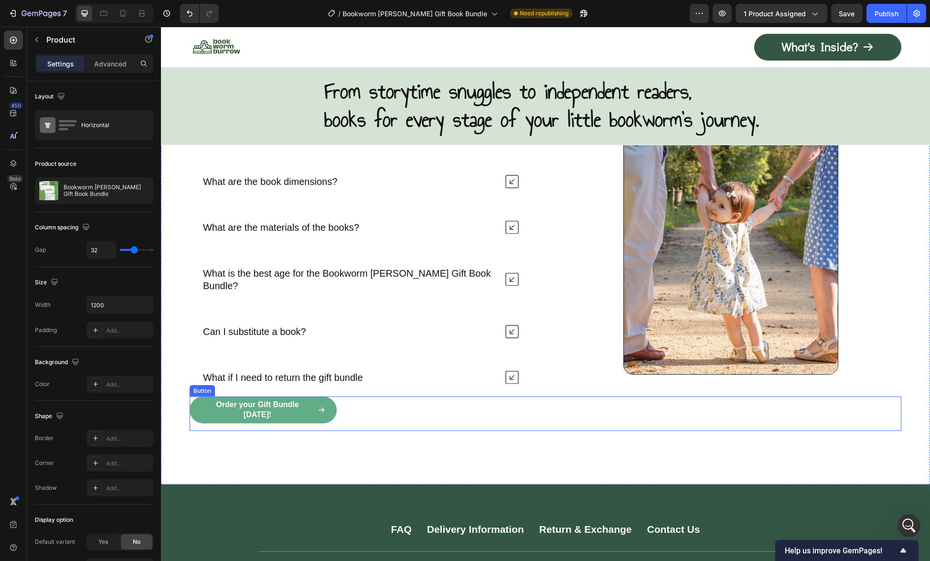
click at [250, 396] on link "Order your Gift Bundle [DATE]!" at bounding box center [263, 409] width 147 height 27
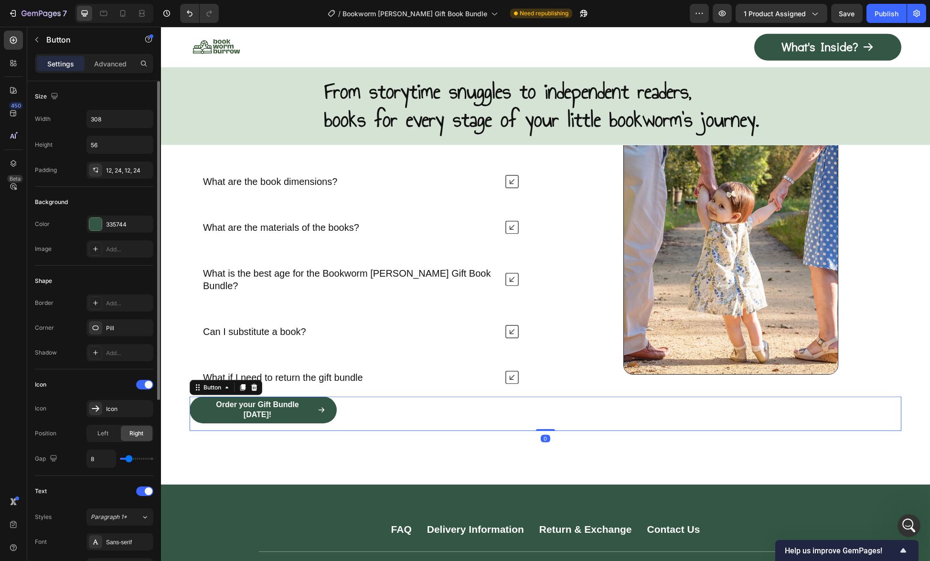
scroll to position [143, 0]
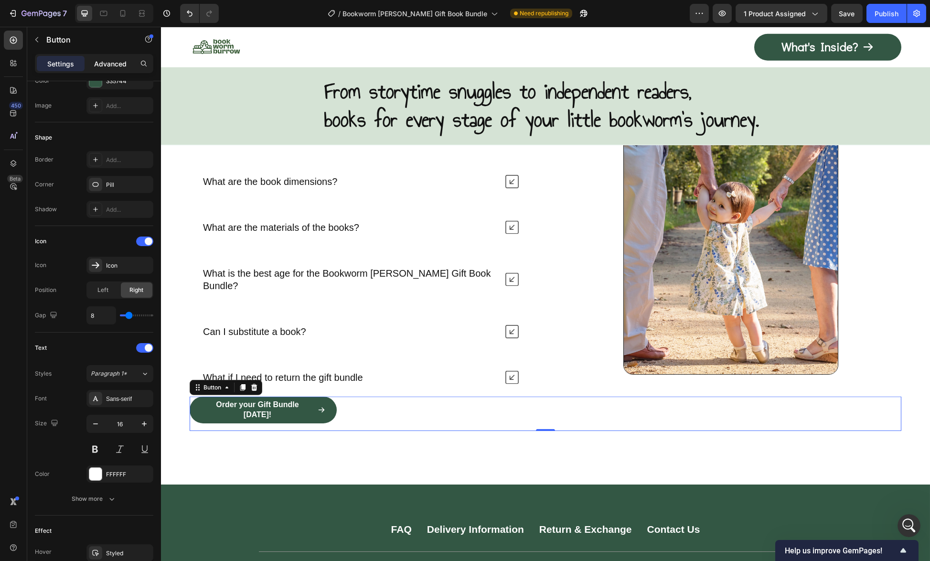
click at [116, 56] on div "Advanced" at bounding box center [110, 63] width 48 height 15
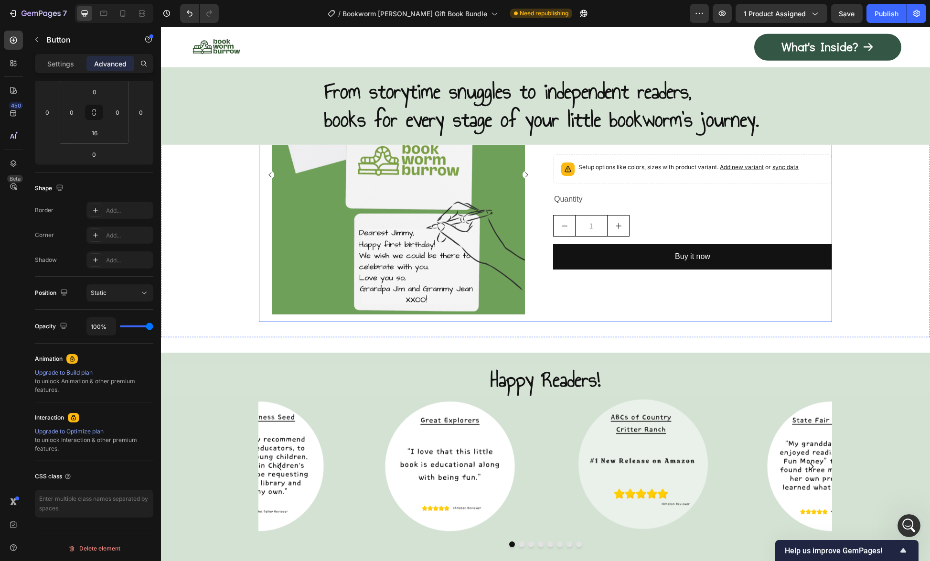
scroll to position [5267, 0]
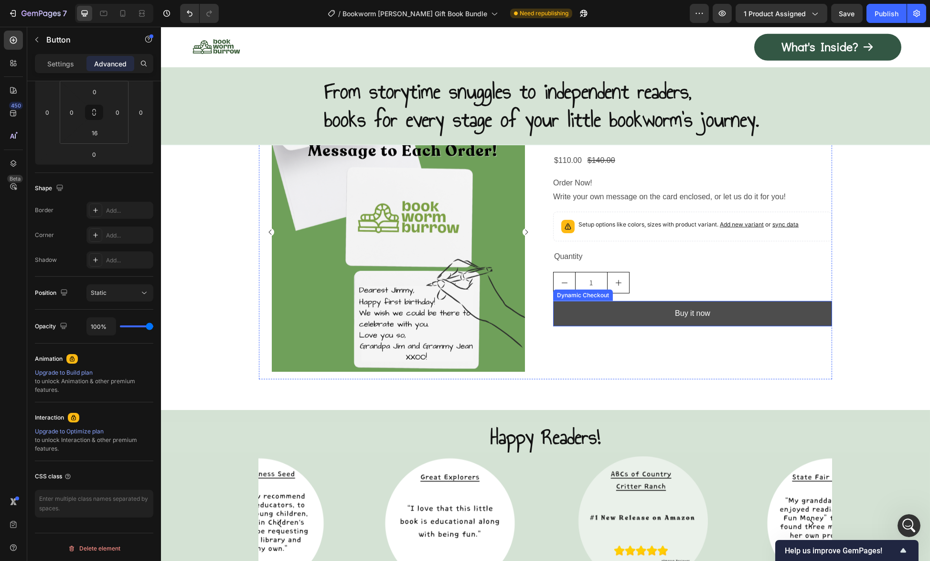
click at [577, 313] on button "Buy it now" at bounding box center [692, 313] width 279 height 25
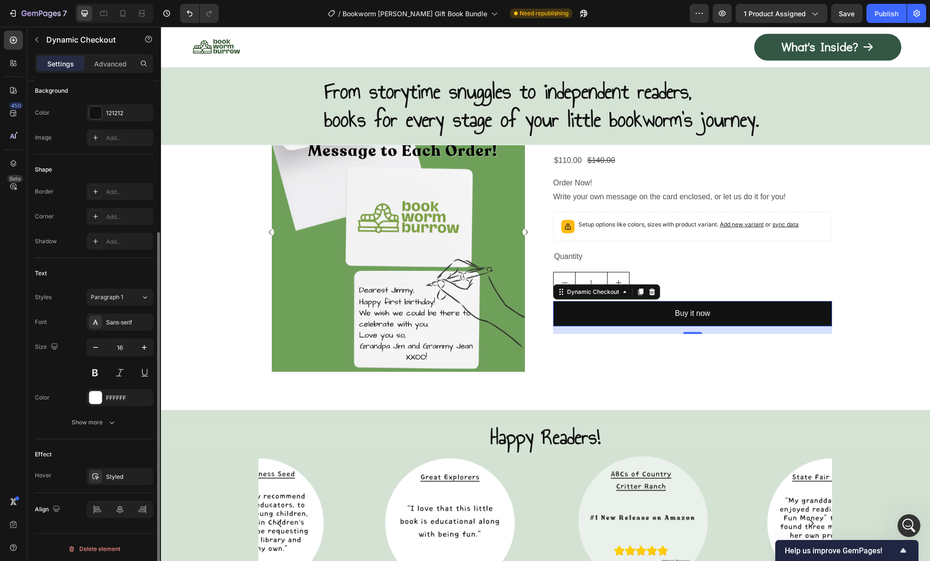
scroll to position [0, 0]
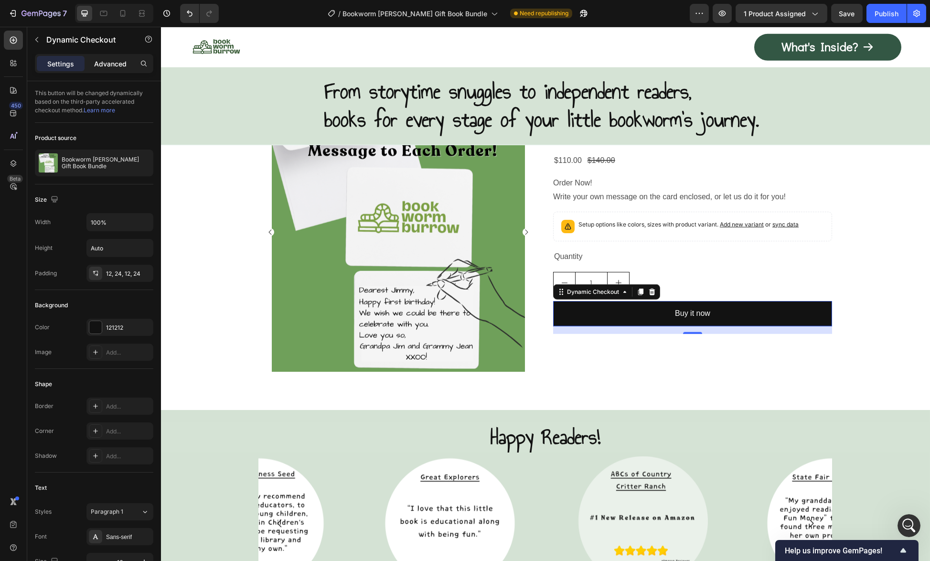
click at [108, 66] on p "Advanced" at bounding box center [110, 64] width 32 height 10
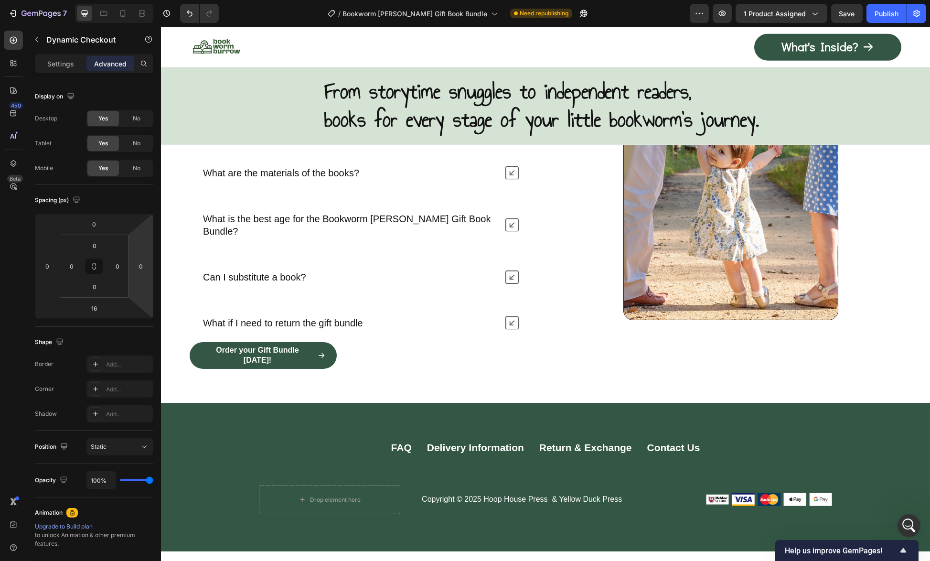
scroll to position [5982, 0]
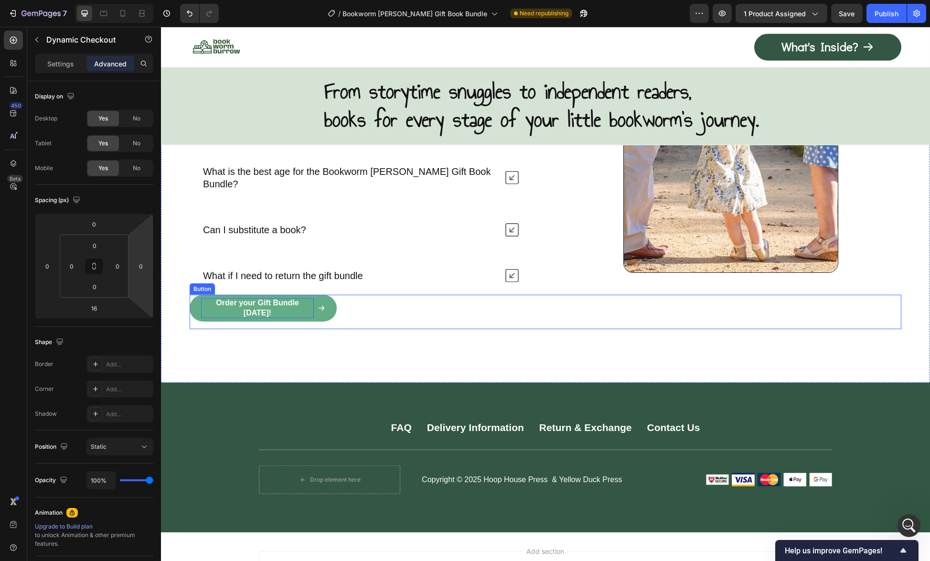
click at [247, 298] on p "Order your Gift Bundle [DATE]!" at bounding box center [257, 308] width 113 height 20
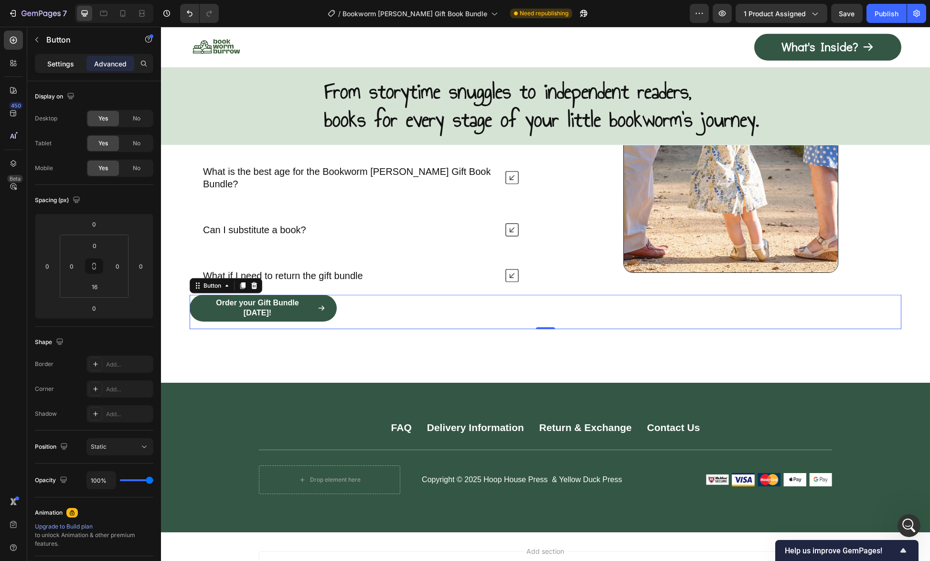
click at [45, 66] on div "Settings" at bounding box center [61, 63] width 48 height 15
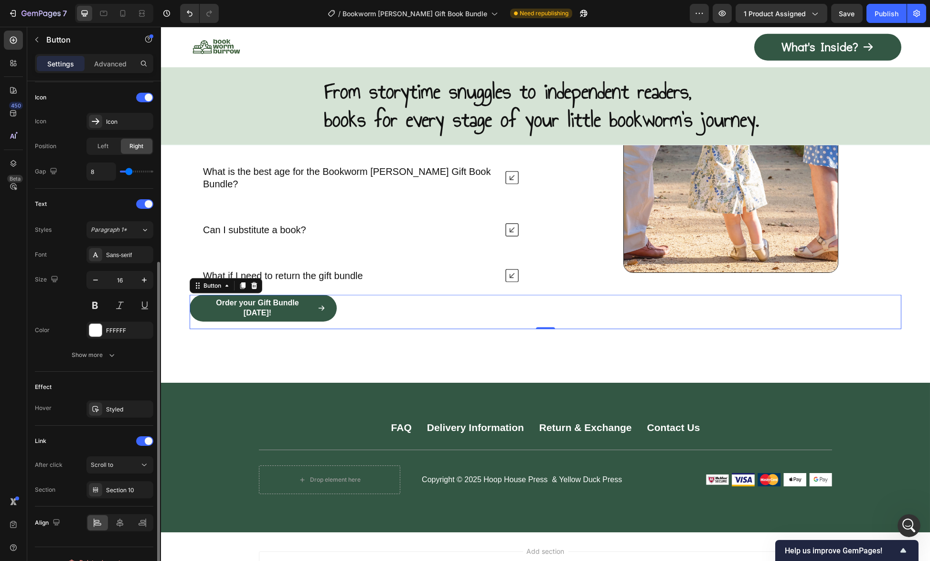
scroll to position [300, 0]
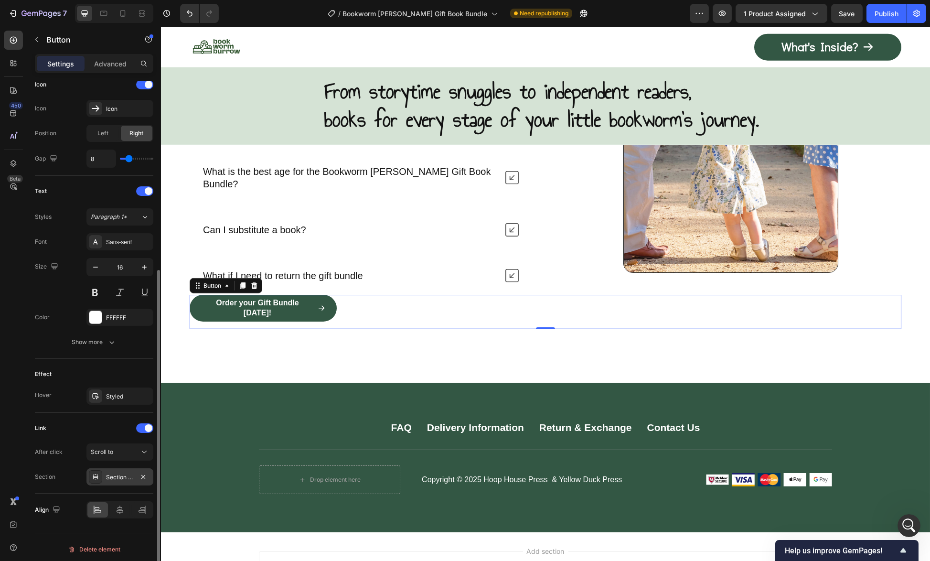
click at [110, 476] on div "Section 10" at bounding box center [120, 477] width 28 height 9
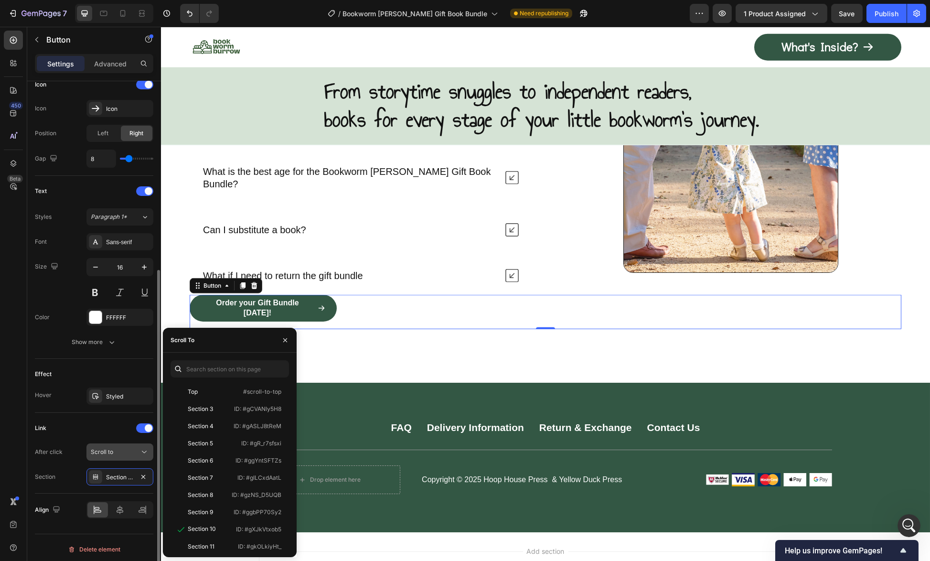
click at [127, 448] on div "Scroll to" at bounding box center [115, 451] width 49 height 9
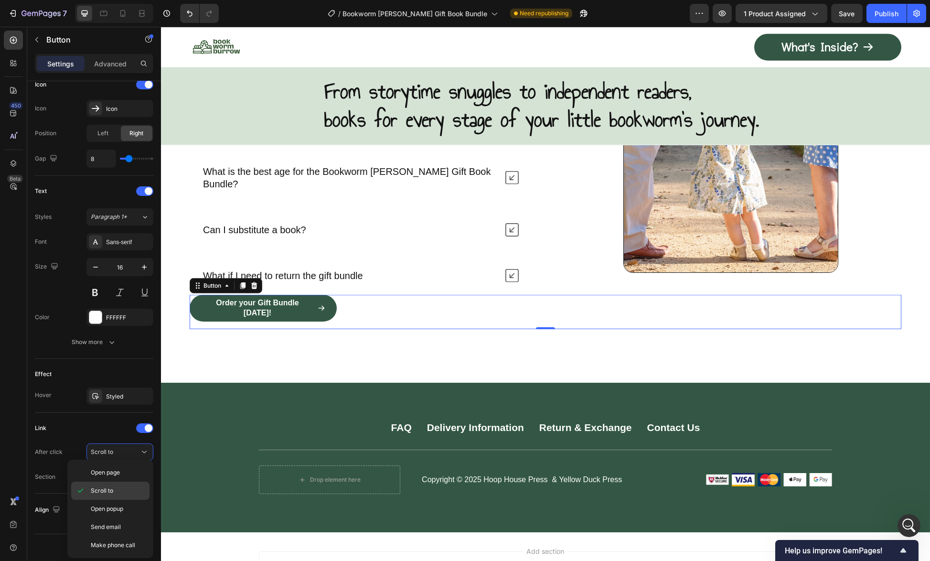
click at [106, 492] on span "Scroll to" at bounding box center [102, 490] width 22 height 9
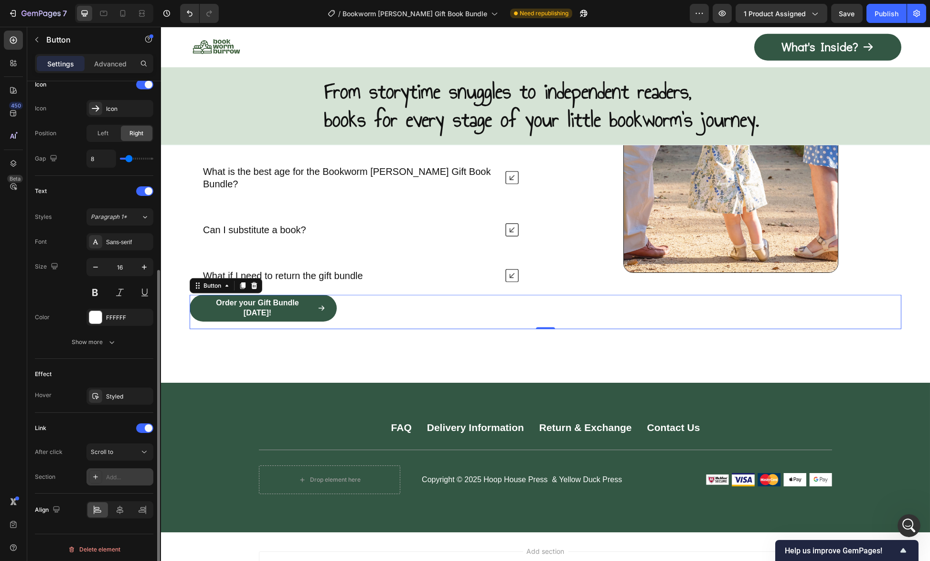
click at [119, 477] on div "Add..." at bounding box center [128, 477] width 45 height 9
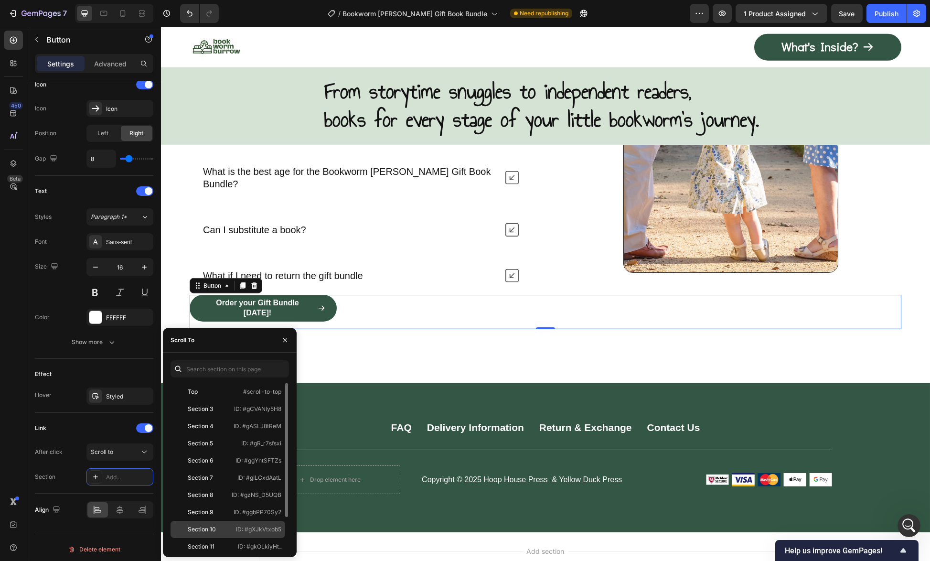
click at [225, 534] on div "Section 10 ID: #gXJkVtxob5" at bounding box center [227, 529] width 115 height 17
click at [285, 342] on icon "button" at bounding box center [285, 340] width 8 height 8
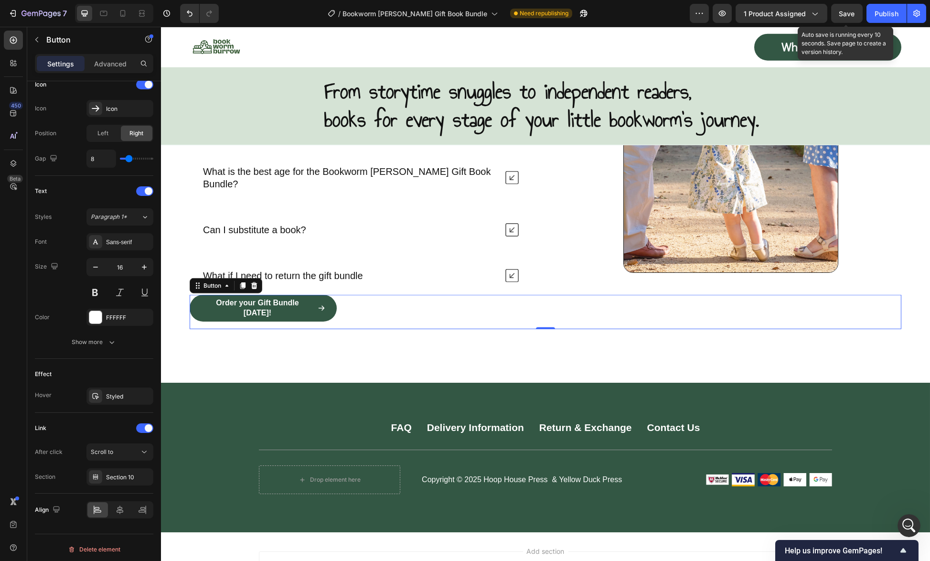
click at [849, 10] on span "Save" at bounding box center [847, 14] width 16 height 8
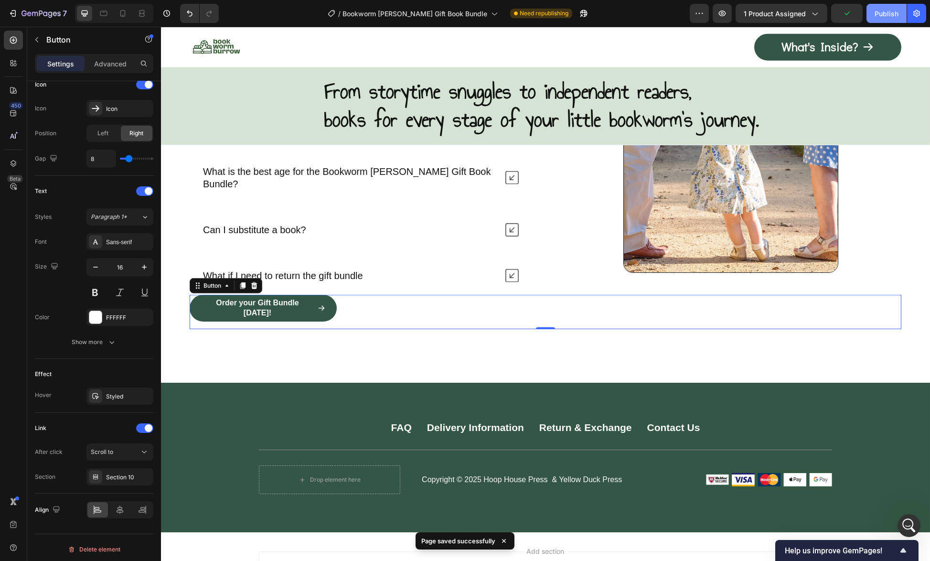
click at [888, 8] on button "Publish" at bounding box center [886, 13] width 40 height 19
click at [727, 12] on icon "button" at bounding box center [722, 14] width 10 height 10
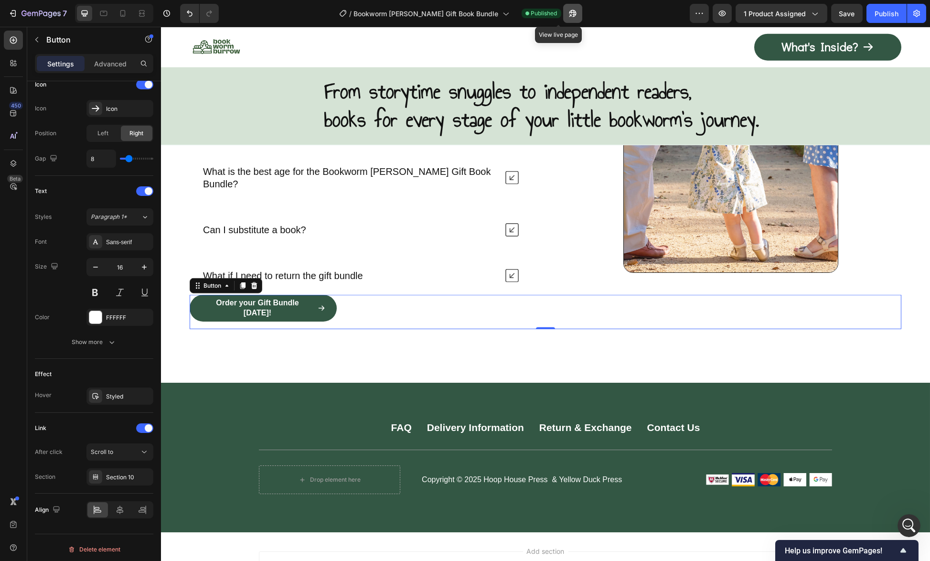
click at [569, 14] on icon "button" at bounding box center [572, 13] width 7 height 7
click at [569, 15] on icon "button" at bounding box center [572, 13] width 7 height 7
click at [264, 48] on div at bounding box center [364, 46] width 349 height 27
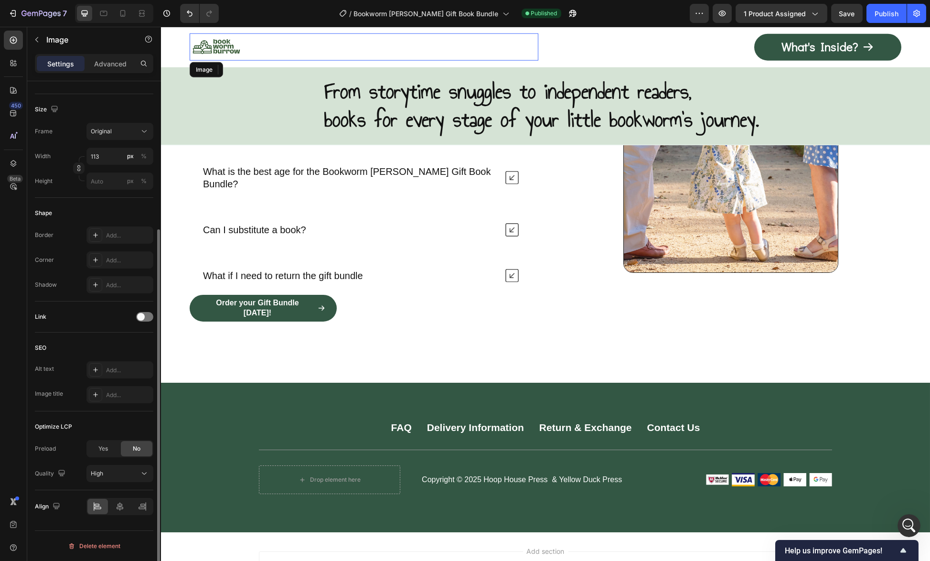
scroll to position [0, 0]
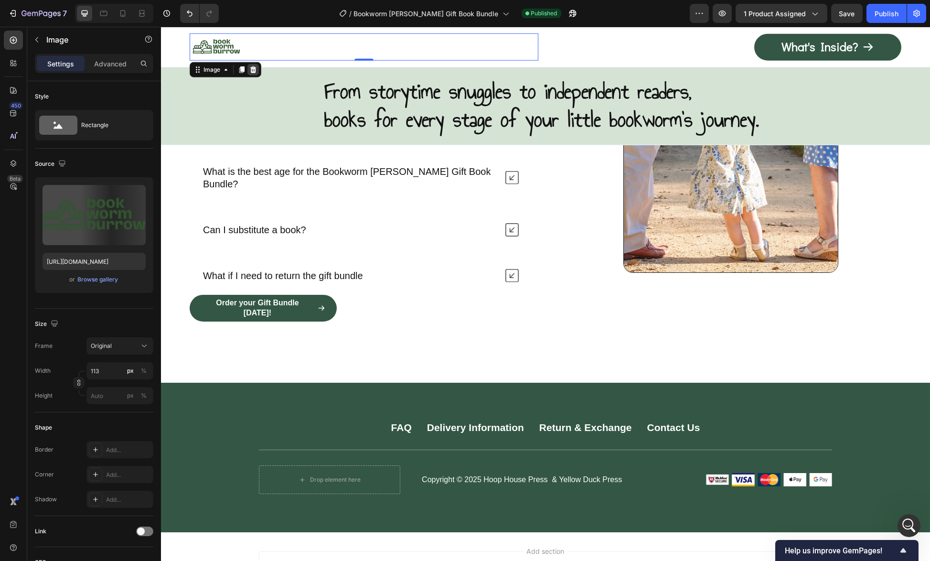
click at [255, 69] on icon at bounding box center [253, 69] width 6 height 7
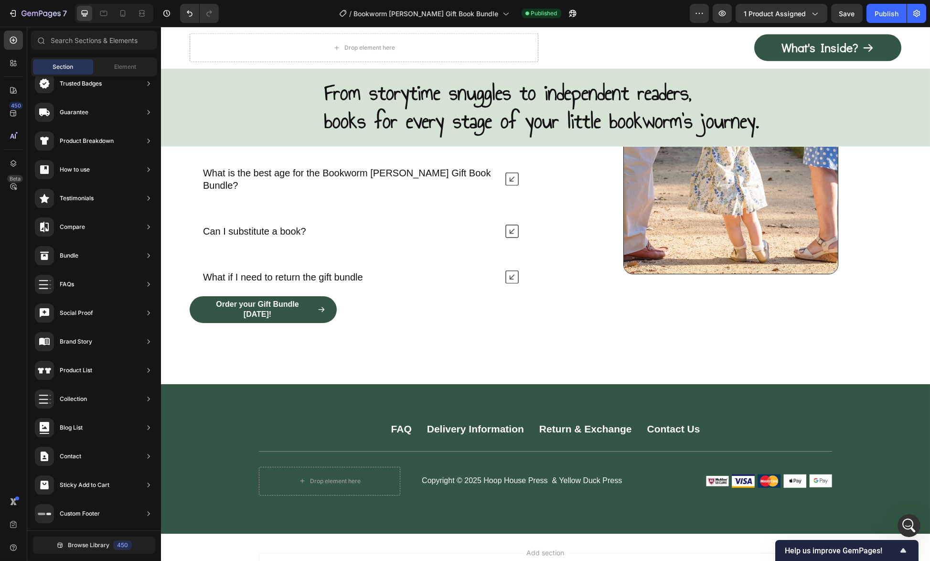
scroll to position [5984, 0]
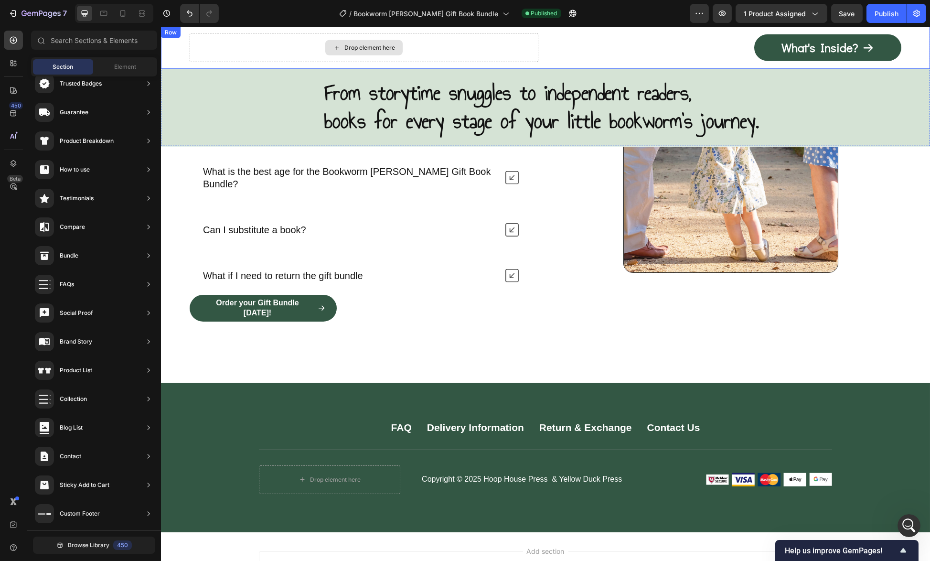
click at [227, 49] on div "Drop element here" at bounding box center [364, 47] width 349 height 29
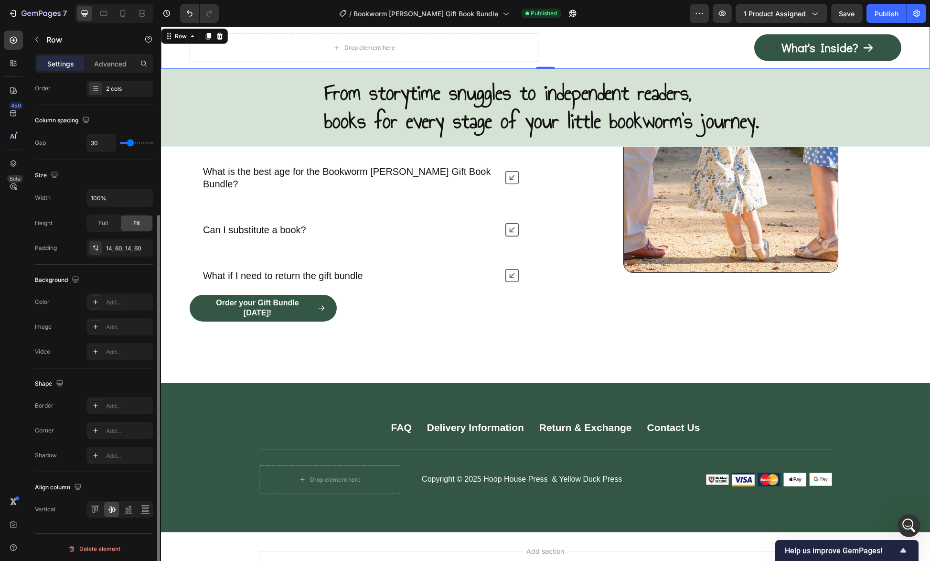
scroll to position [0, 0]
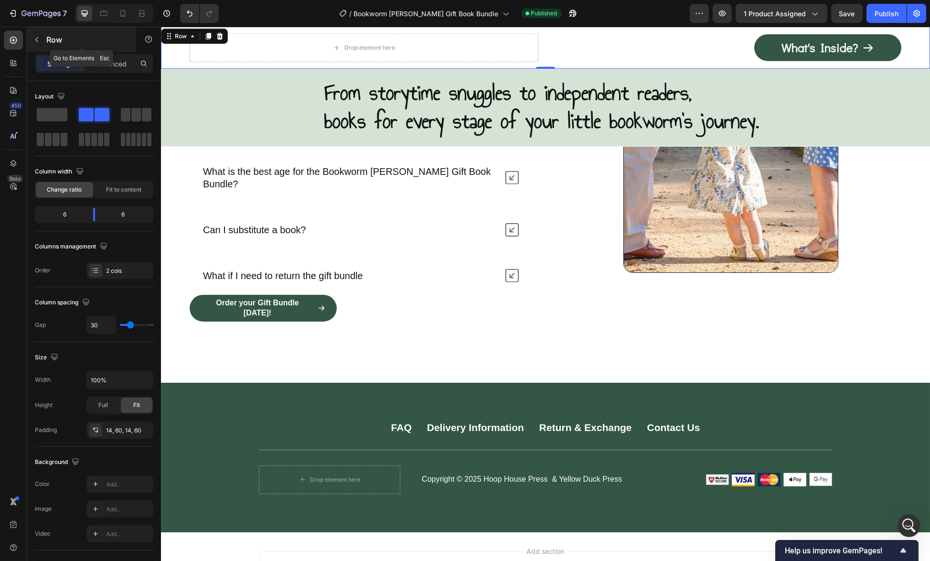
click at [34, 43] on button "button" at bounding box center [36, 39] width 15 height 15
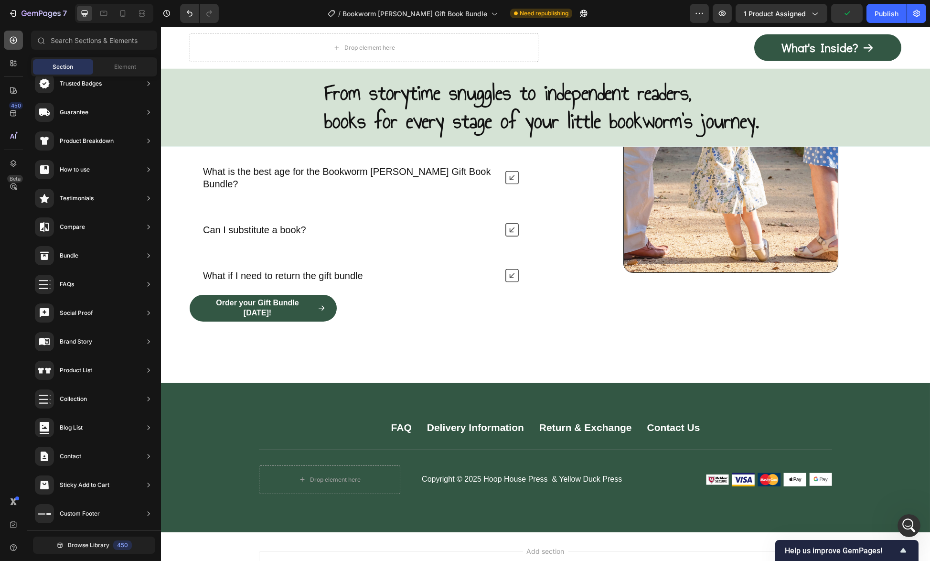
click at [12, 40] on icon at bounding box center [13, 40] width 4 height 4
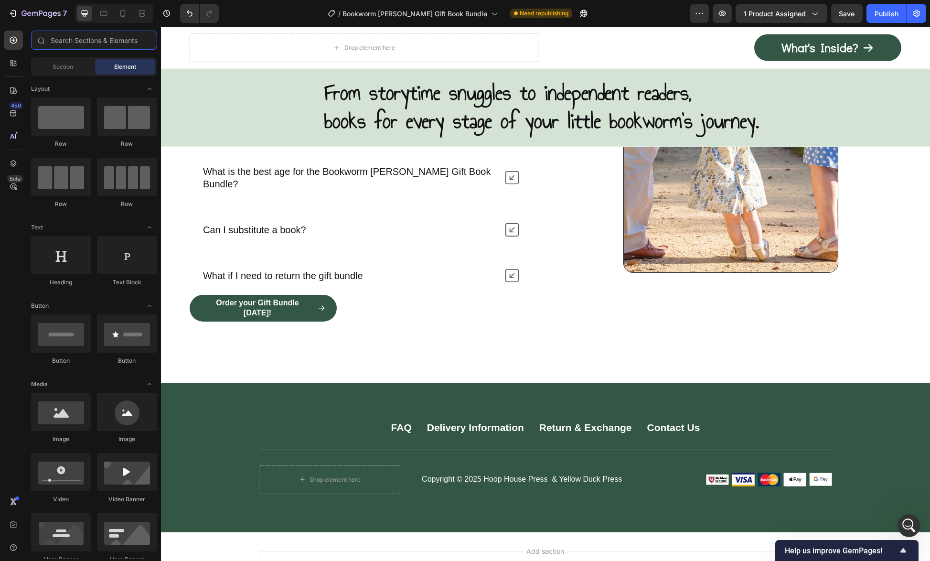
scroll to position [48, 0]
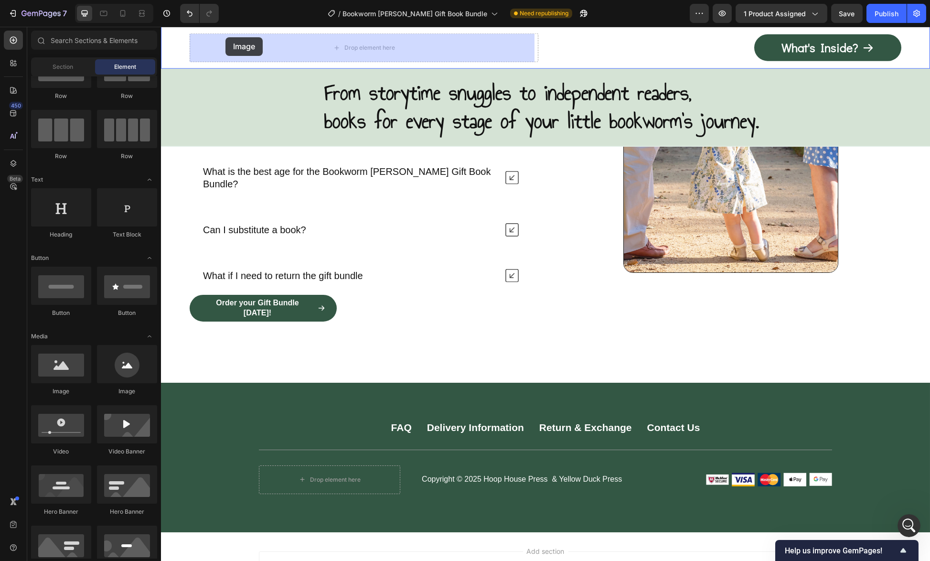
drag, startPoint x: 225, startPoint y: 397, endPoint x: 219, endPoint y: 57, distance: 340.0
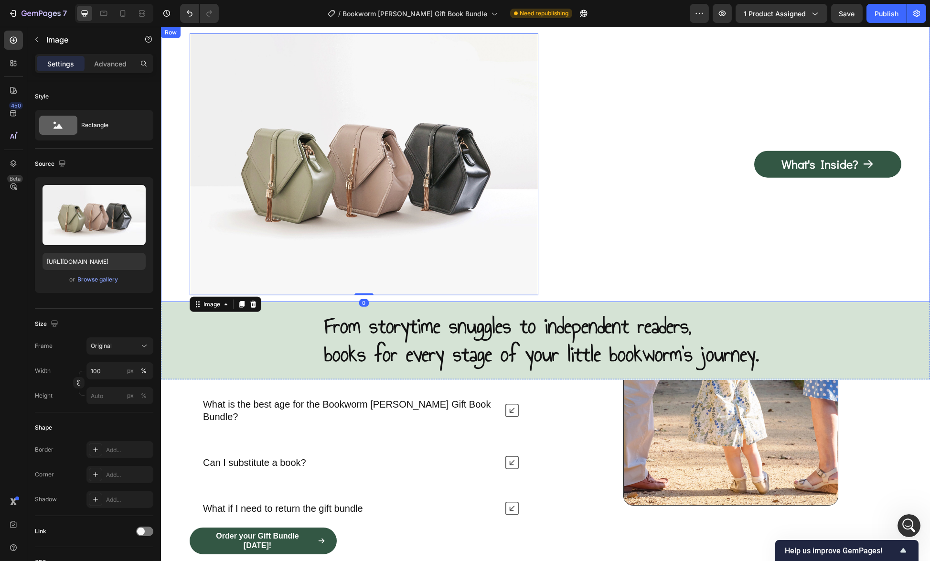
scroll to position [6214, 0]
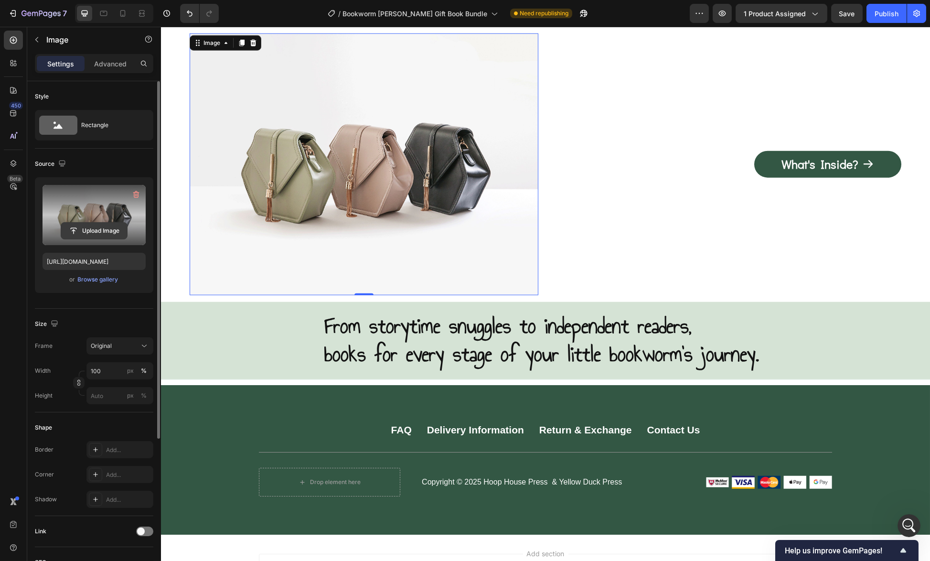
click at [95, 228] on input "file" at bounding box center [94, 231] width 66 height 16
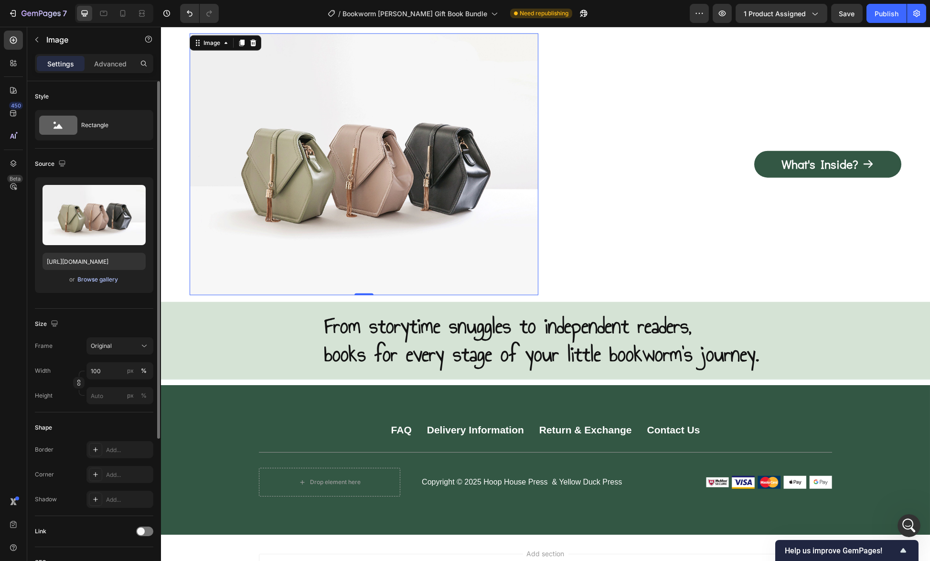
click at [85, 280] on div "Browse gallery" at bounding box center [98, 279] width 41 height 9
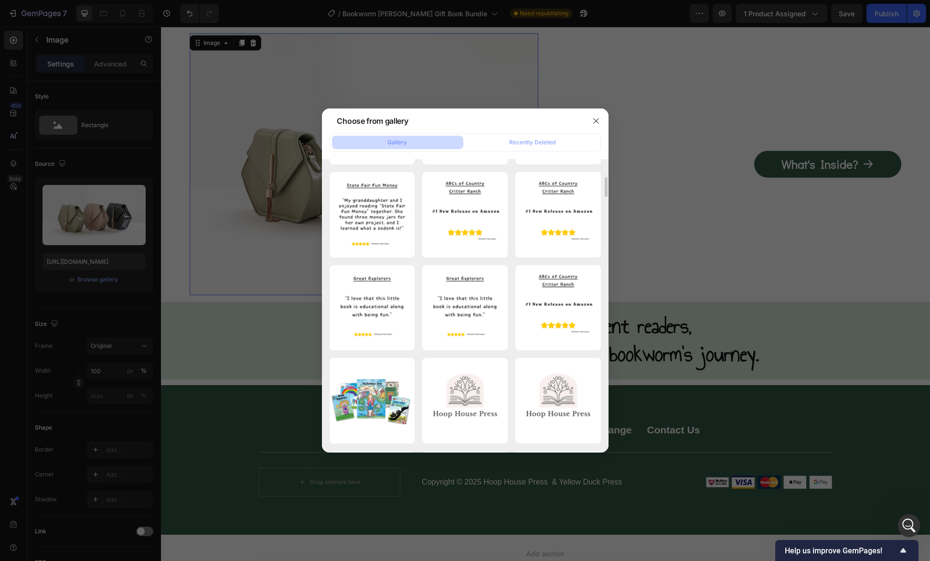
scroll to position [0, 0]
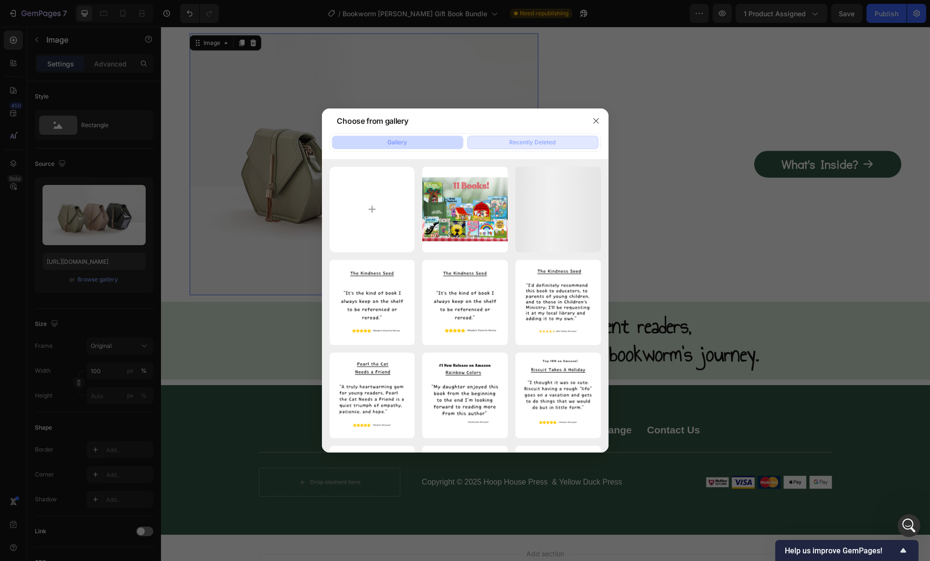
click at [553, 143] on div "Recently Deleted" at bounding box center [533, 142] width 46 height 9
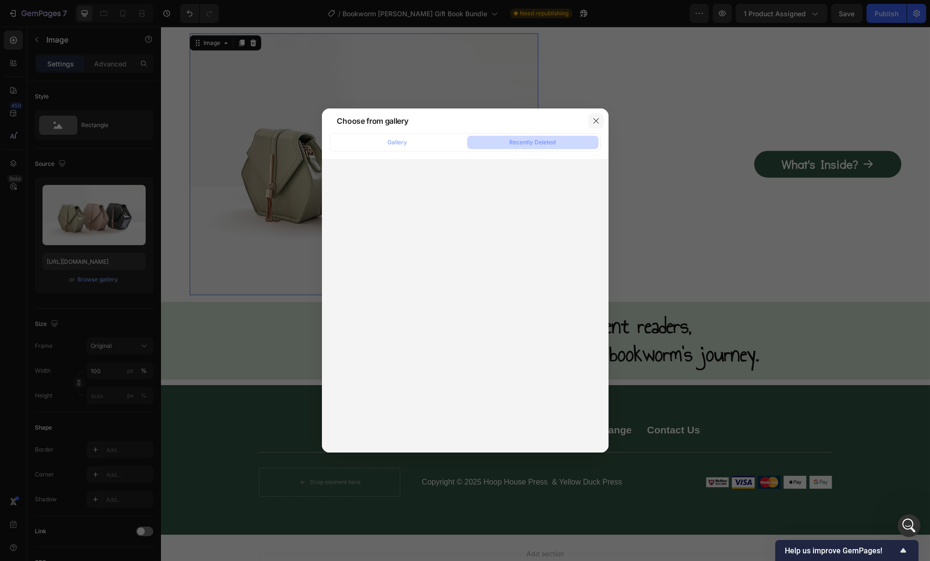
click at [598, 120] on icon "button" at bounding box center [596, 121] width 8 height 8
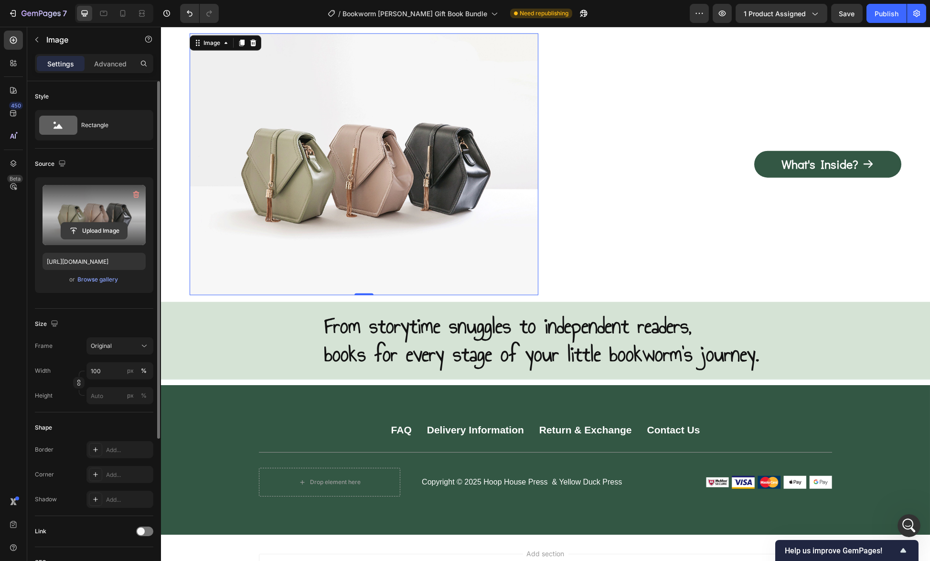
click at [103, 231] on input "file" at bounding box center [94, 231] width 66 height 16
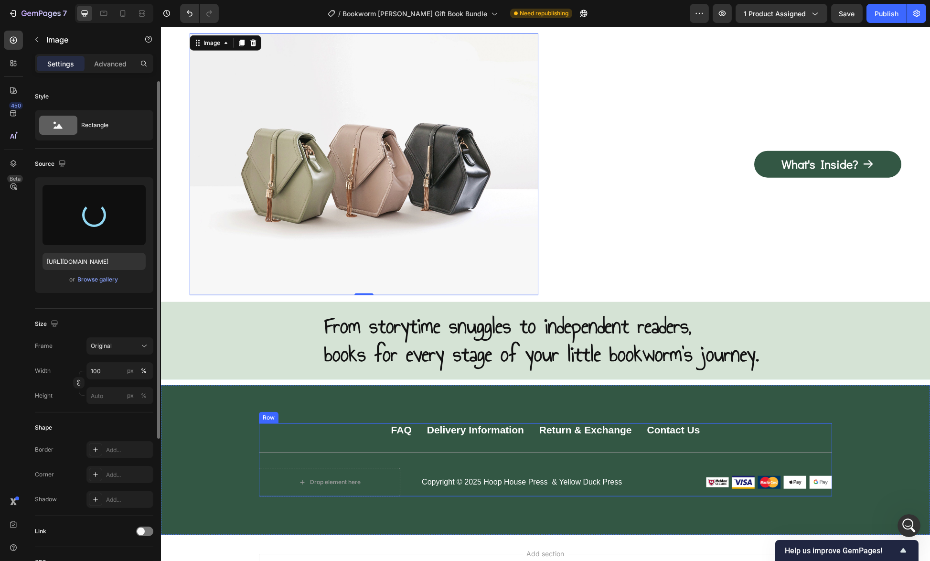
type input "[URL][DOMAIN_NAME]"
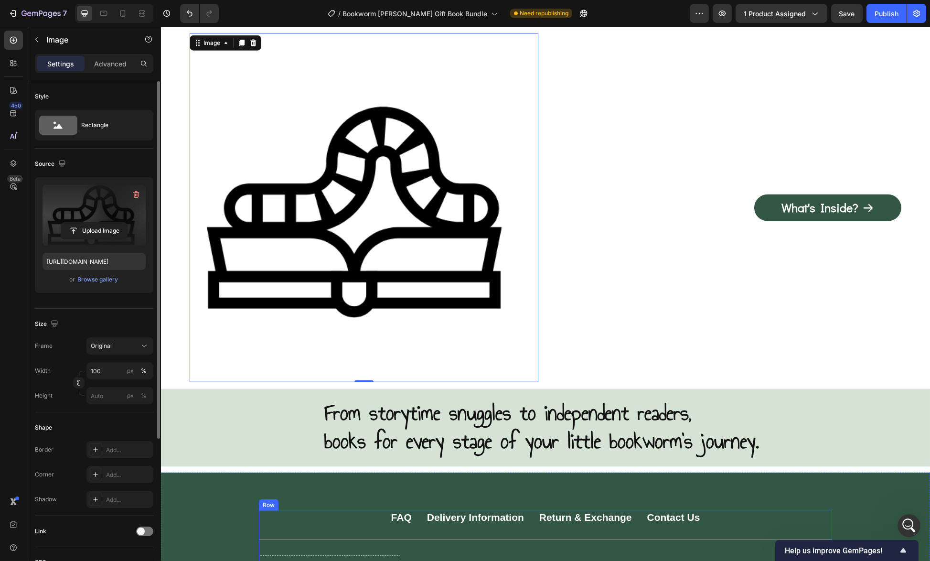
scroll to position [6300, 0]
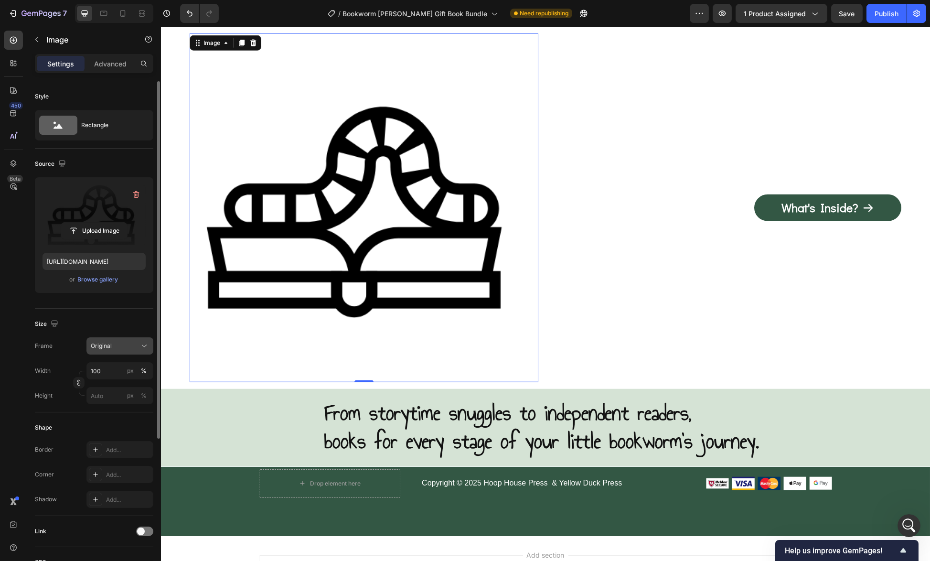
click at [117, 343] on div "Original" at bounding box center [114, 345] width 47 height 9
click at [115, 367] on div "Square" at bounding box center [117, 369] width 55 height 10
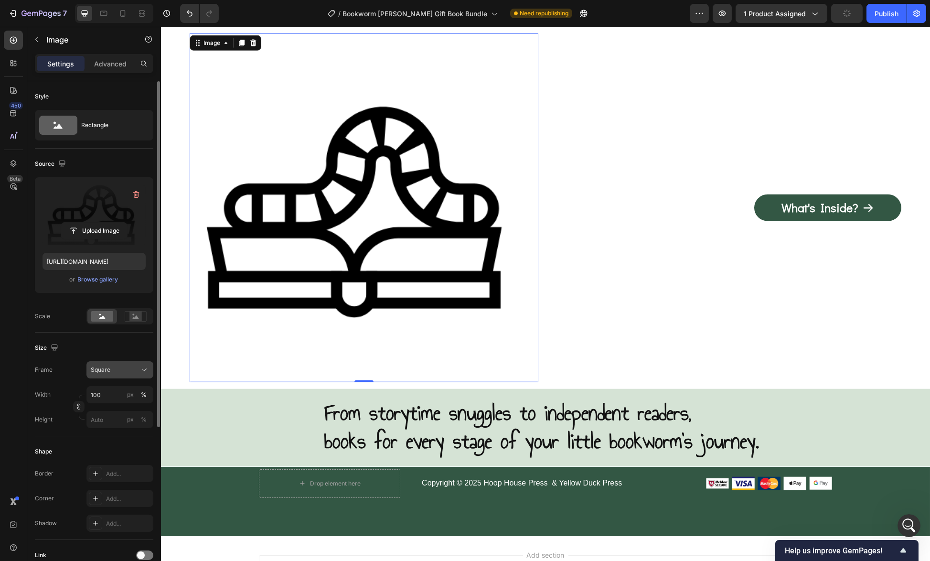
click at [107, 365] on span "Square" at bounding box center [101, 369] width 20 height 9
click at [91, 460] on span "Custom" at bounding box center [100, 464] width 21 height 9
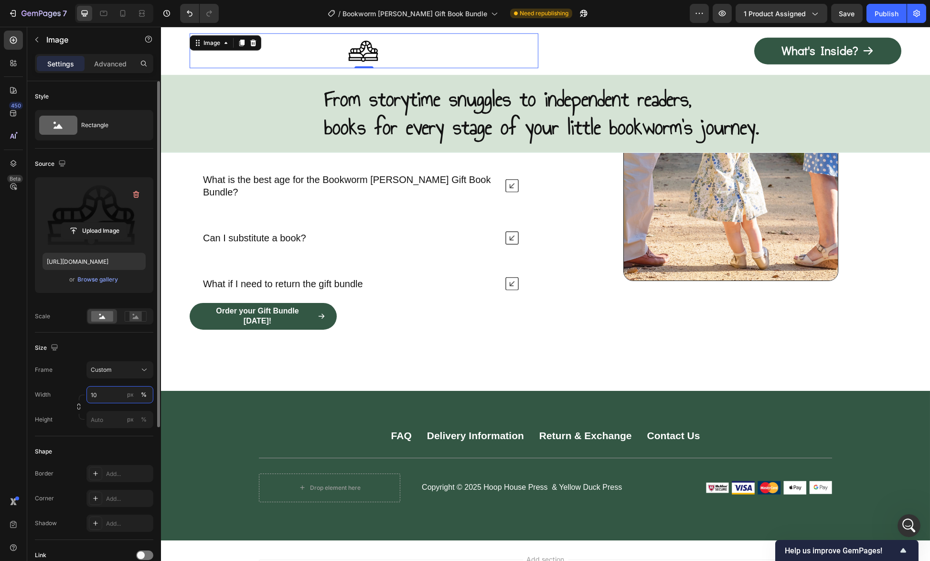
scroll to position [5990, 0]
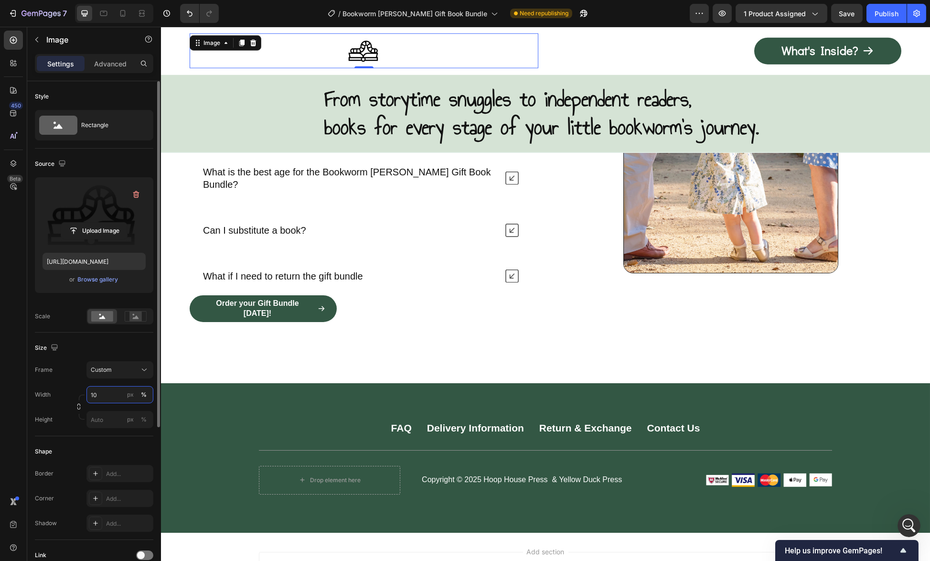
type input "100"
click at [599, 44] on div "What's Inside? Button" at bounding box center [727, 51] width 349 height 27
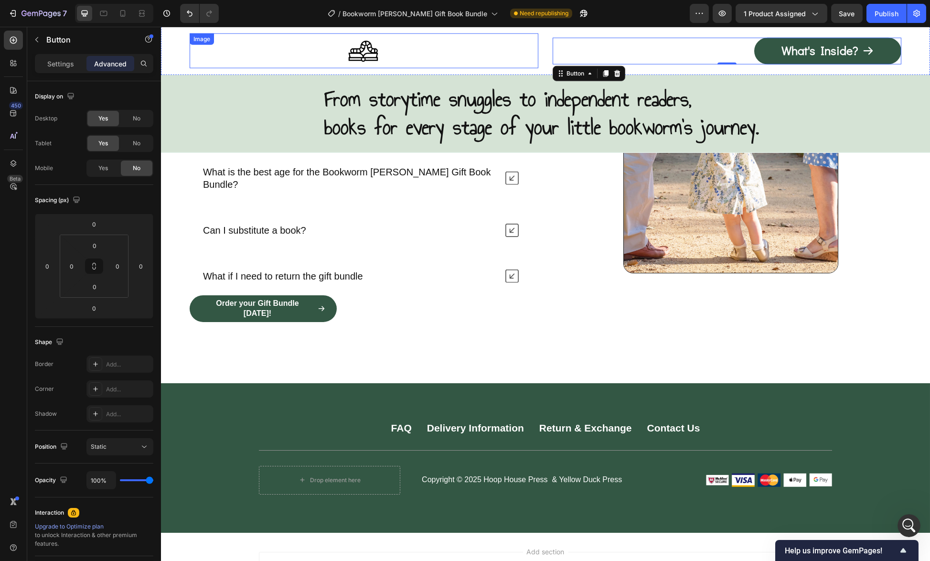
click at [399, 46] on div at bounding box center [364, 50] width 349 height 35
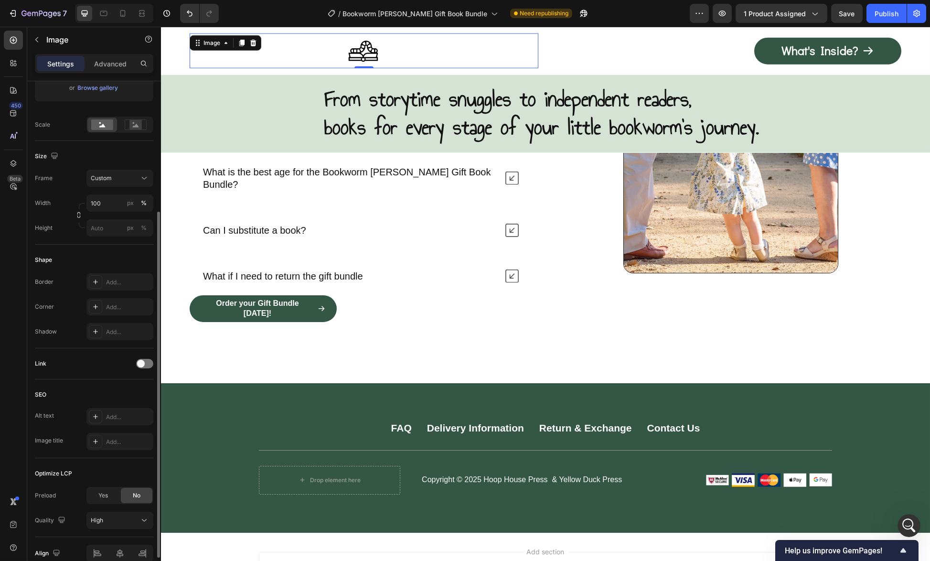
scroll to position [236, 0]
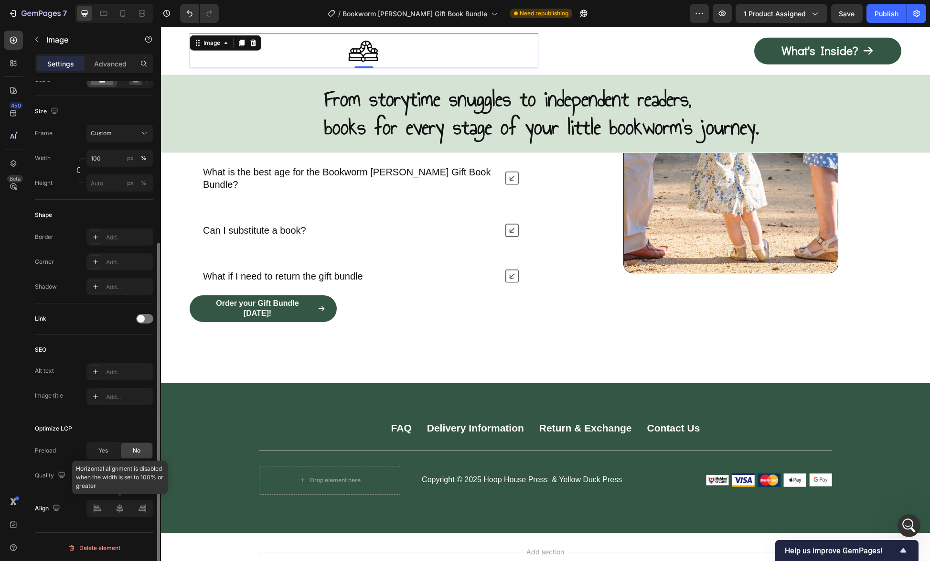
click at [96, 513] on div at bounding box center [119, 507] width 67 height 17
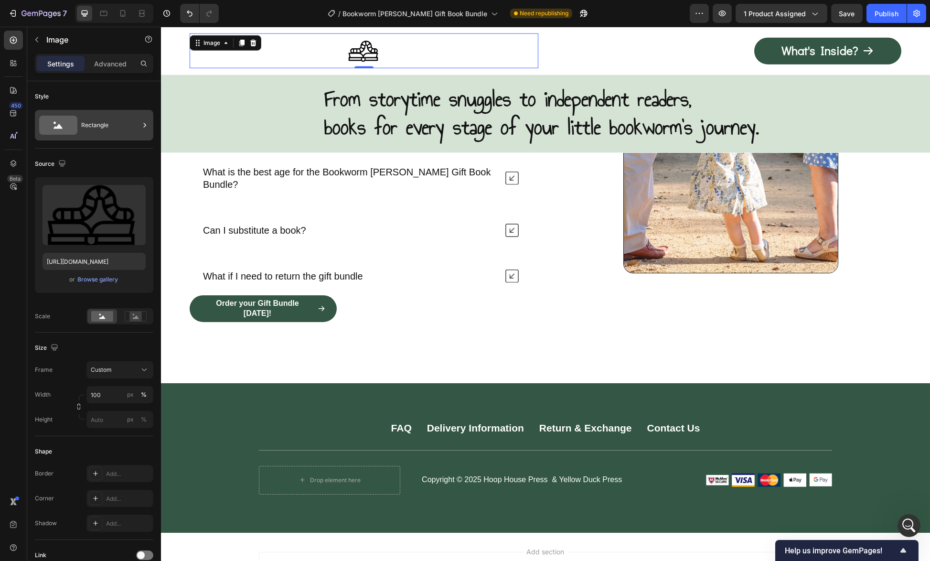
click at [91, 123] on div "Rectangle" at bounding box center [110, 125] width 58 height 22
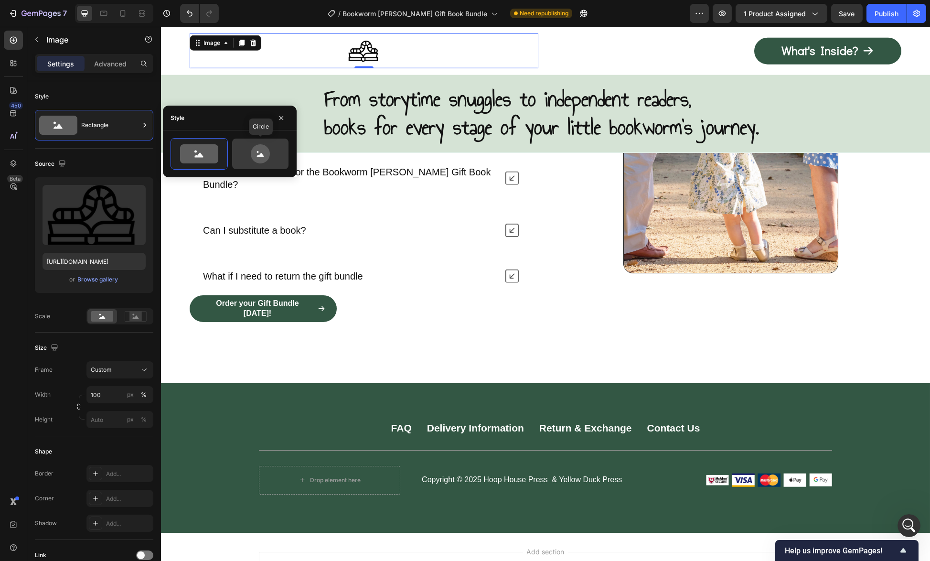
click at [270, 152] on icon at bounding box center [260, 153] width 45 height 19
type input "80"
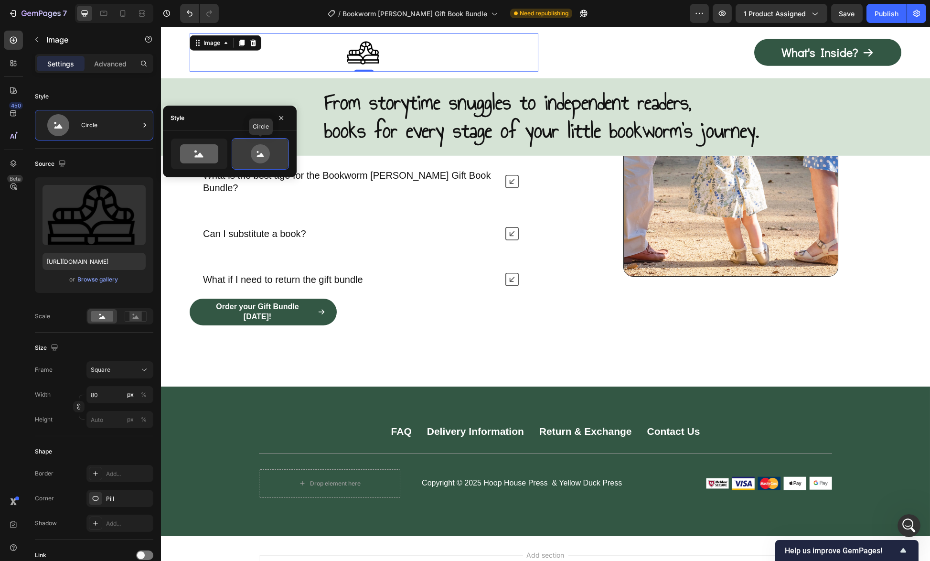
scroll to position [5993, 0]
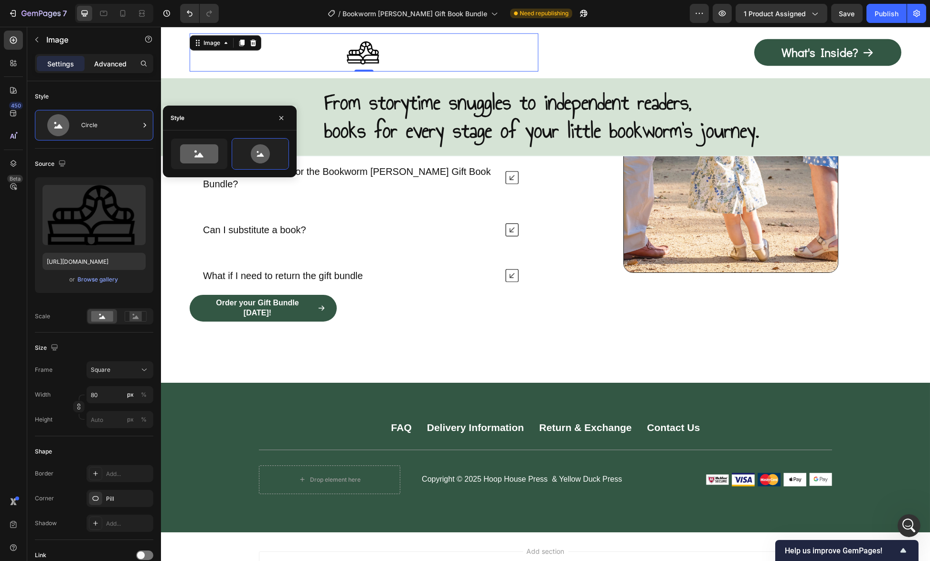
click at [108, 64] on p "Advanced" at bounding box center [110, 64] width 32 height 10
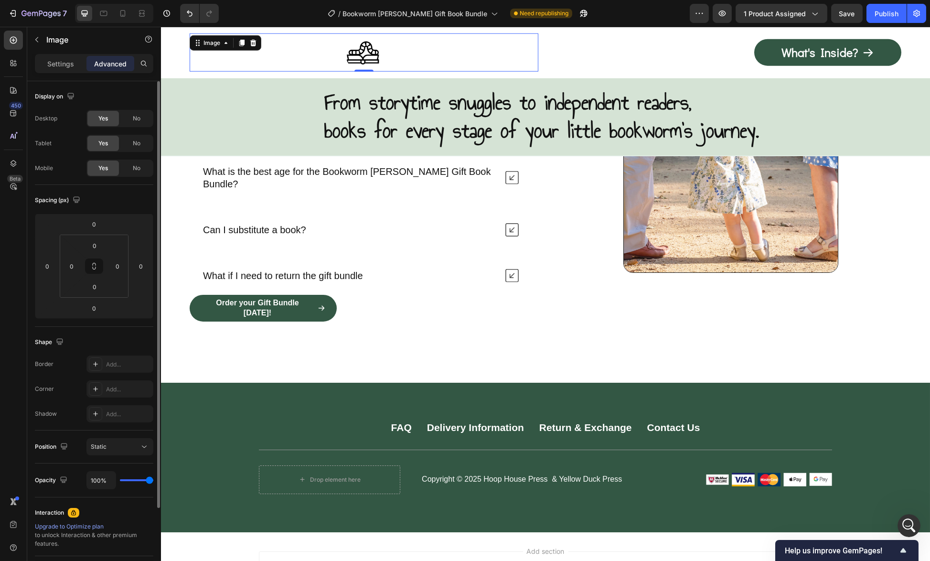
scroll to position [48, 0]
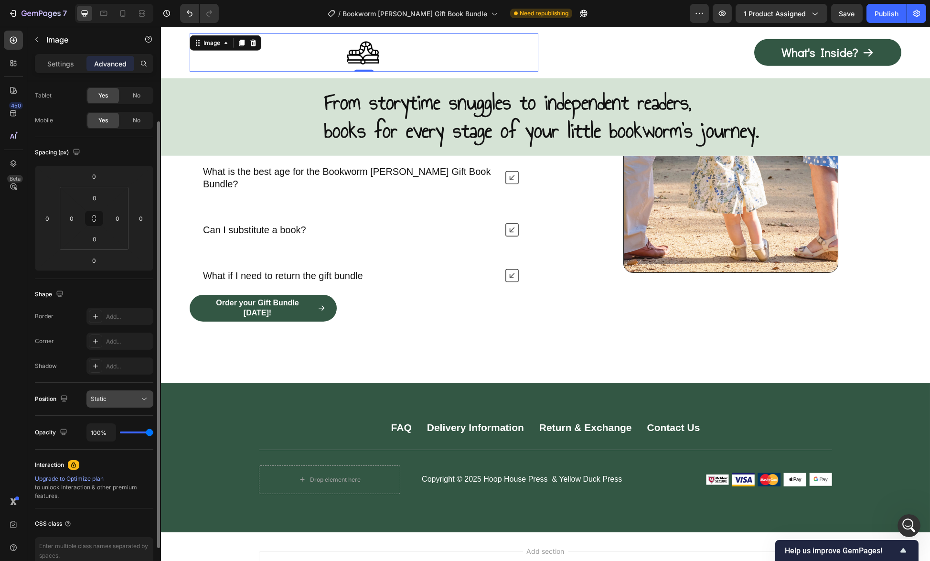
click at [116, 399] on div "Static" at bounding box center [115, 398] width 49 height 9
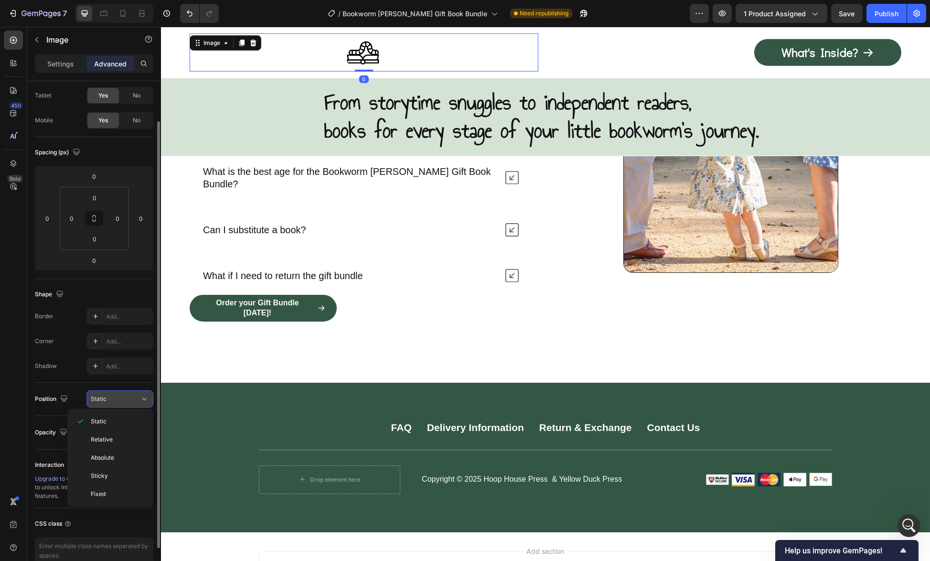
click at [117, 399] on div "Static" at bounding box center [115, 398] width 49 height 9
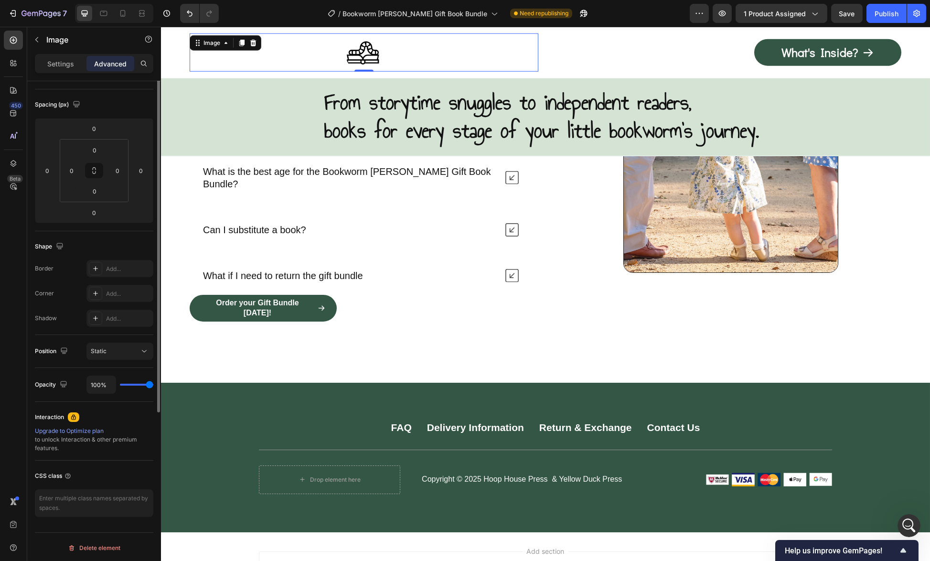
scroll to position [0, 0]
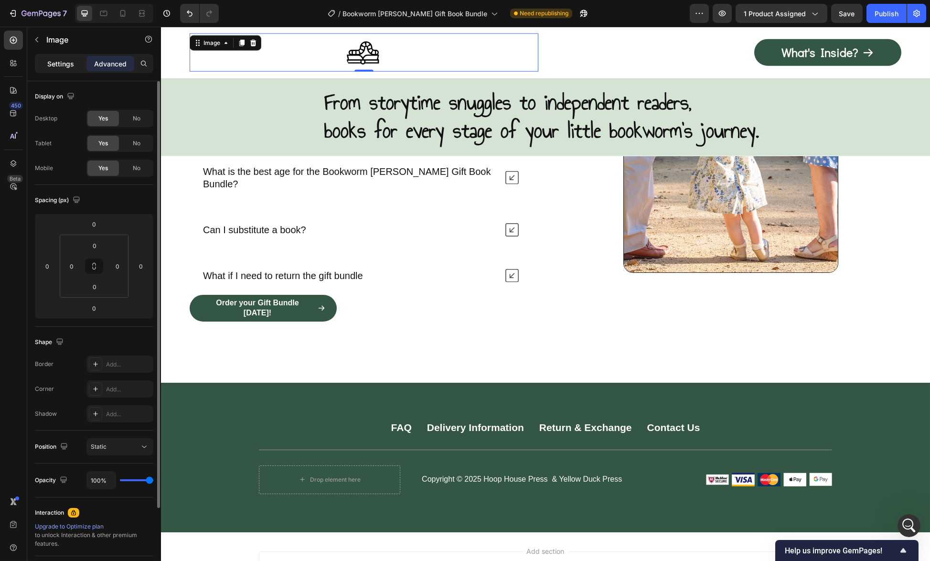
click at [62, 67] on p "Settings" at bounding box center [60, 64] width 27 height 10
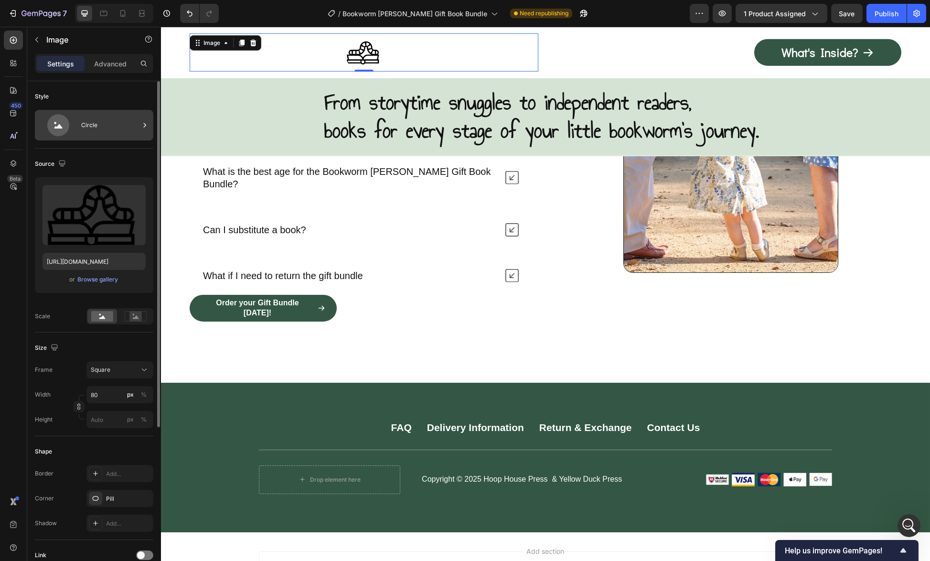
click at [91, 131] on div "Circle" at bounding box center [110, 125] width 58 height 22
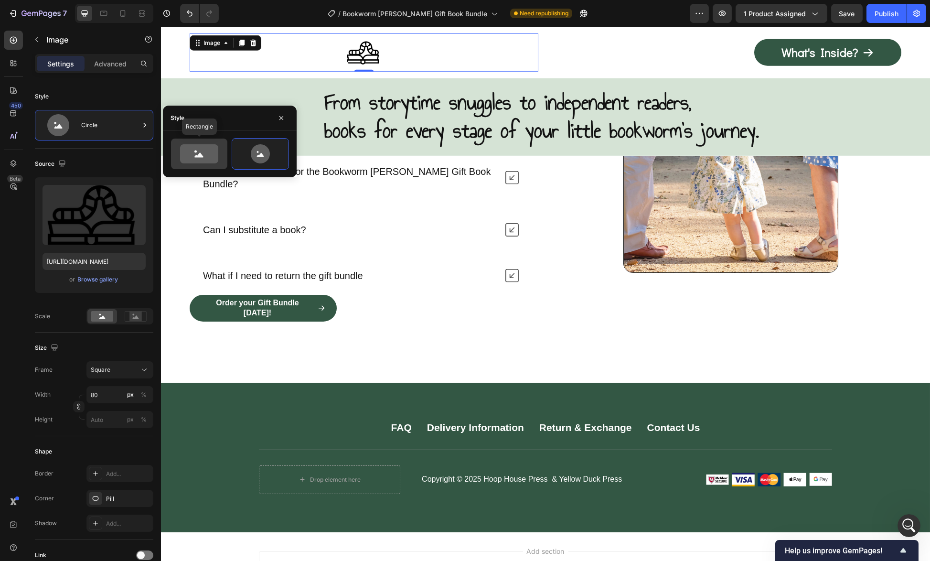
click at [195, 160] on icon at bounding box center [199, 153] width 38 height 19
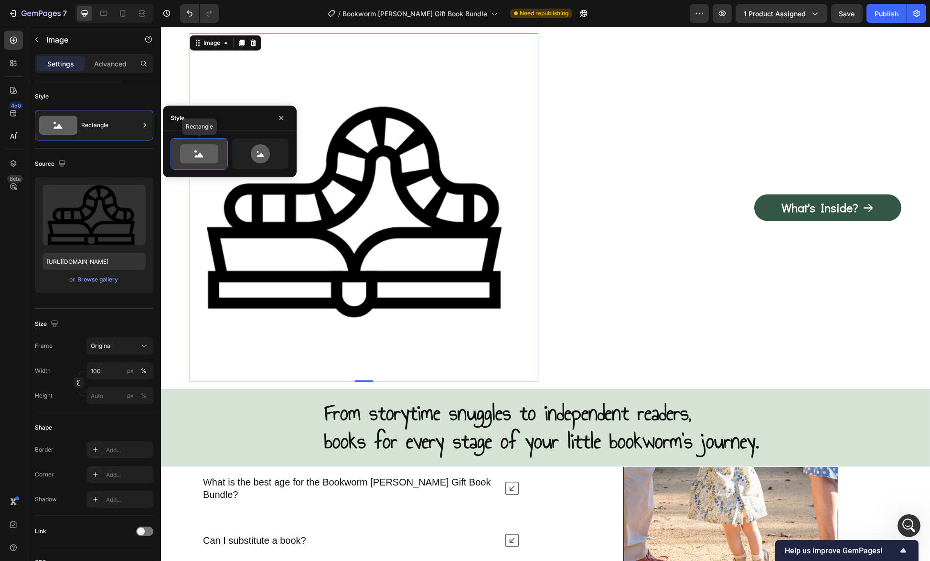
scroll to position [6300, 0]
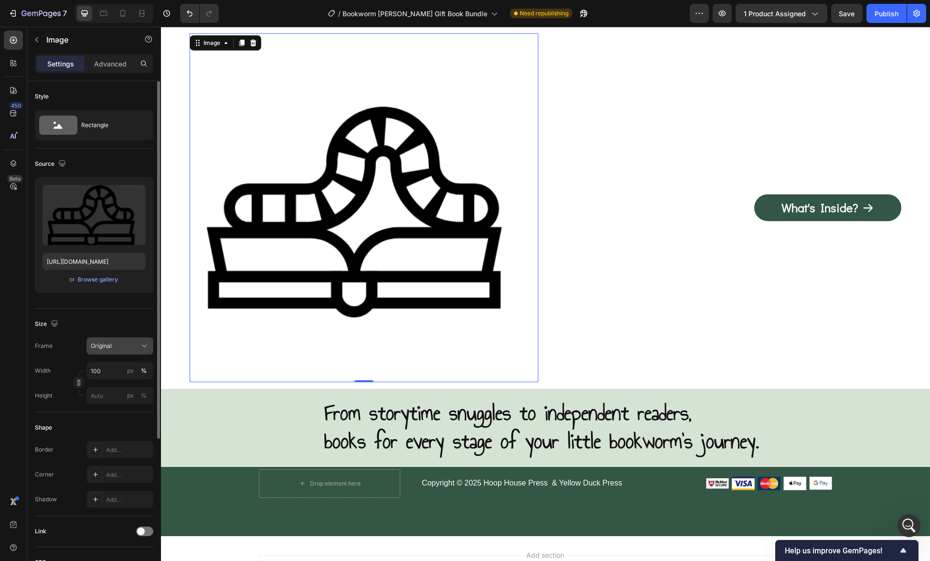
click at [139, 338] on button "Original" at bounding box center [119, 345] width 67 height 17
click at [125, 442] on div "Custom" at bounding box center [117, 440] width 55 height 9
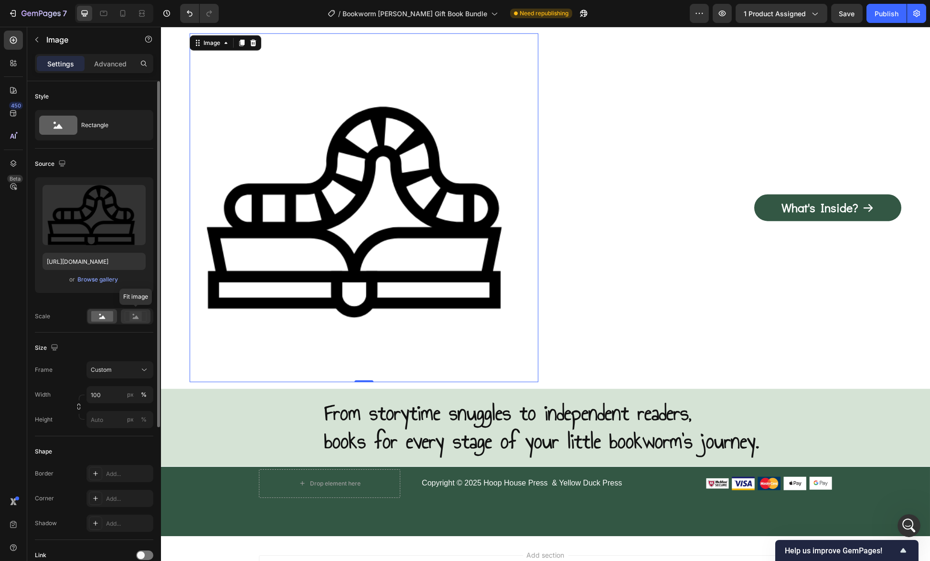
click at [141, 315] on rect at bounding box center [135, 316] width 12 height 10
click at [123, 393] on input "100" at bounding box center [119, 394] width 67 height 17
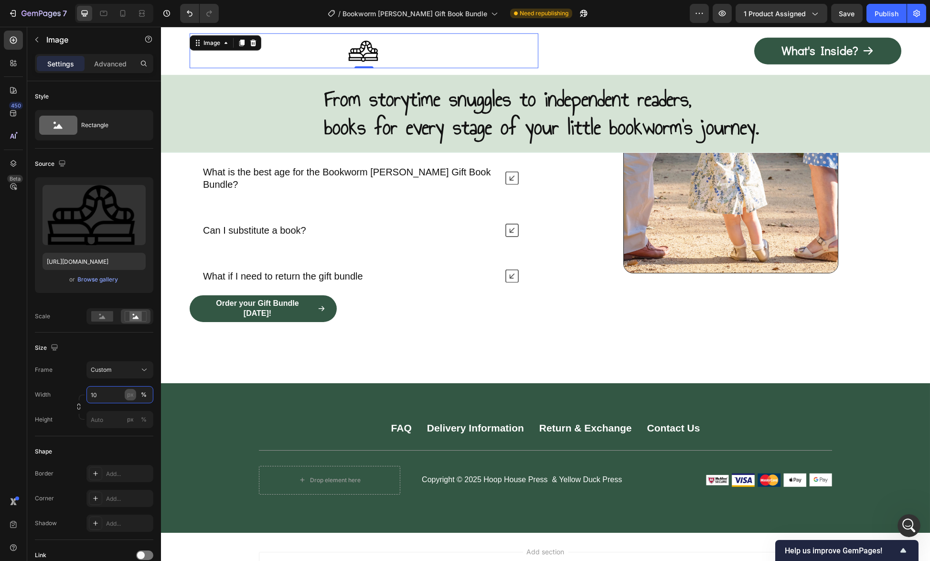
type input "1"
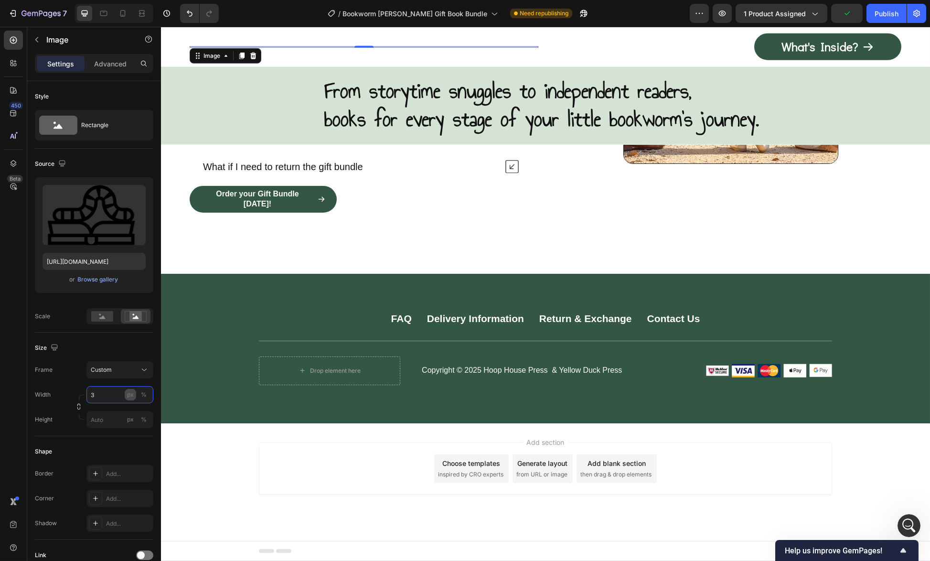
scroll to position [5982, 0]
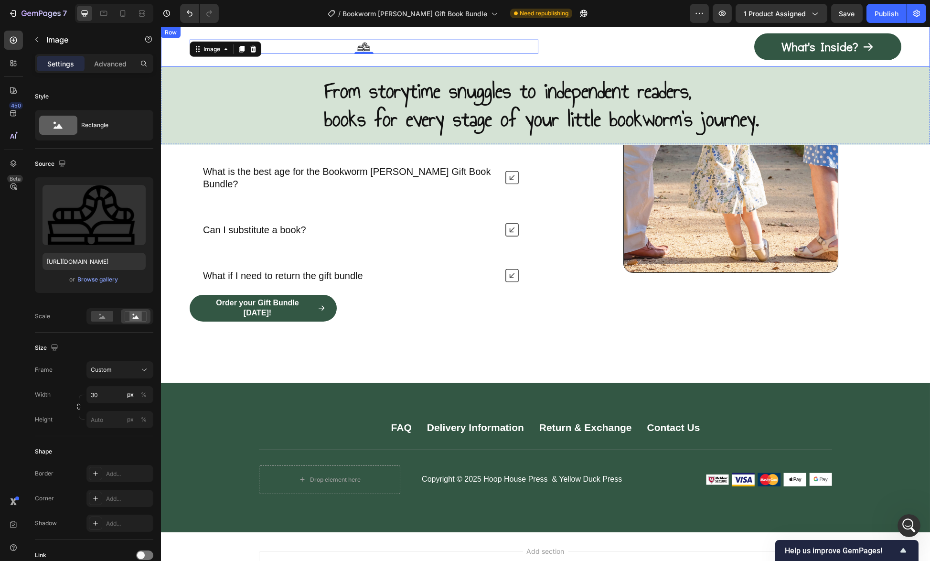
click at [408, 47] on div at bounding box center [364, 47] width 349 height 14
click at [202, 51] on div "Image" at bounding box center [212, 49] width 21 height 9
click at [357, 45] on img at bounding box center [364, 47] width 14 height 14
click at [382, 45] on div at bounding box center [364, 47] width 349 height 14
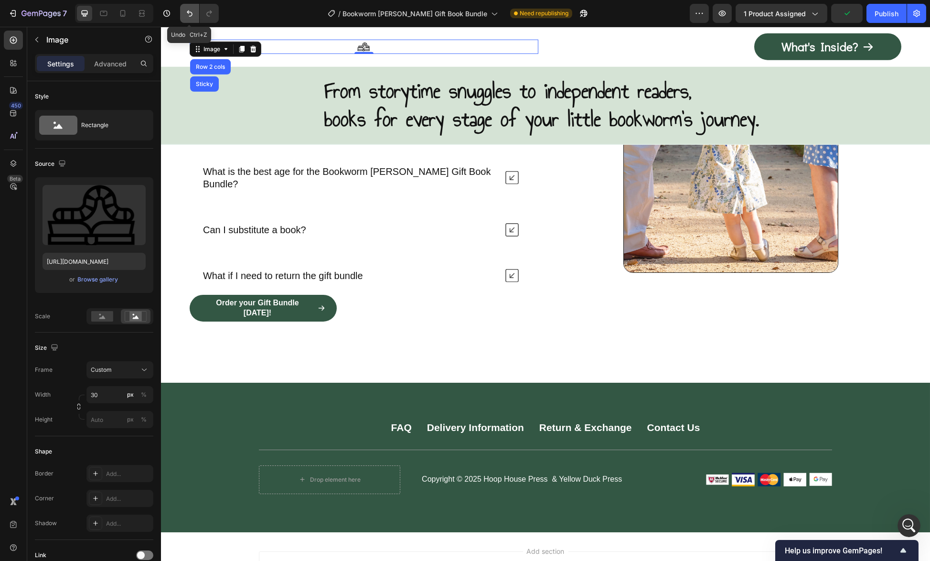
click at [191, 11] on icon "Undo/Redo" at bounding box center [190, 14] width 10 height 10
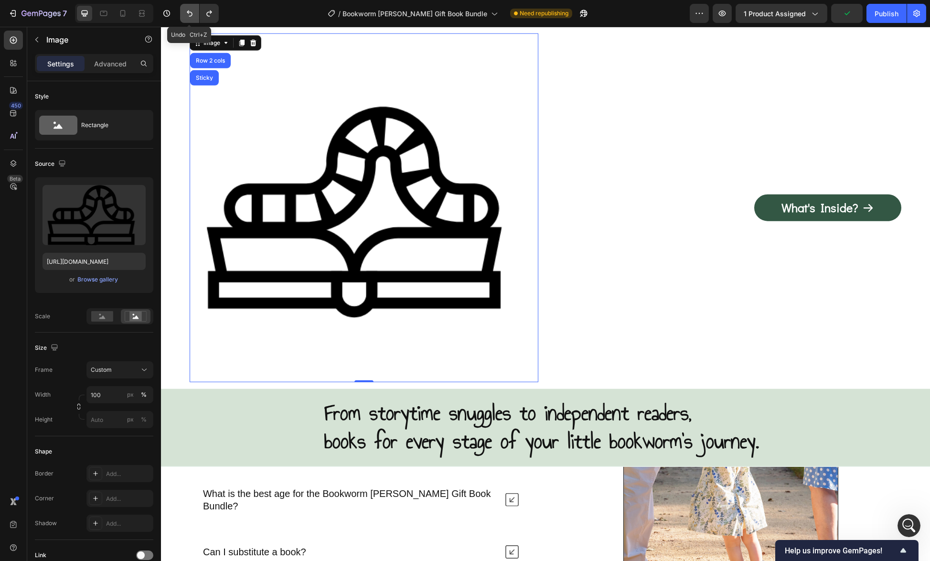
scroll to position [6300, 0]
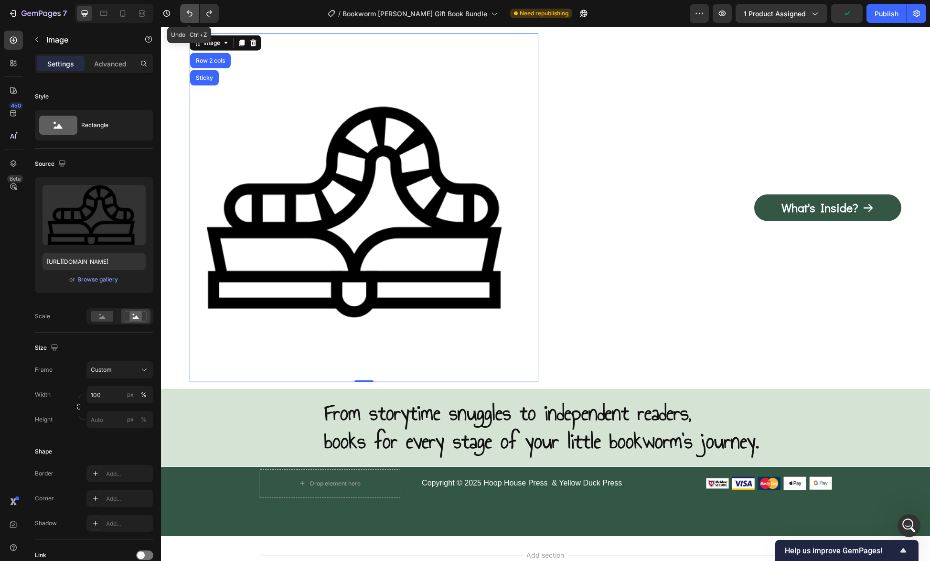
click at [192, 11] on icon "Undo/Redo" at bounding box center [190, 14] width 10 height 10
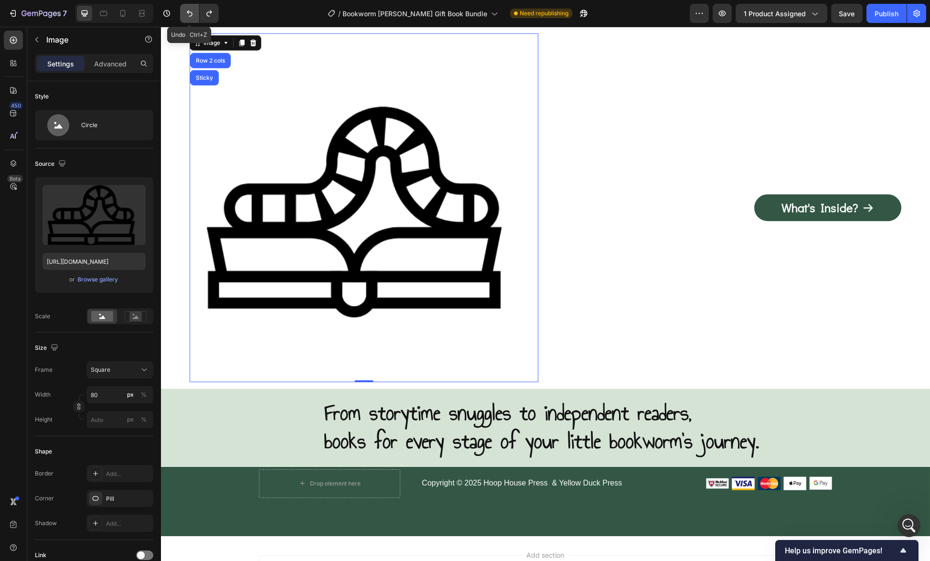
click at [192, 11] on icon "Undo/Redo" at bounding box center [190, 14] width 10 height 10
type input "100"
click at [192, 11] on icon "Undo/Redo" at bounding box center [190, 14] width 10 height 10
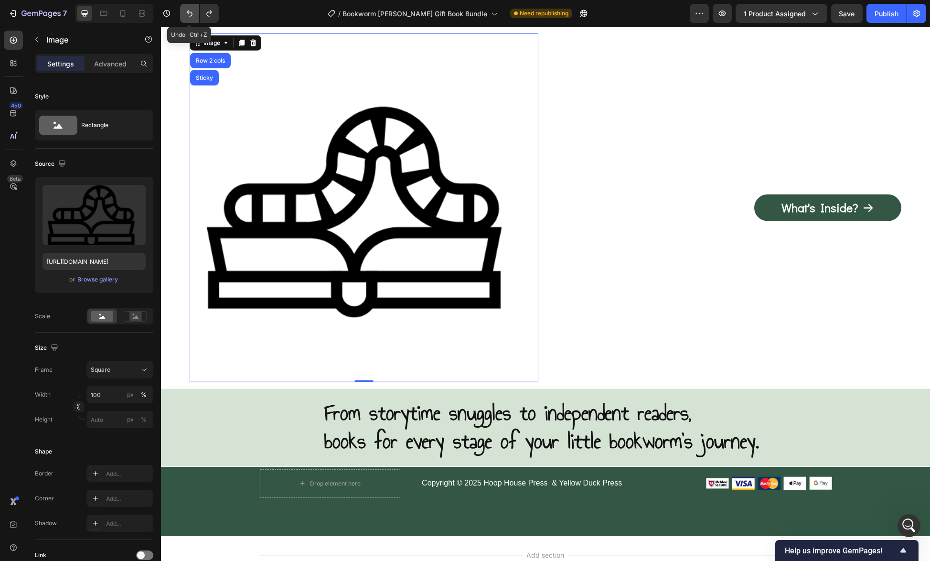
click at [192, 11] on icon "Undo/Redo" at bounding box center [190, 14] width 10 height 10
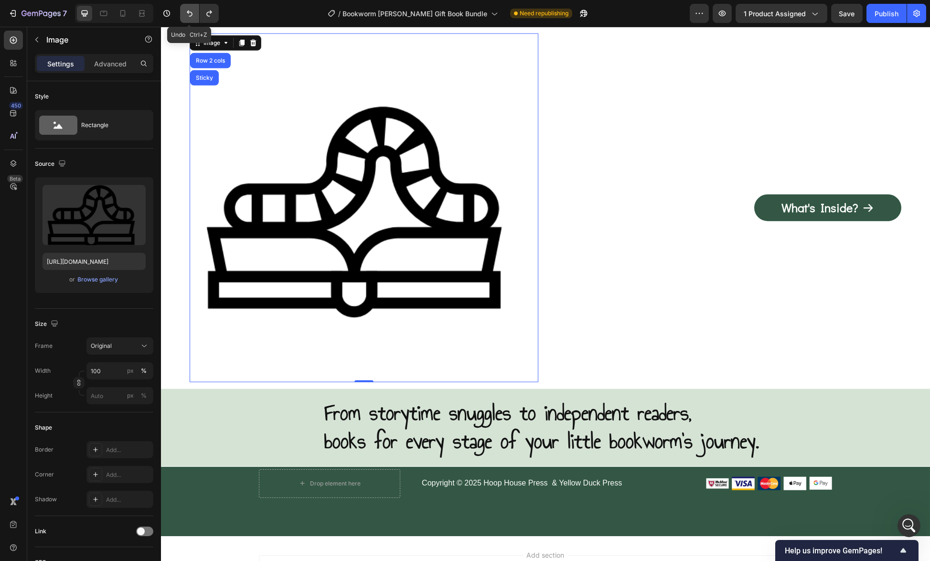
type input "[URL][DOMAIN_NAME]"
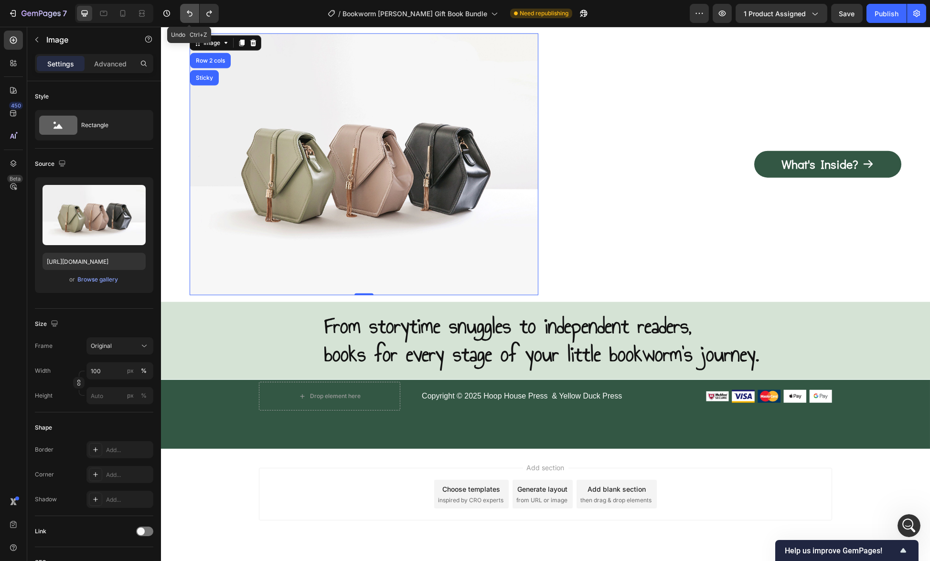
scroll to position [6214, 0]
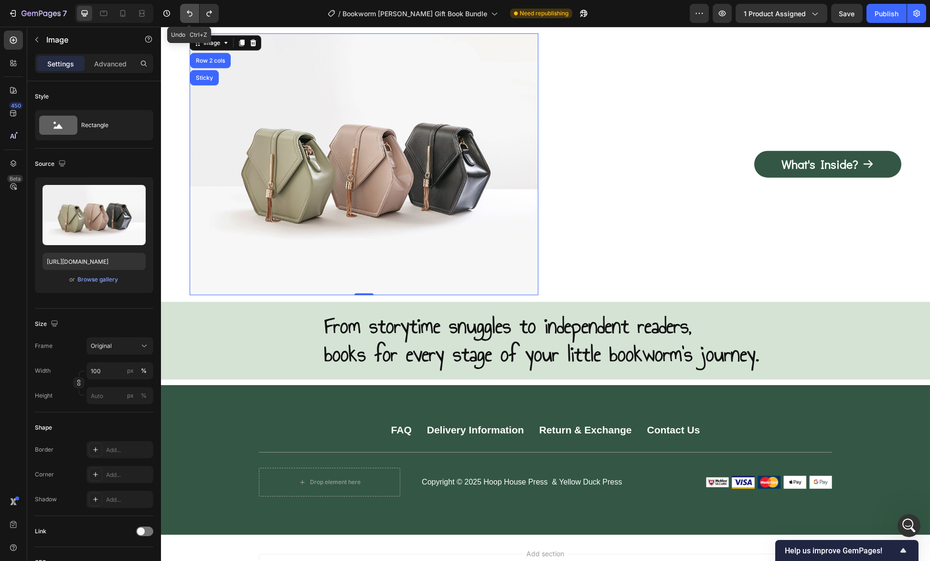
click at [192, 11] on icon "Undo/Redo" at bounding box center [190, 14] width 10 height 10
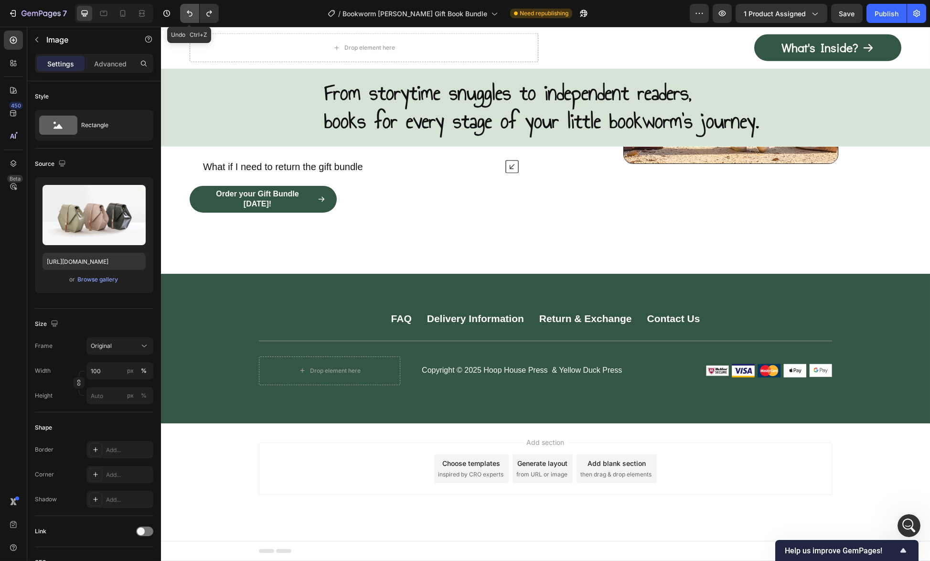
scroll to position [5984, 0]
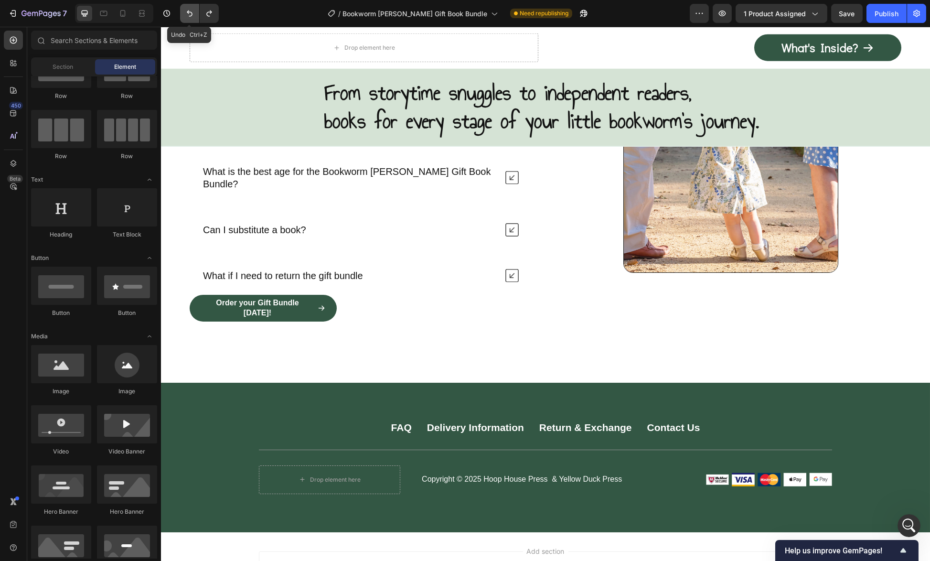
click at [192, 11] on icon "Undo/Redo" at bounding box center [190, 14] width 10 height 10
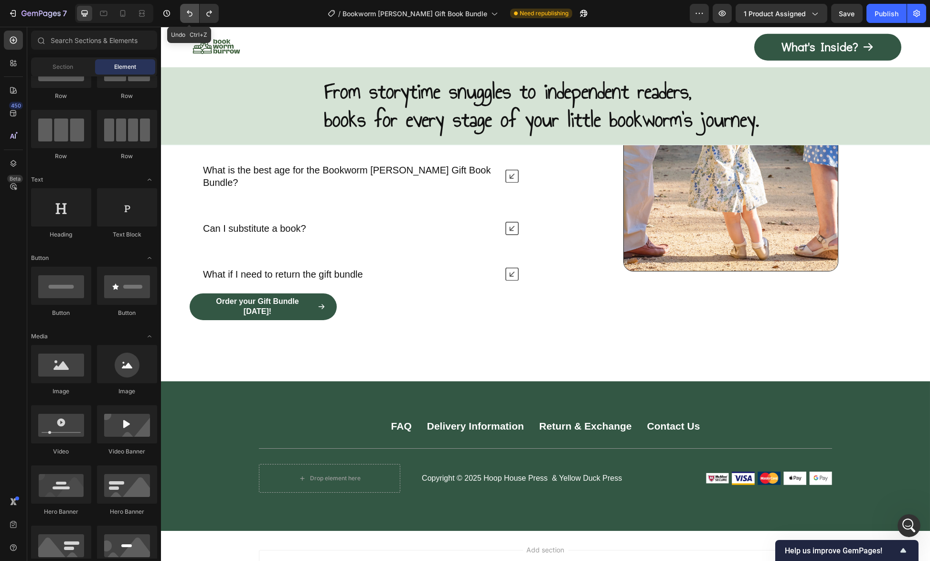
scroll to position [5982, 0]
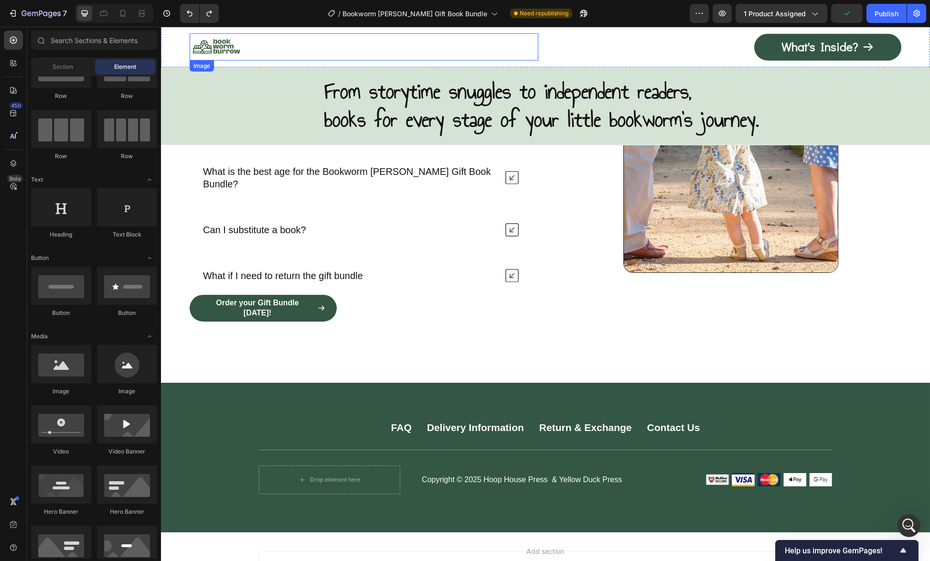
click at [220, 51] on img at bounding box center [217, 46] width 54 height 27
